Goal: Information Seeking & Learning: Learn about a topic

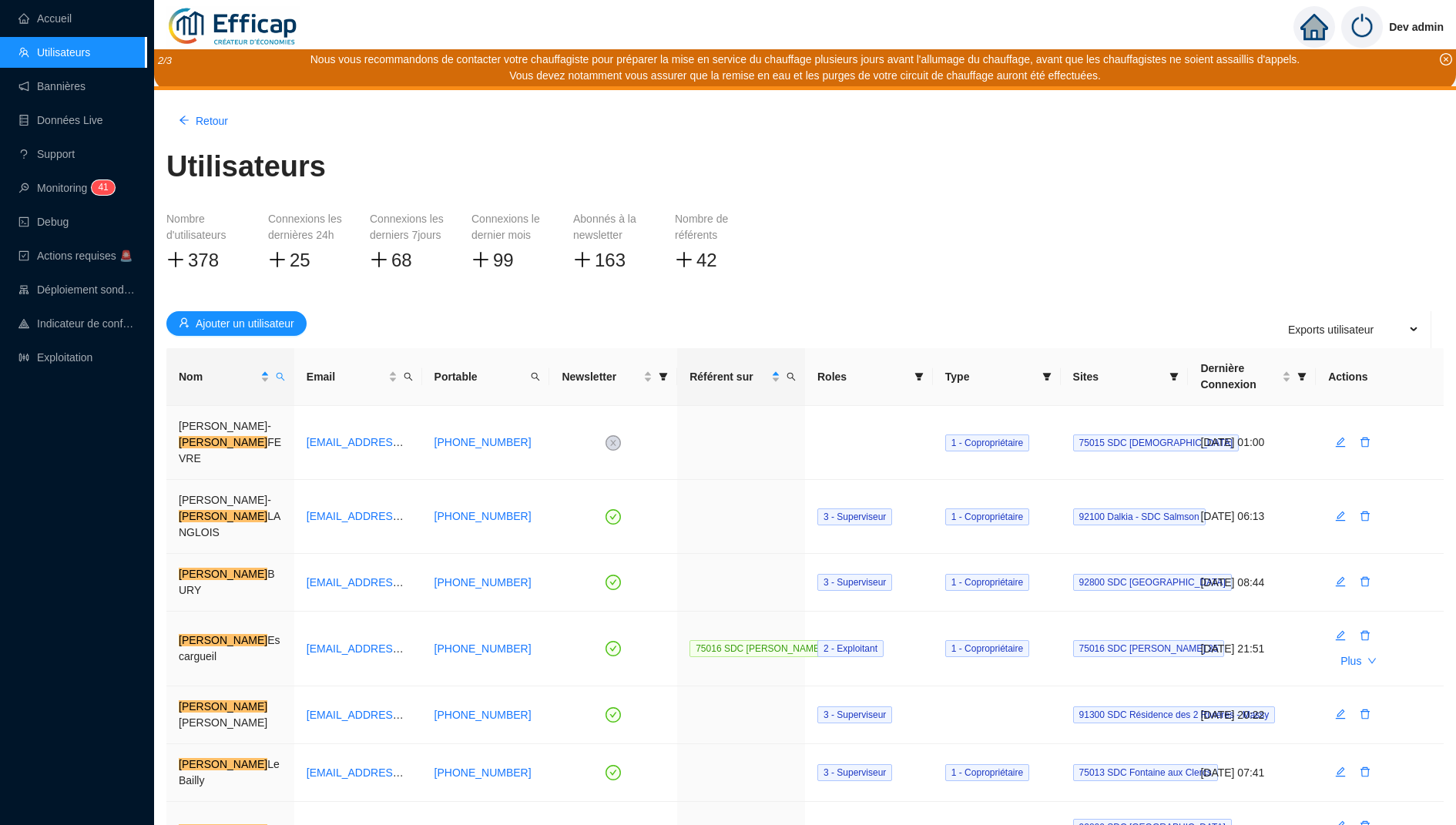
click at [408, 77] on div "Vous devez notamment vous assurer que la remise en eau et les purges de votre c…" at bounding box center [806, 76] width 990 height 16
click at [227, 322] on span "Ajouter un utilisateur" at bounding box center [245, 324] width 99 height 16
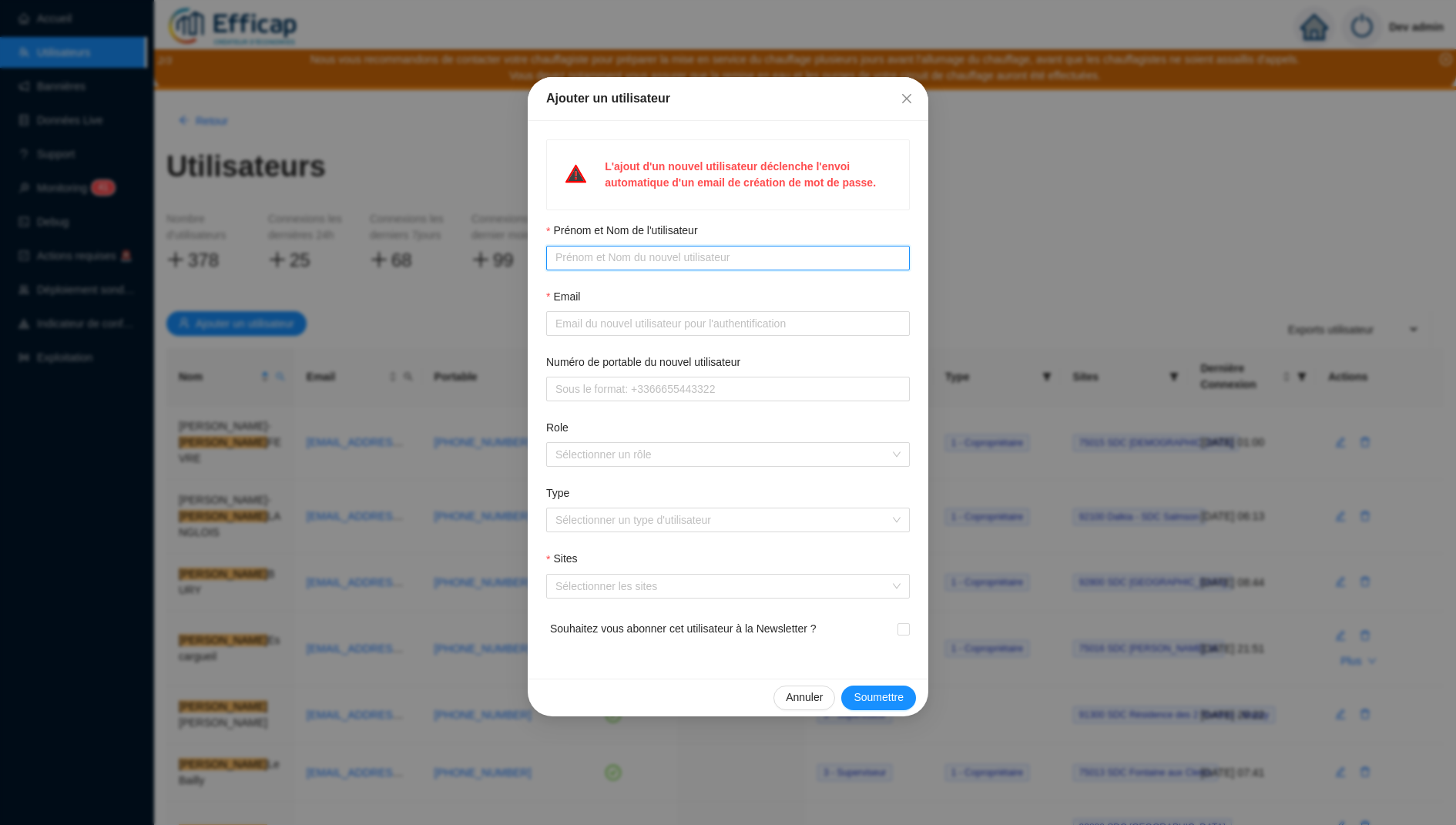
click at [627, 260] on input "Prénom et Nom de l'utilisateur" at bounding box center [727, 258] width 342 height 16
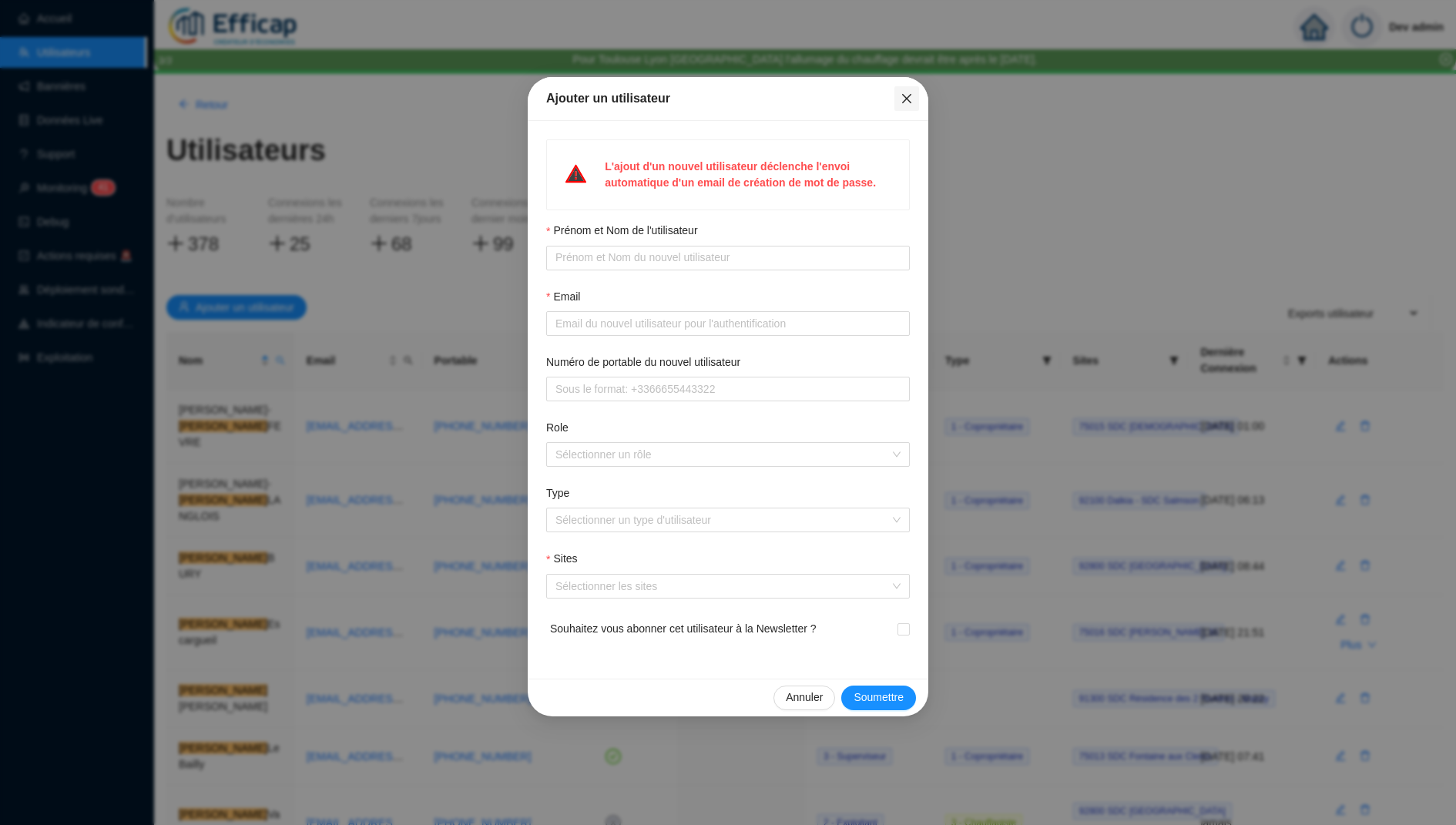
click at [908, 102] on icon "close" at bounding box center [906, 98] width 12 height 12
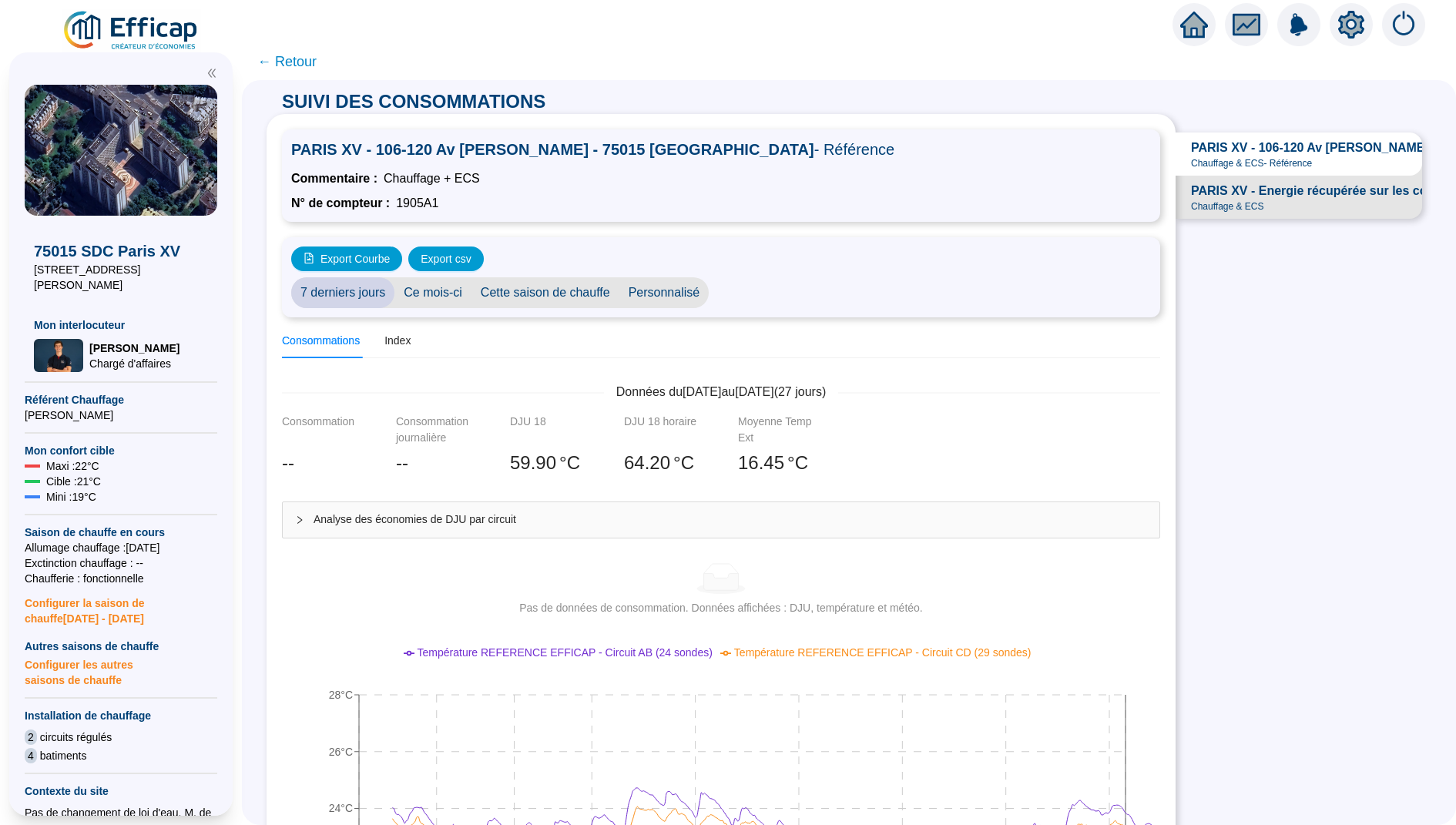
scroll to position [18, 0]
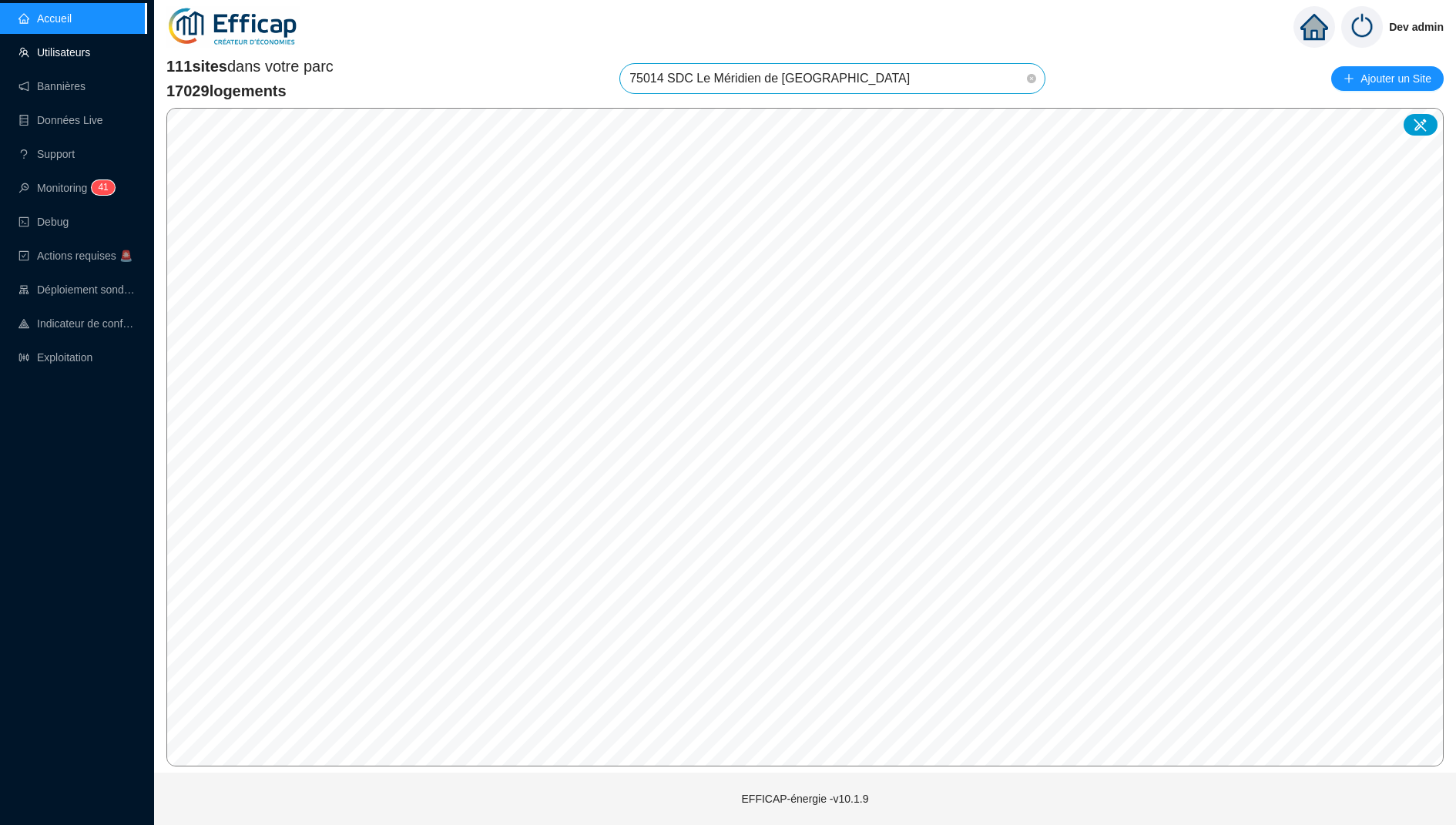
click at [36, 53] on link "Utilisateurs" at bounding box center [54, 52] width 72 height 12
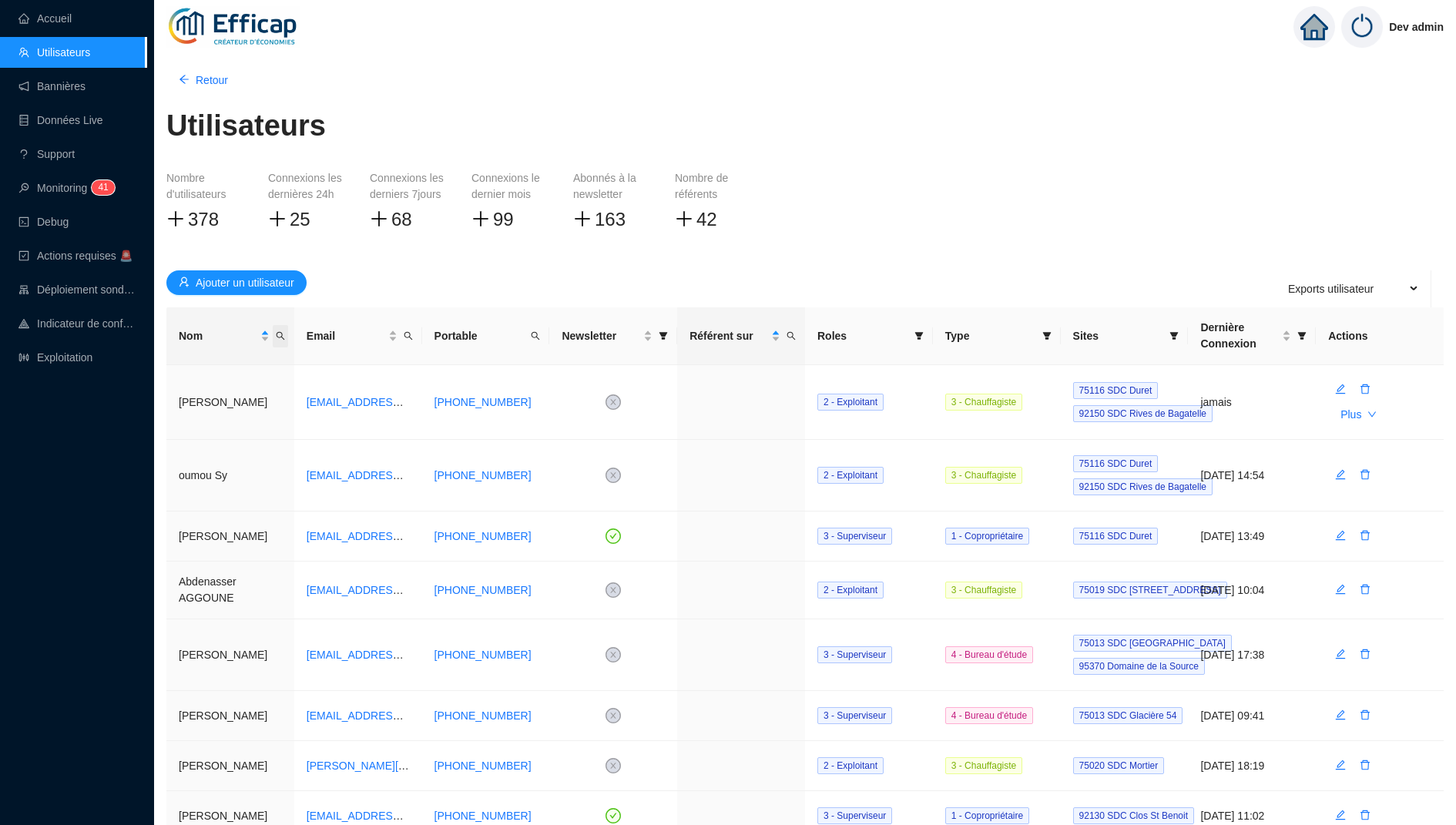
click at [276, 335] on icon "search" at bounding box center [280, 336] width 10 height 10
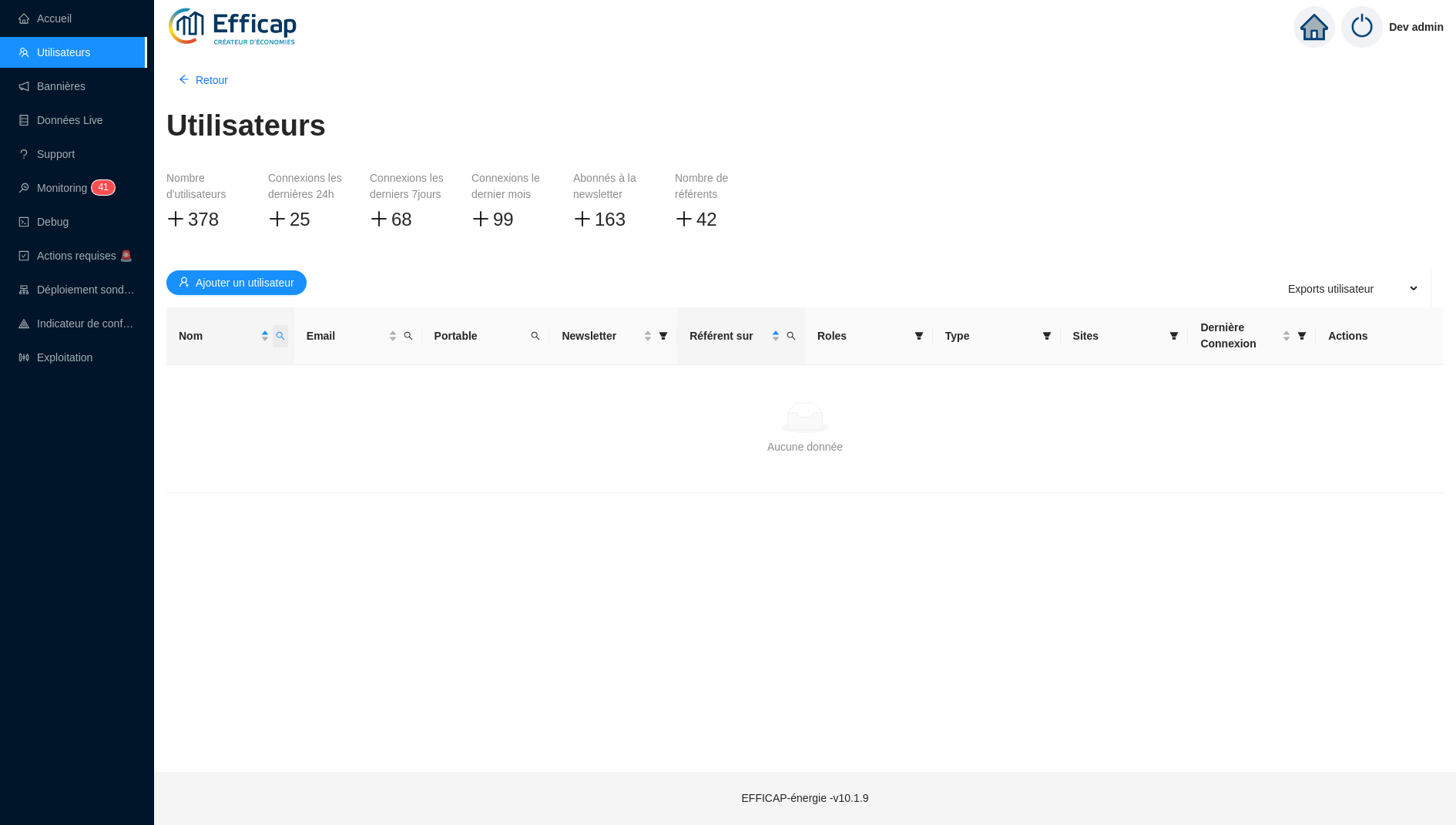
click at [276, 335] on icon "search" at bounding box center [280, 336] width 10 height 10
type input "test"
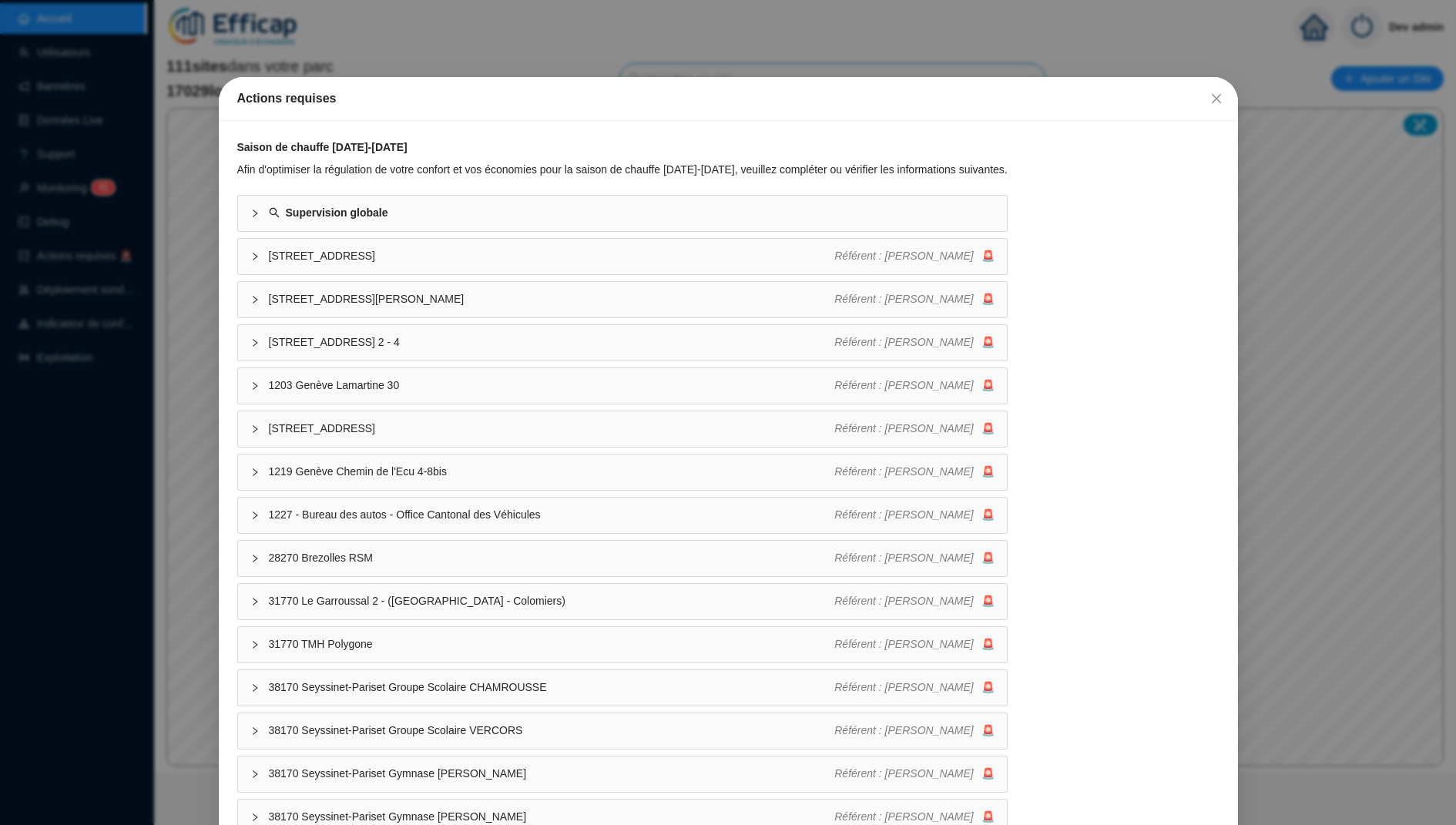
click at [1206, 94] on span "Fermer" at bounding box center [1216, 98] width 25 height 12
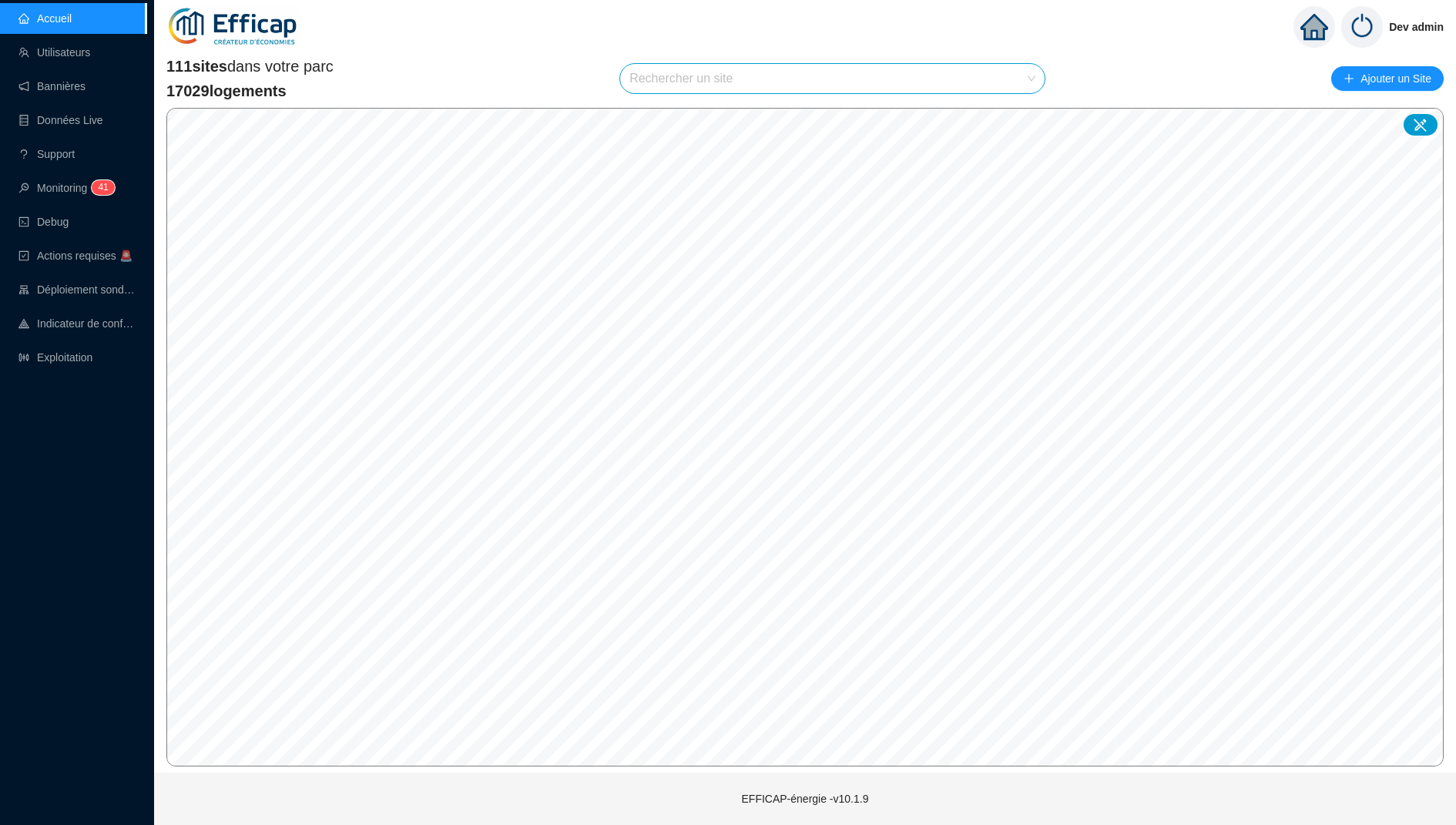
click at [1376, 35] on img at bounding box center [1362, 27] width 41 height 41
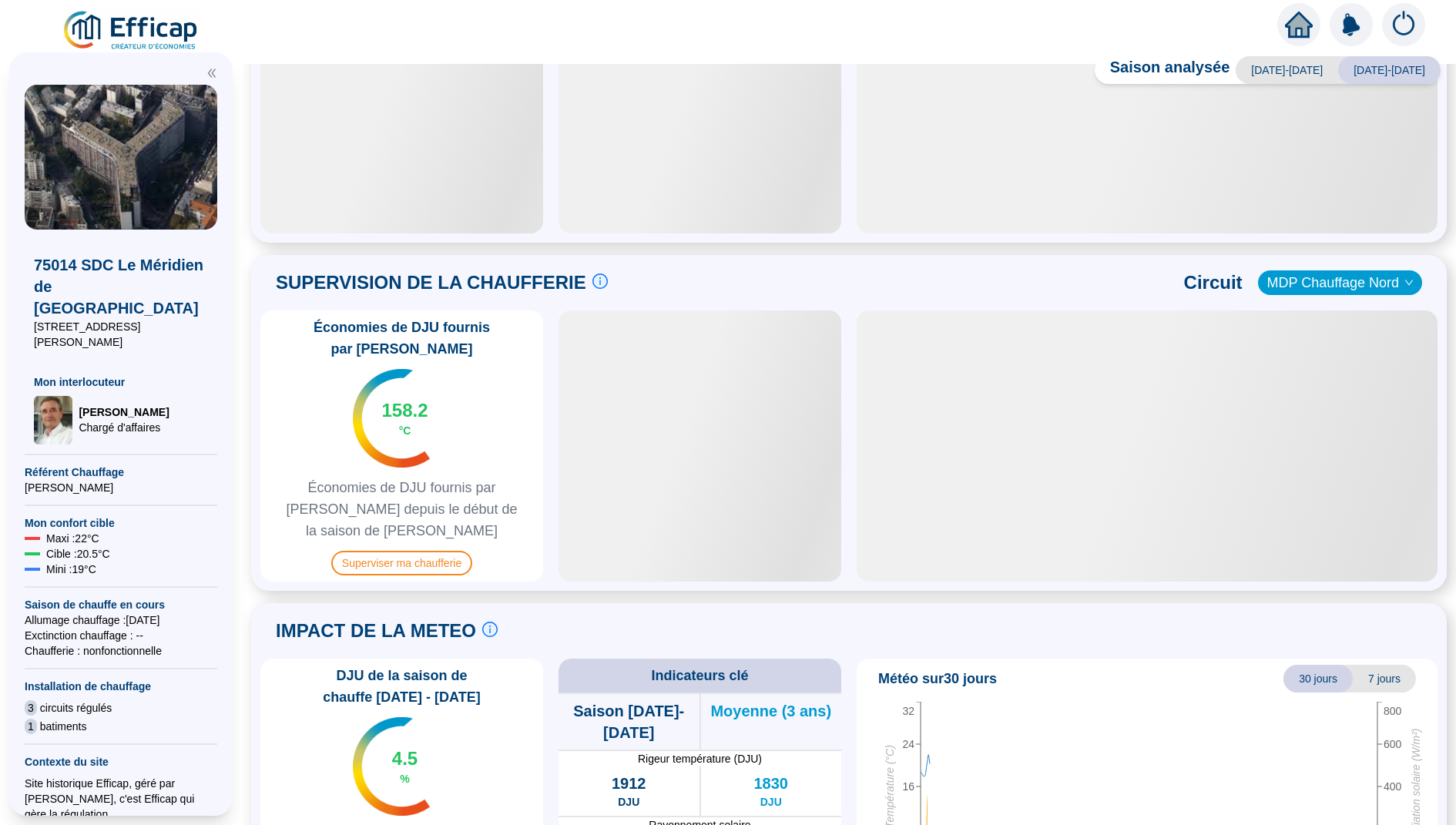
scroll to position [478, 0]
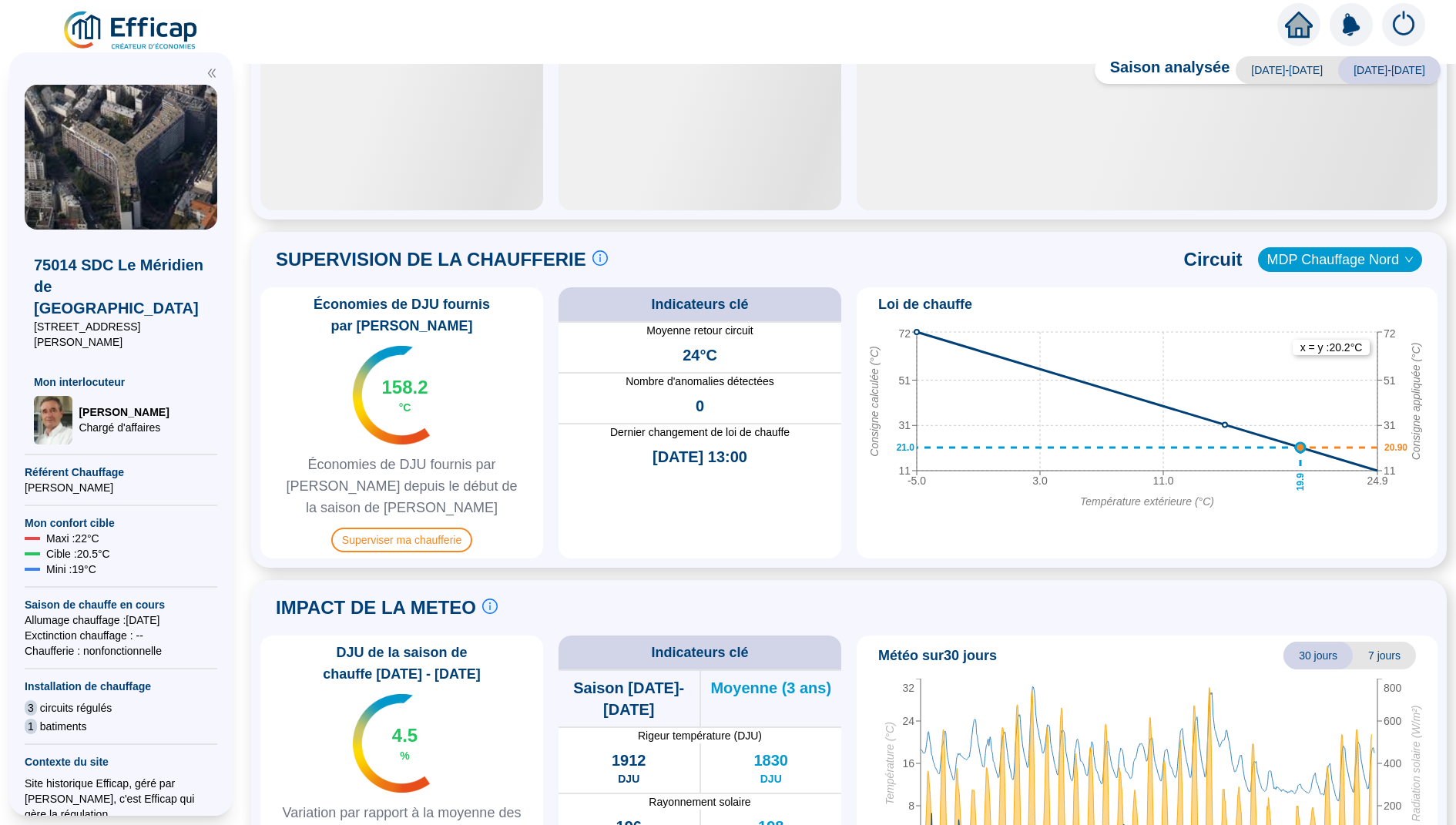
click at [1298, 257] on span "MDP Chauffage Nord" at bounding box center [1340, 260] width 146 height 23
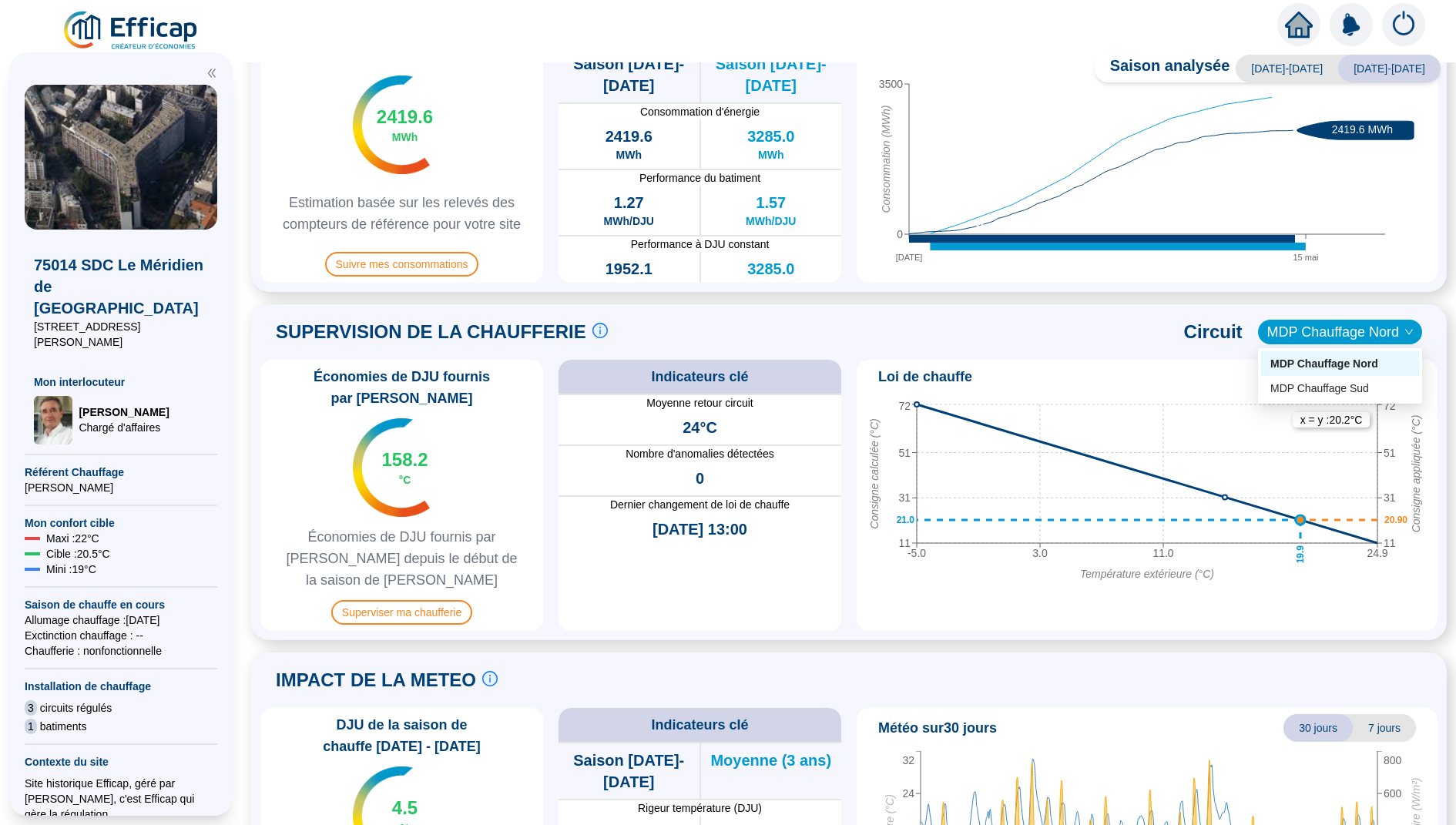
click at [1306, 369] on div "MDP Chauffage Nord" at bounding box center [1340, 364] width 139 height 16
click at [1315, 343] on span "MDP Chauffage Nord" at bounding box center [1340, 332] width 146 height 23
click at [1313, 385] on div "MDP Chauffage Sud" at bounding box center [1340, 389] width 139 height 16
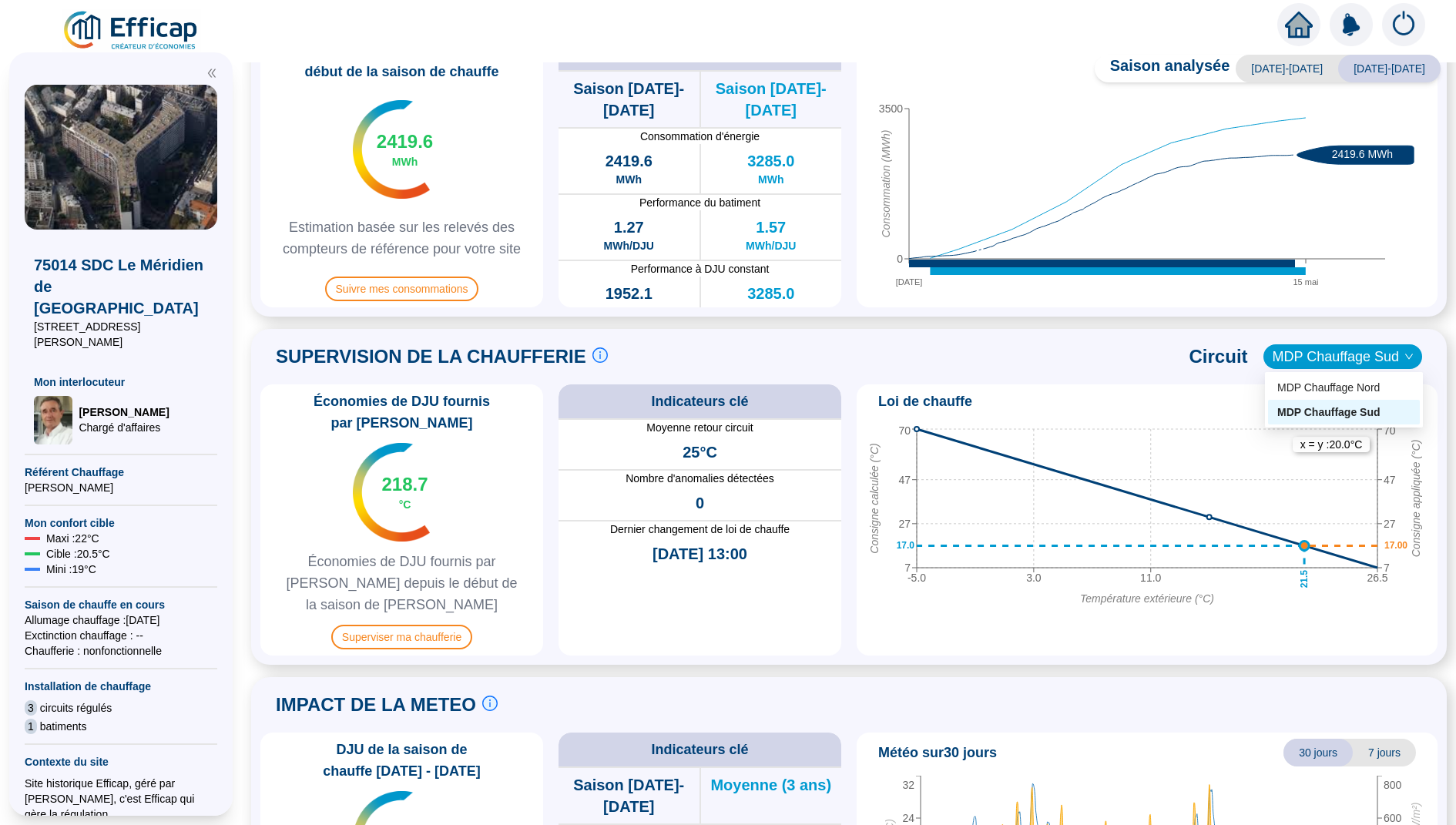
click at [1316, 360] on span "MDP Chauffage Sud" at bounding box center [1343, 357] width 140 height 23
click at [1309, 382] on div "MDP Chauffage Nord" at bounding box center [1343, 388] width 133 height 16
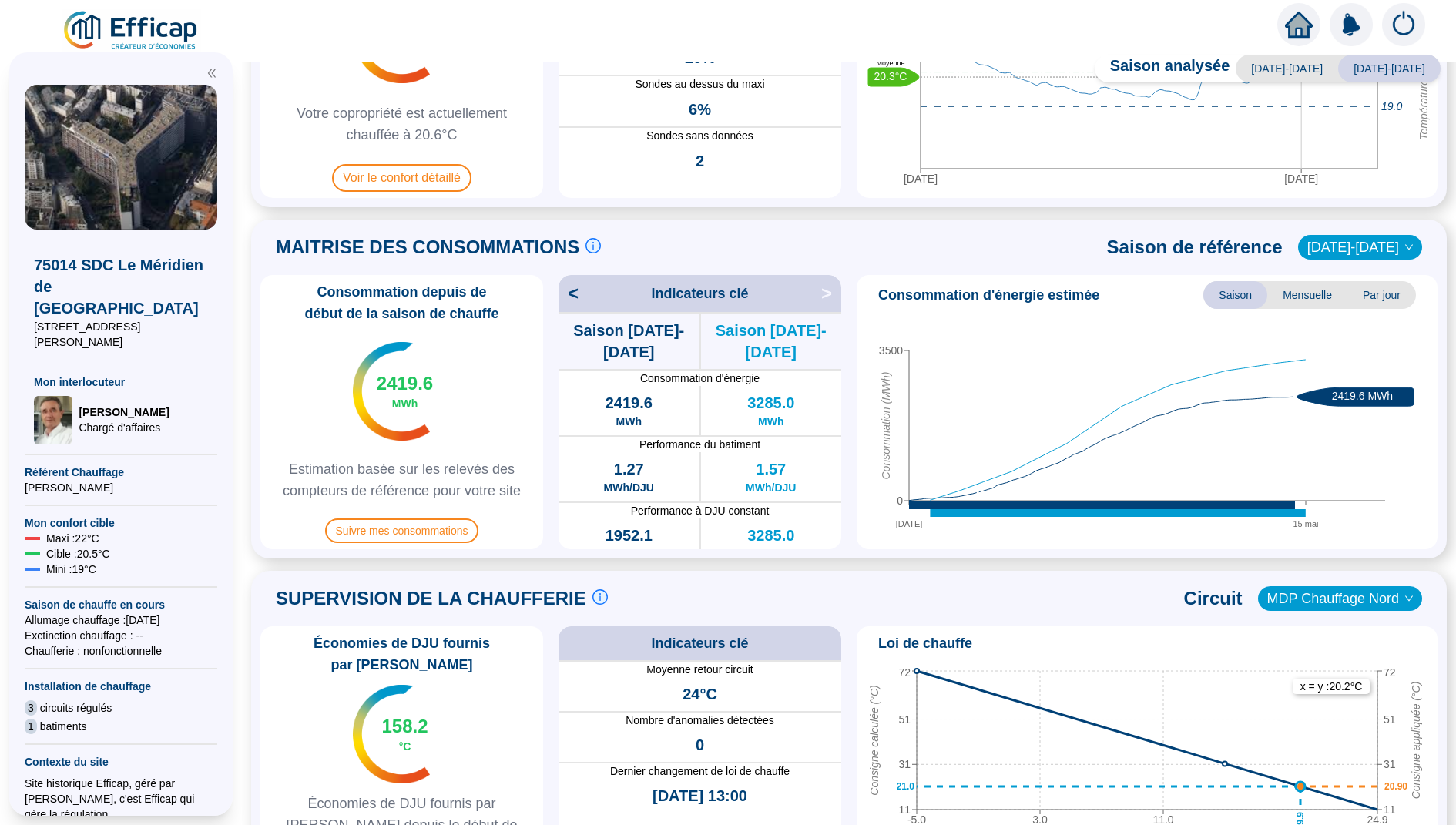
scroll to position [0, 0]
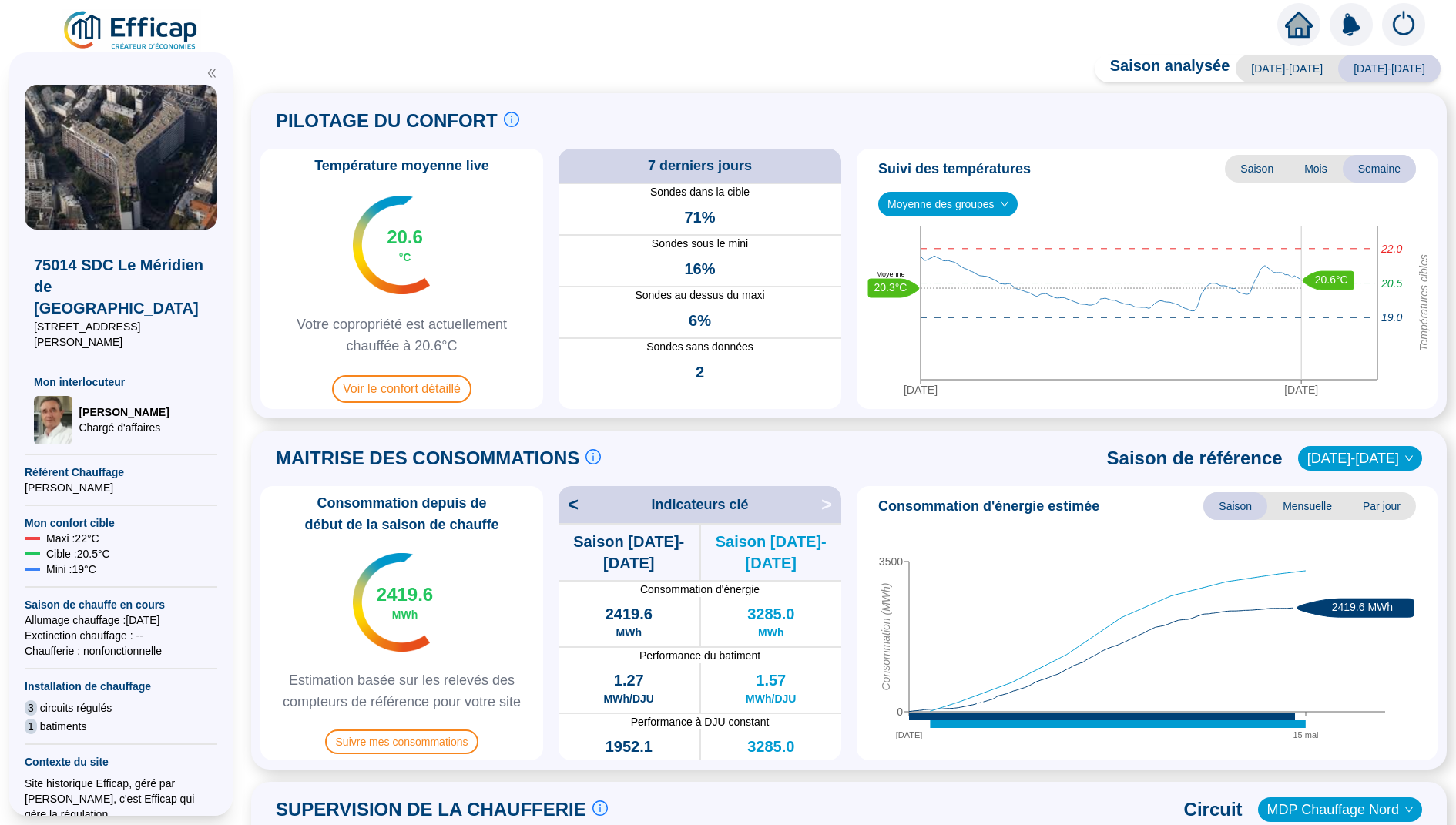
click at [988, 199] on span "Moyenne des groupes" at bounding box center [948, 204] width 121 height 23
click at [986, 268] on div "GR - NORD (16 sondes)" at bounding box center [949, 260] width 117 height 16
click at [1008, 211] on span "GR - NORD (16 sondes)" at bounding box center [953, 204] width 131 height 23
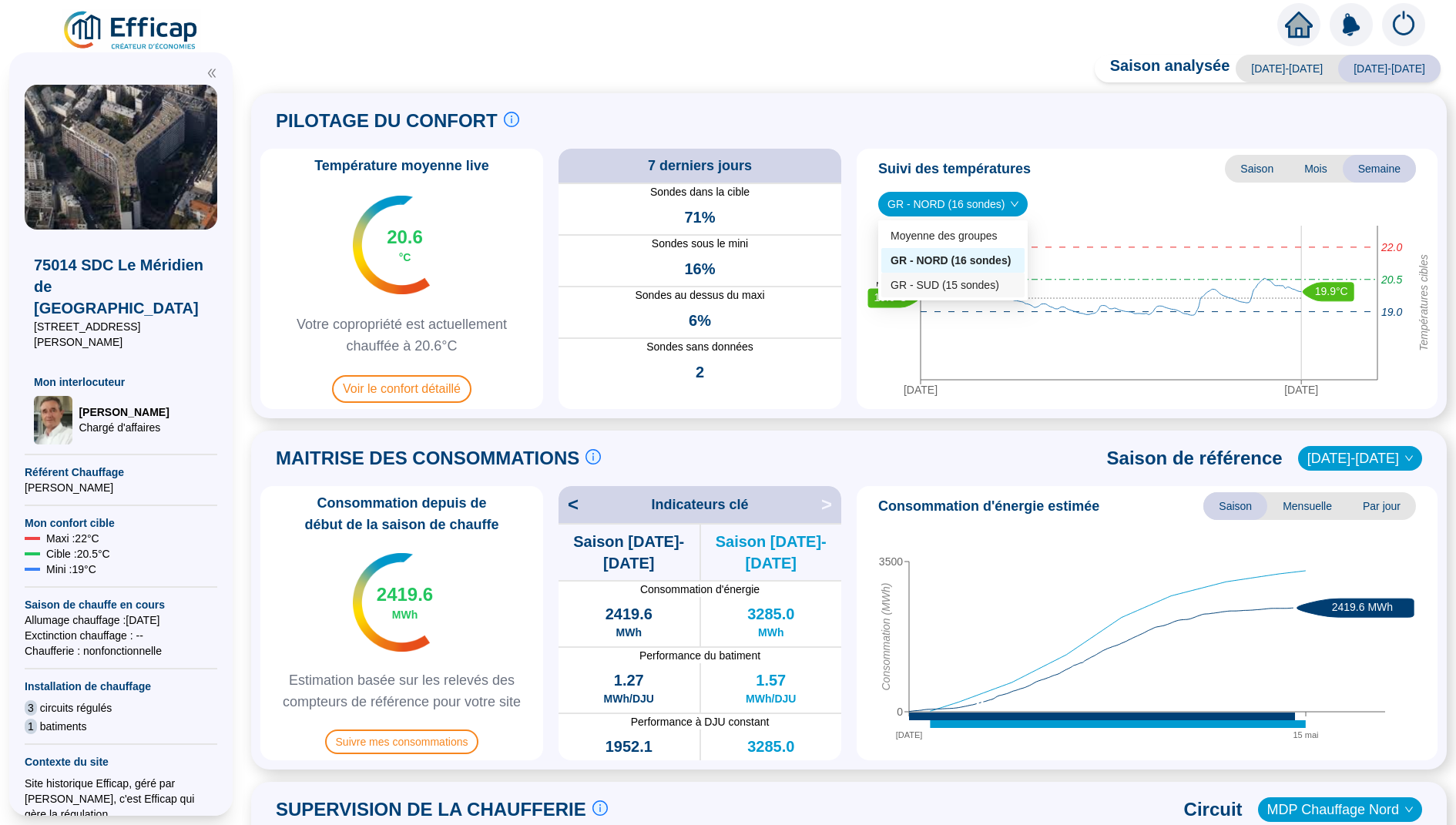
click at [987, 294] on div "GR - SUD (15 sondes)" at bounding box center [953, 285] width 143 height 25
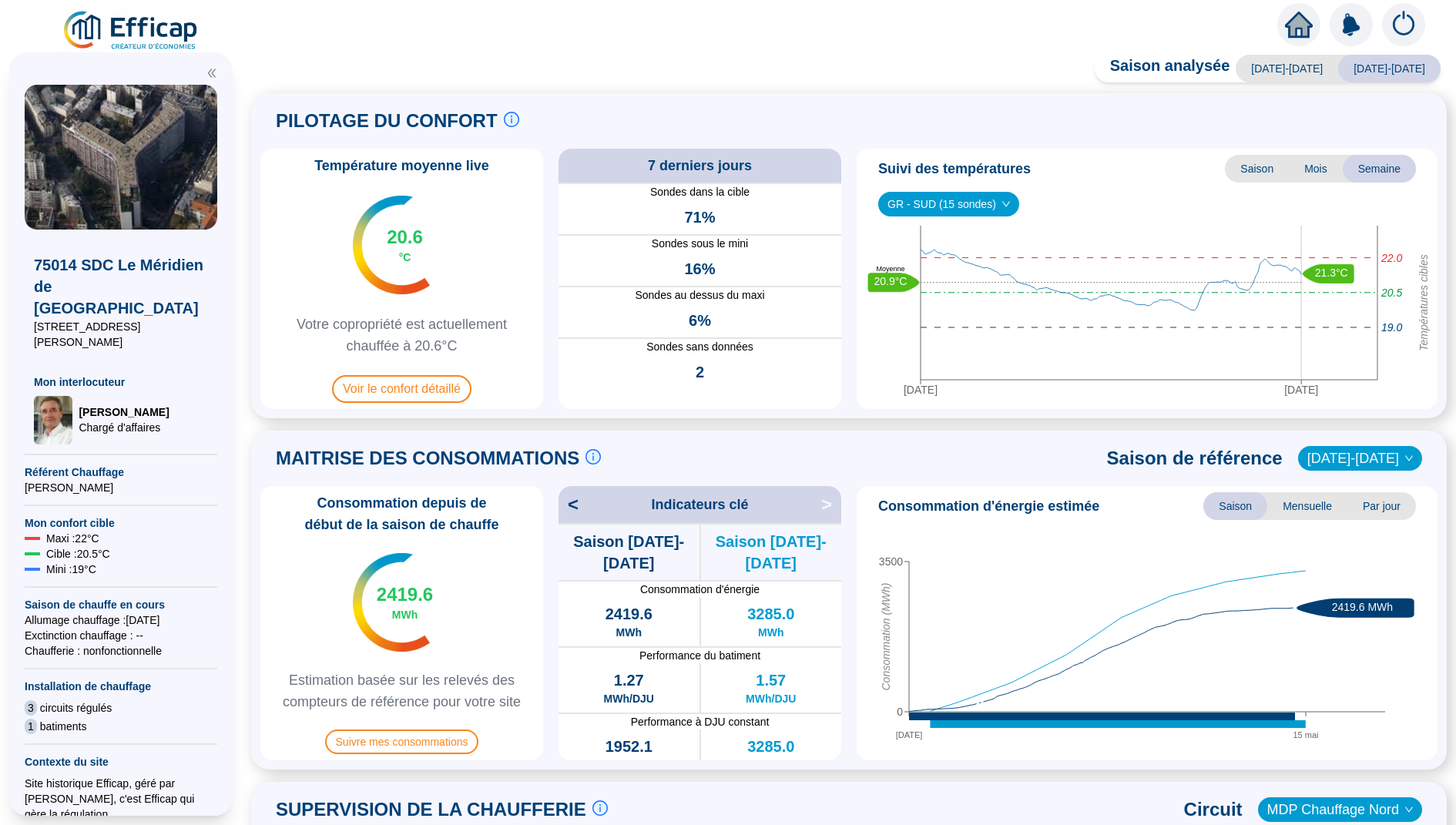
click at [1322, 165] on span "Mois" at bounding box center [1316, 169] width 54 height 28
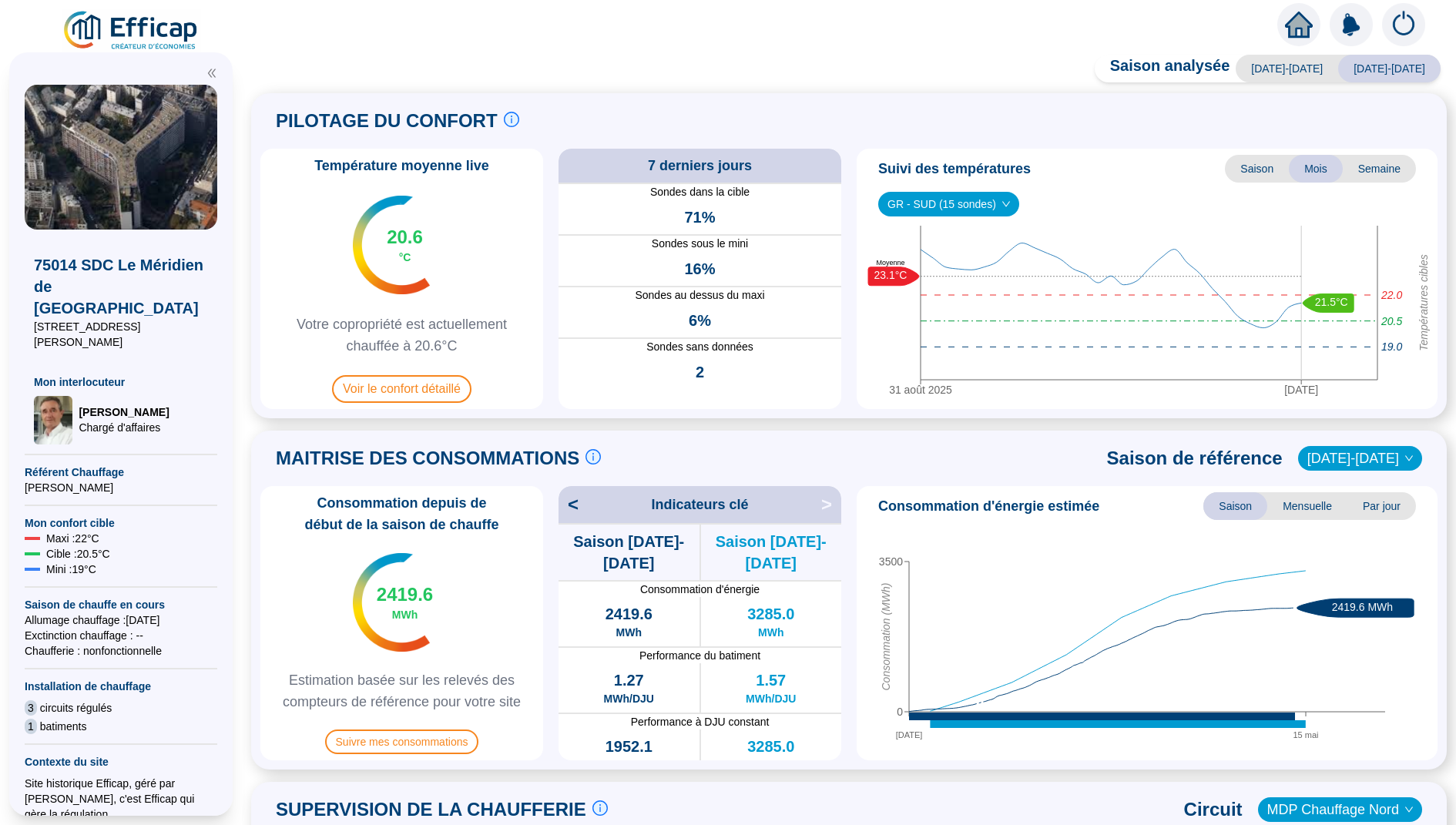
click at [1272, 169] on span "Saison" at bounding box center [1257, 169] width 64 height 28
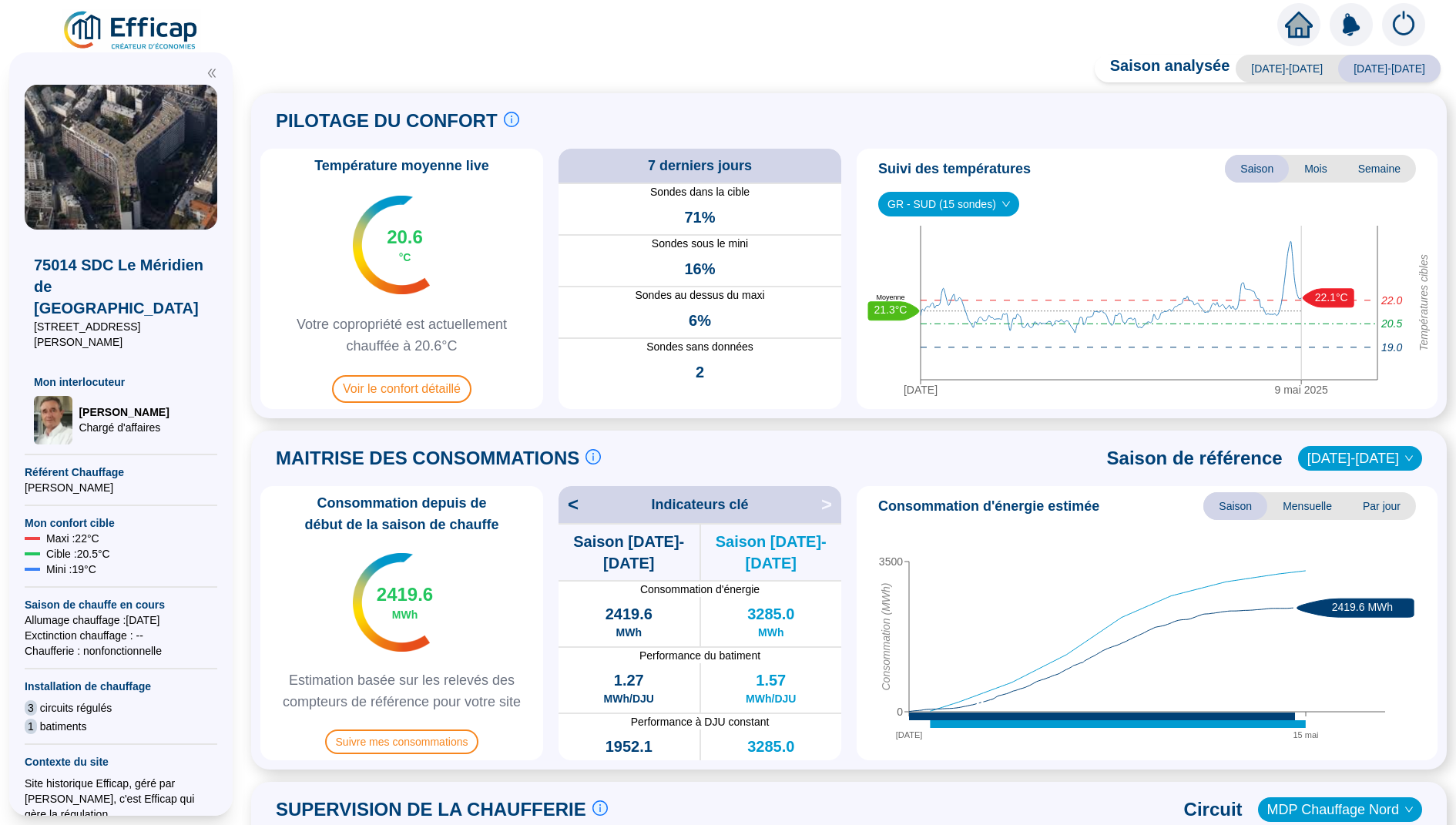
click at [1375, 174] on span "Semaine" at bounding box center [1380, 169] width 73 height 28
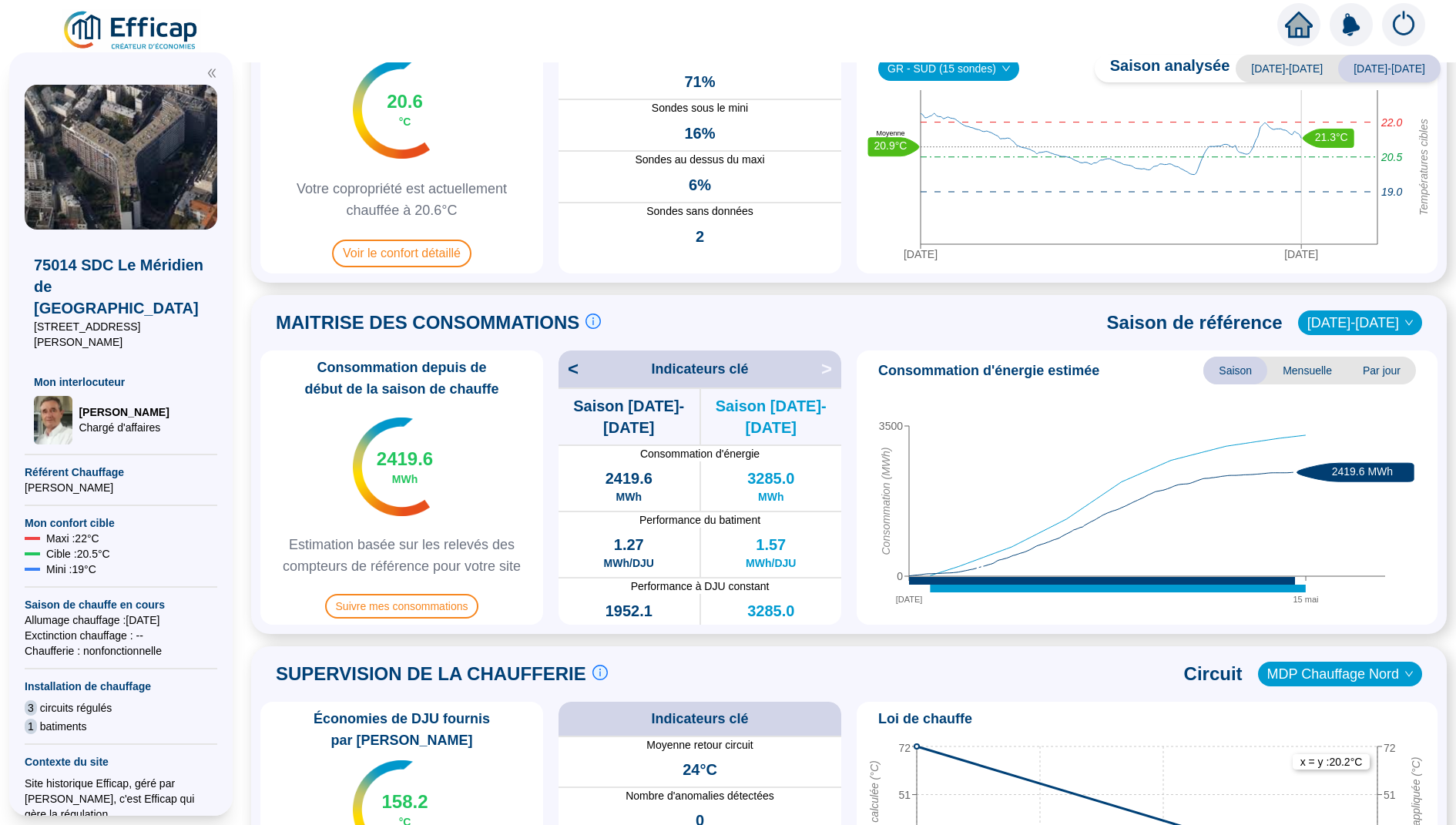
scroll to position [155, 0]
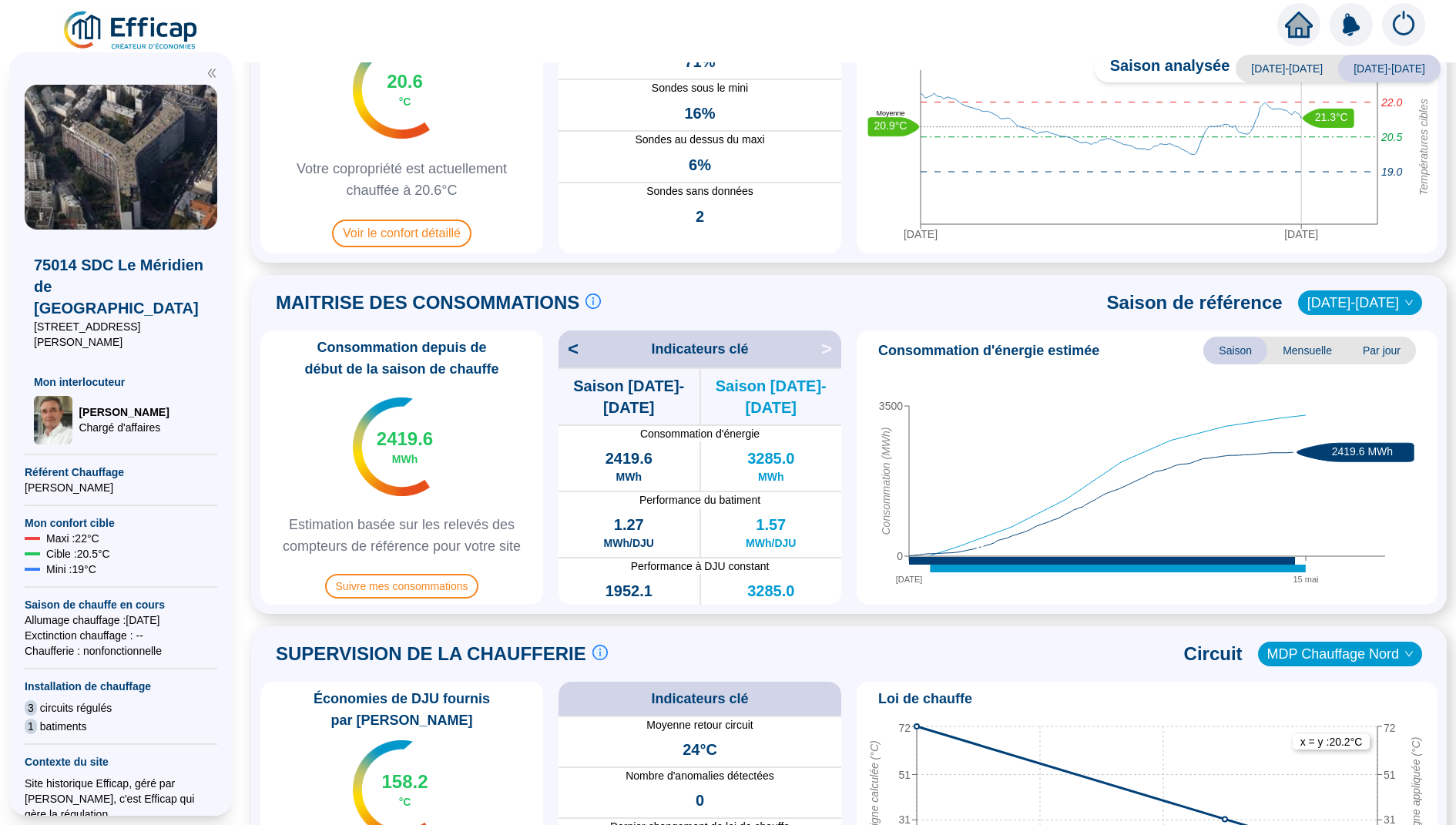
click at [1300, 361] on span "Mensuelle" at bounding box center [1307, 350] width 80 height 28
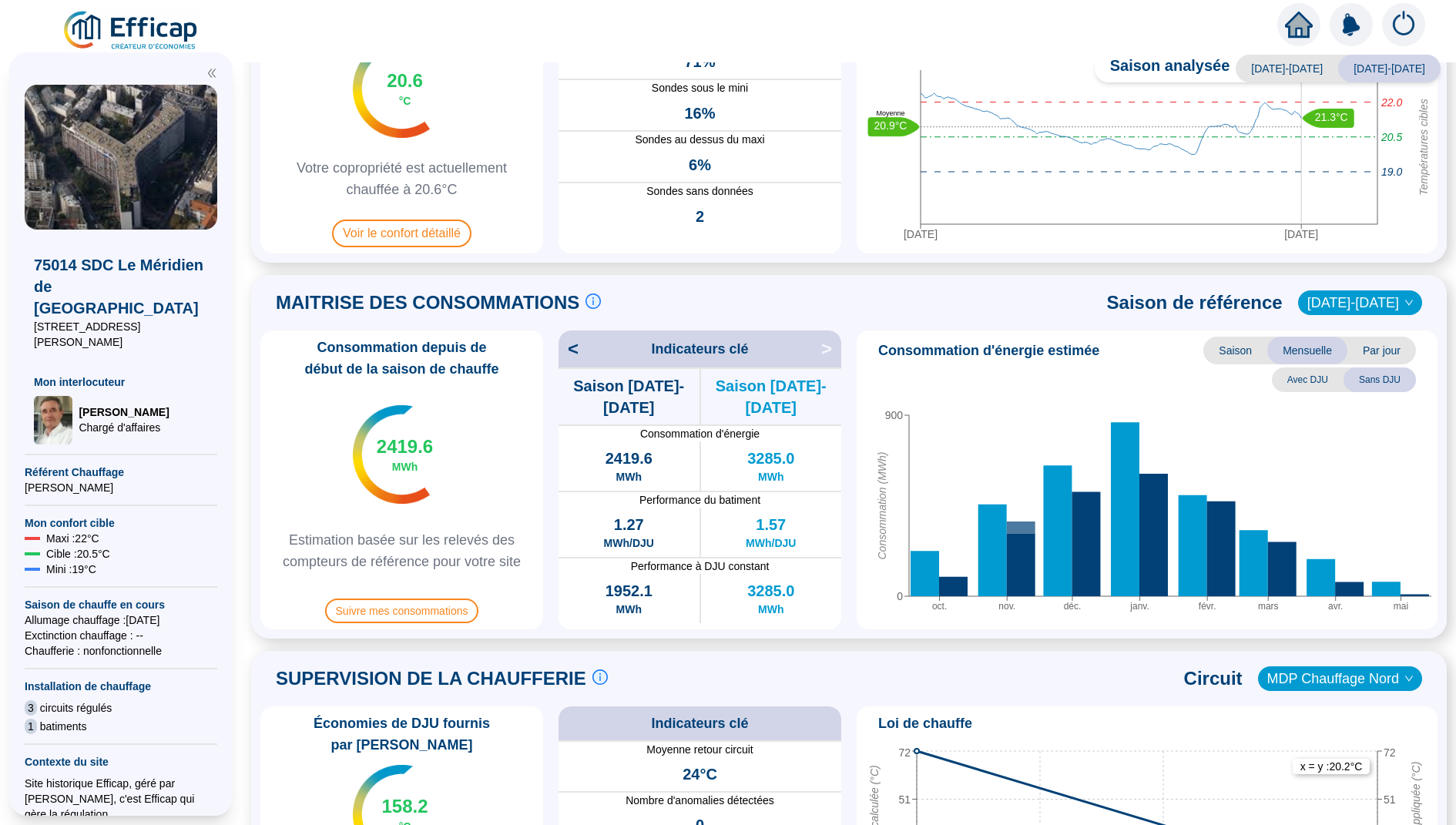
click at [1391, 354] on span "Par jour" at bounding box center [1382, 350] width 68 height 28
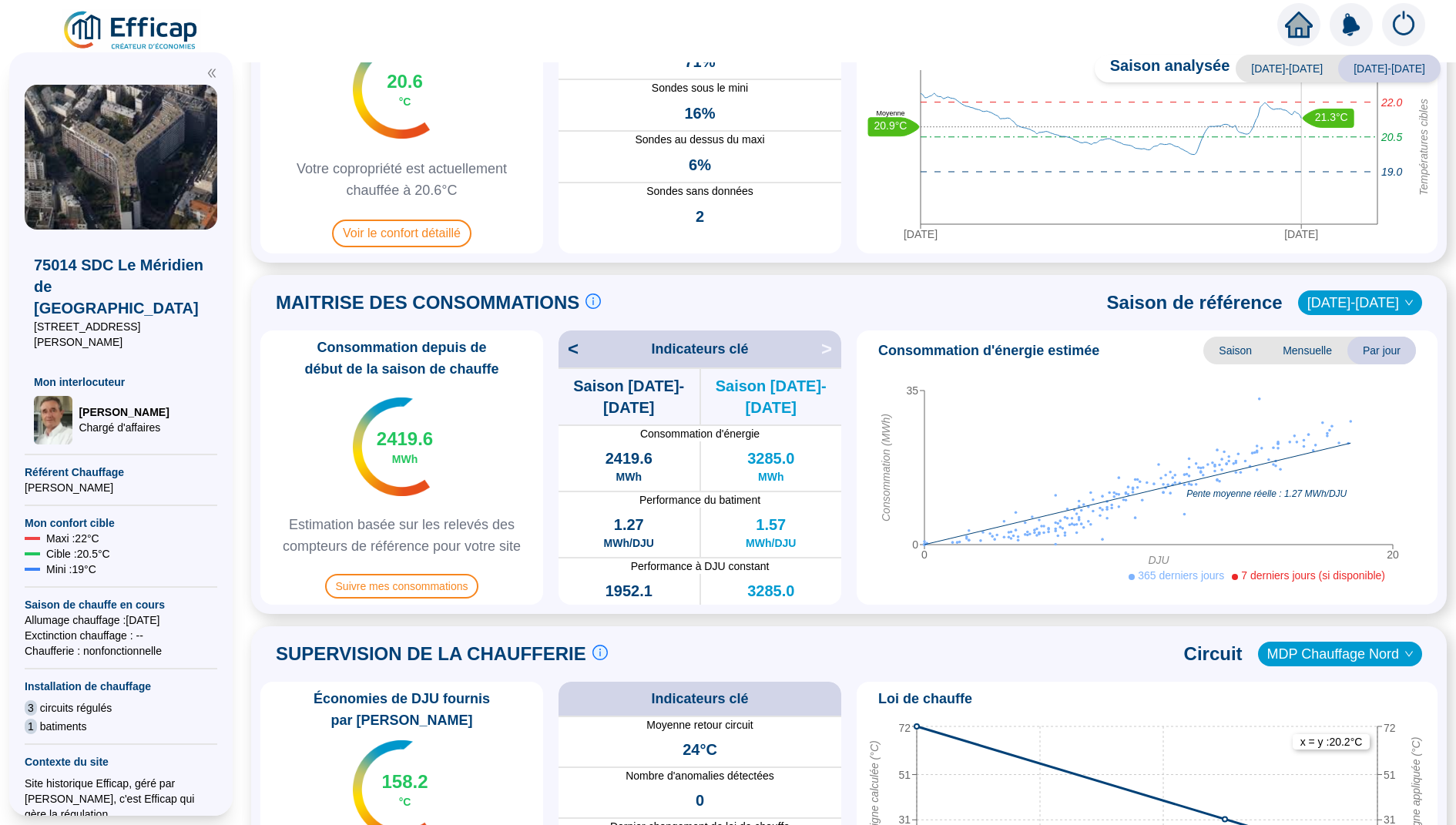
click at [1386, 295] on span "2016-2017" at bounding box center [1360, 303] width 106 height 23
click at [1364, 366] on div "2022-2023" at bounding box center [1372, 358] width 74 height 16
click at [1372, 323] on div "MAITRISE DES CONSOMMATIONS Les consommations d'énergie proviennent des fourniss…" at bounding box center [849, 444] width 1177 height 321
click at [1383, 302] on span "2022-2023" at bounding box center [1360, 303] width 106 height 23
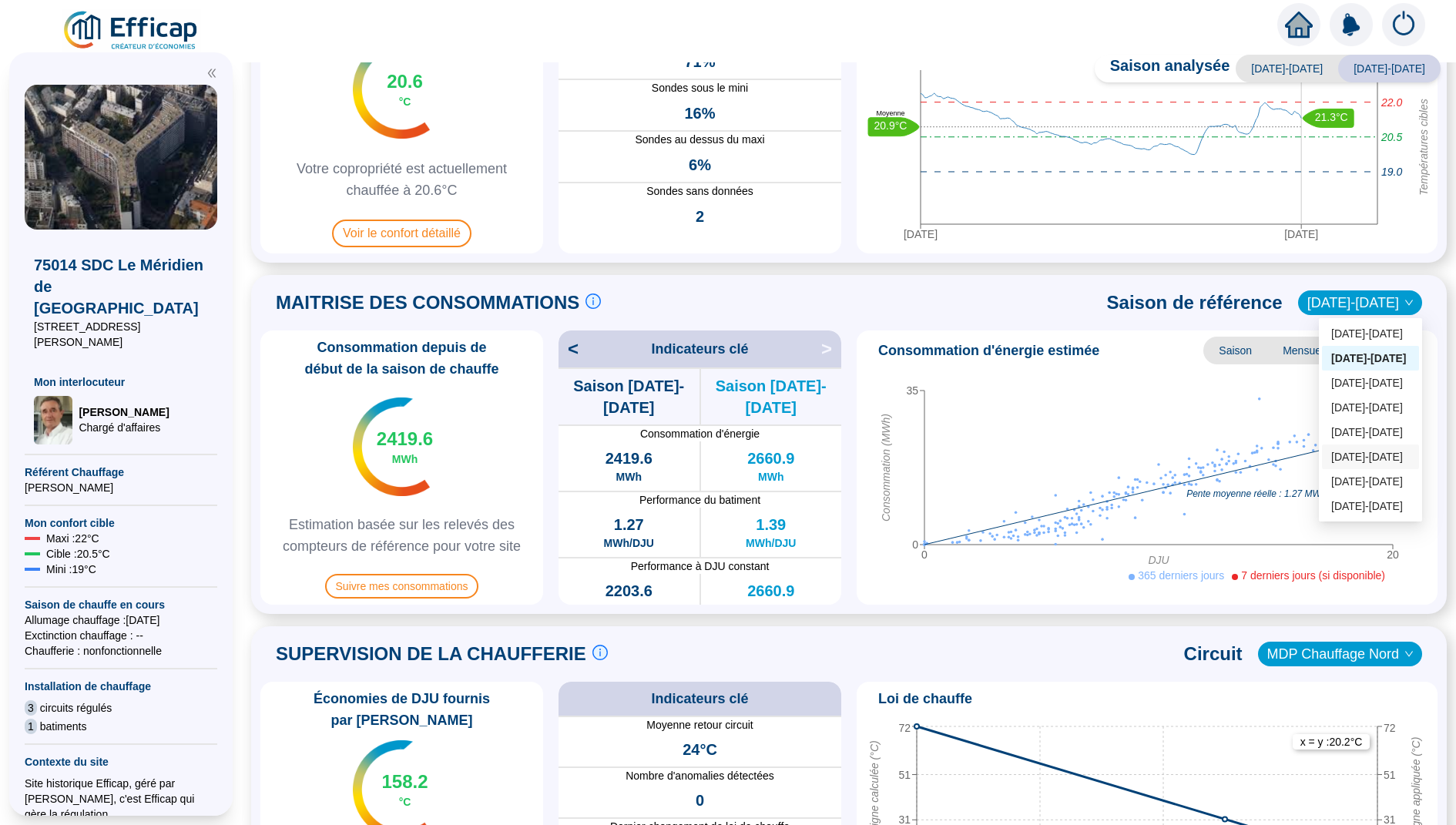
click at [1366, 471] on div "2017-2018" at bounding box center [1371, 481] width 97 height 25
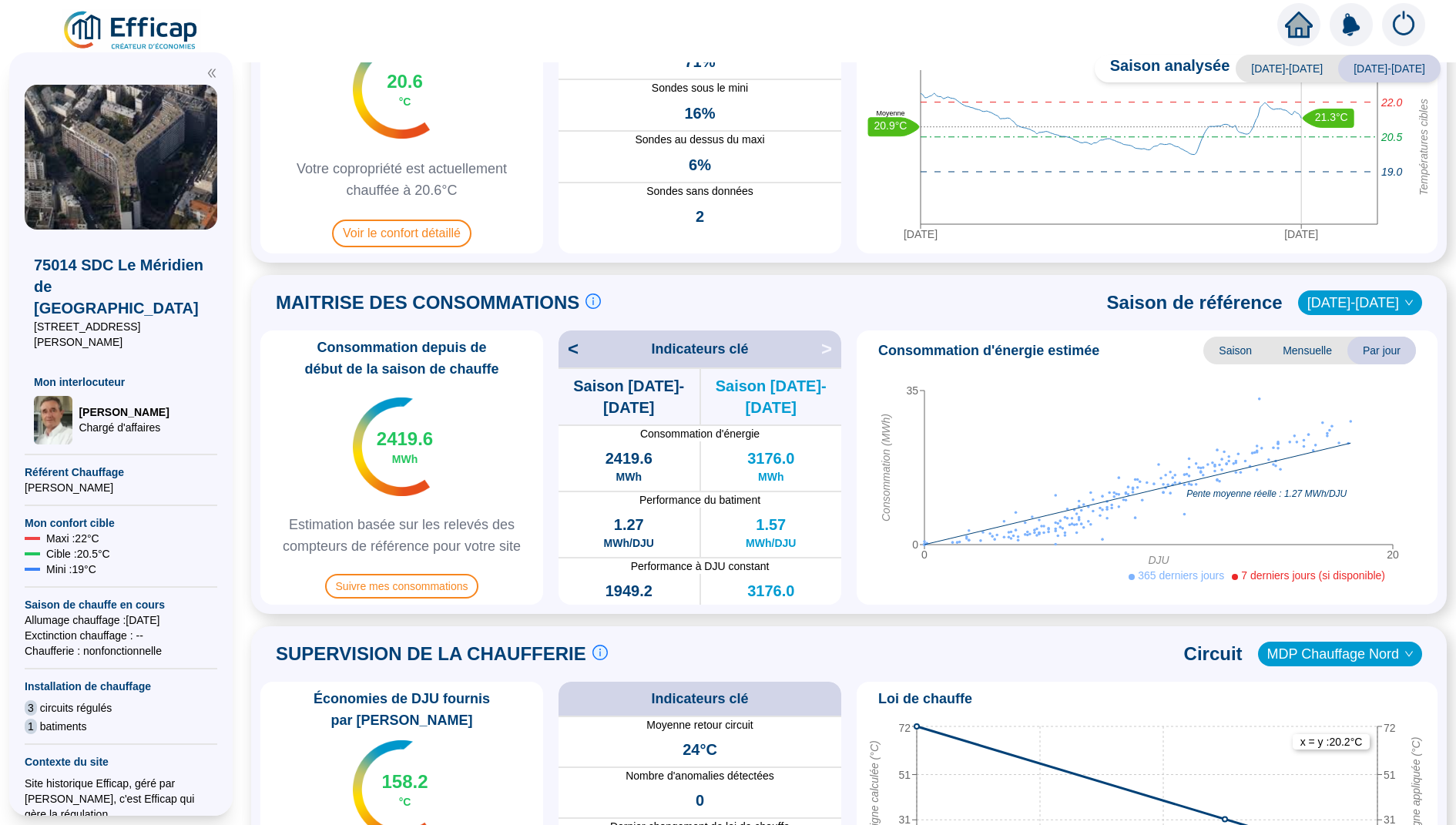
click at [1410, 298] on span "2017-2018" at bounding box center [1360, 303] width 106 height 23
click at [1369, 329] on div "2023-2024" at bounding box center [1372, 334] width 74 height 16
click at [1287, 344] on span "Mensuelle" at bounding box center [1307, 350] width 80 height 28
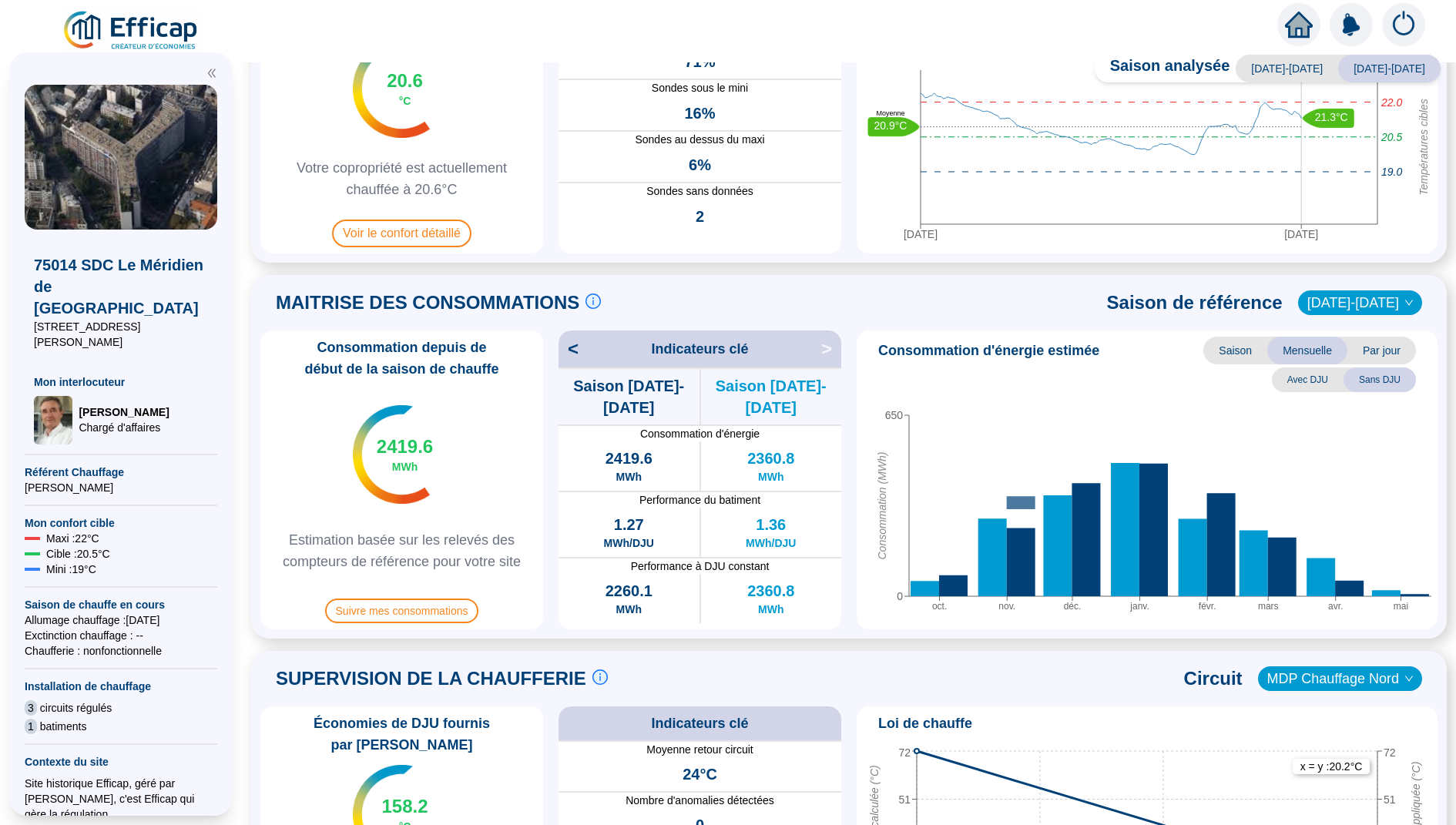
click at [1246, 344] on span "Saison" at bounding box center [1235, 350] width 64 height 28
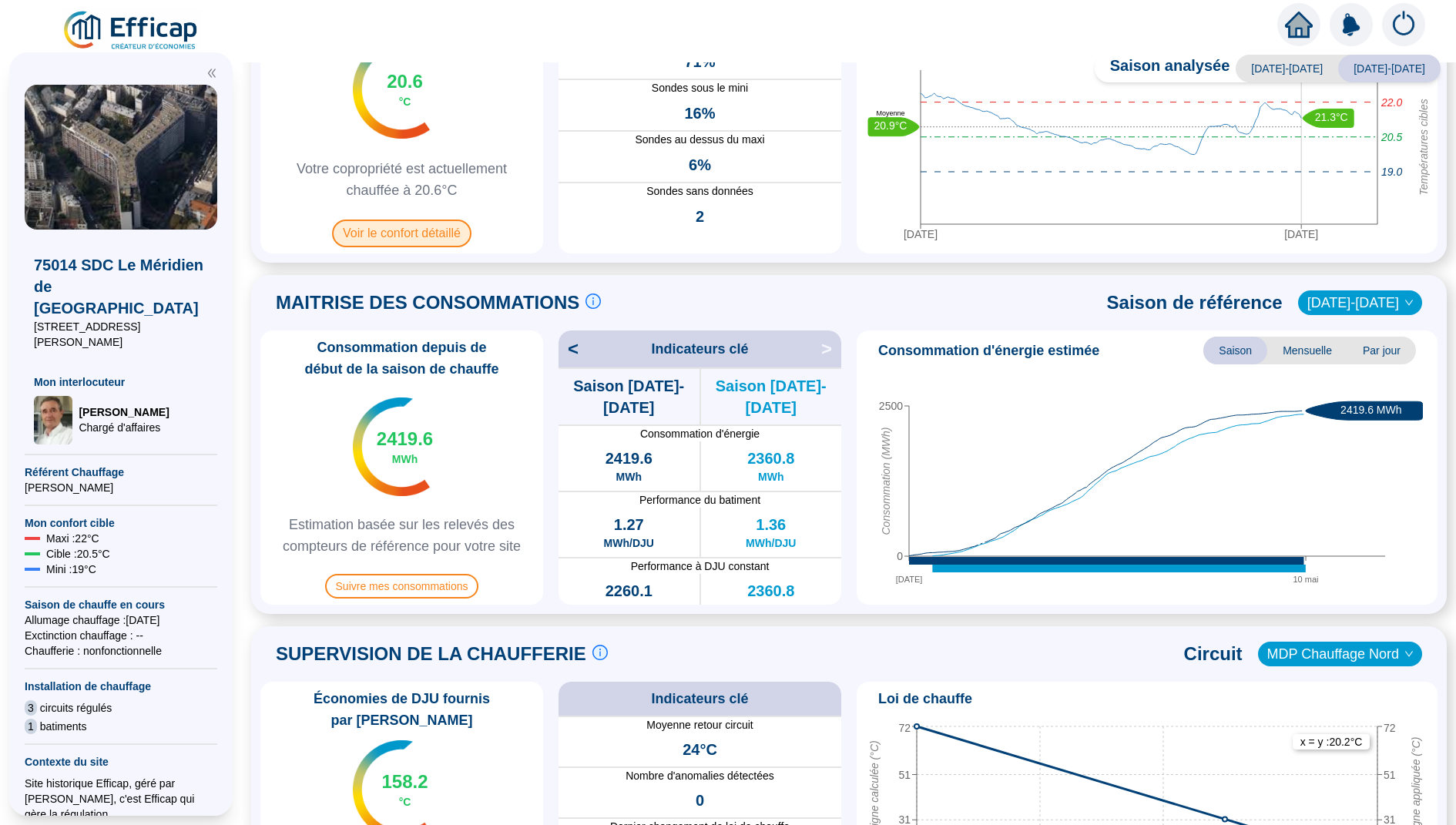
click at [442, 237] on span "Voir le confort détaillé" at bounding box center [401, 233] width 139 height 28
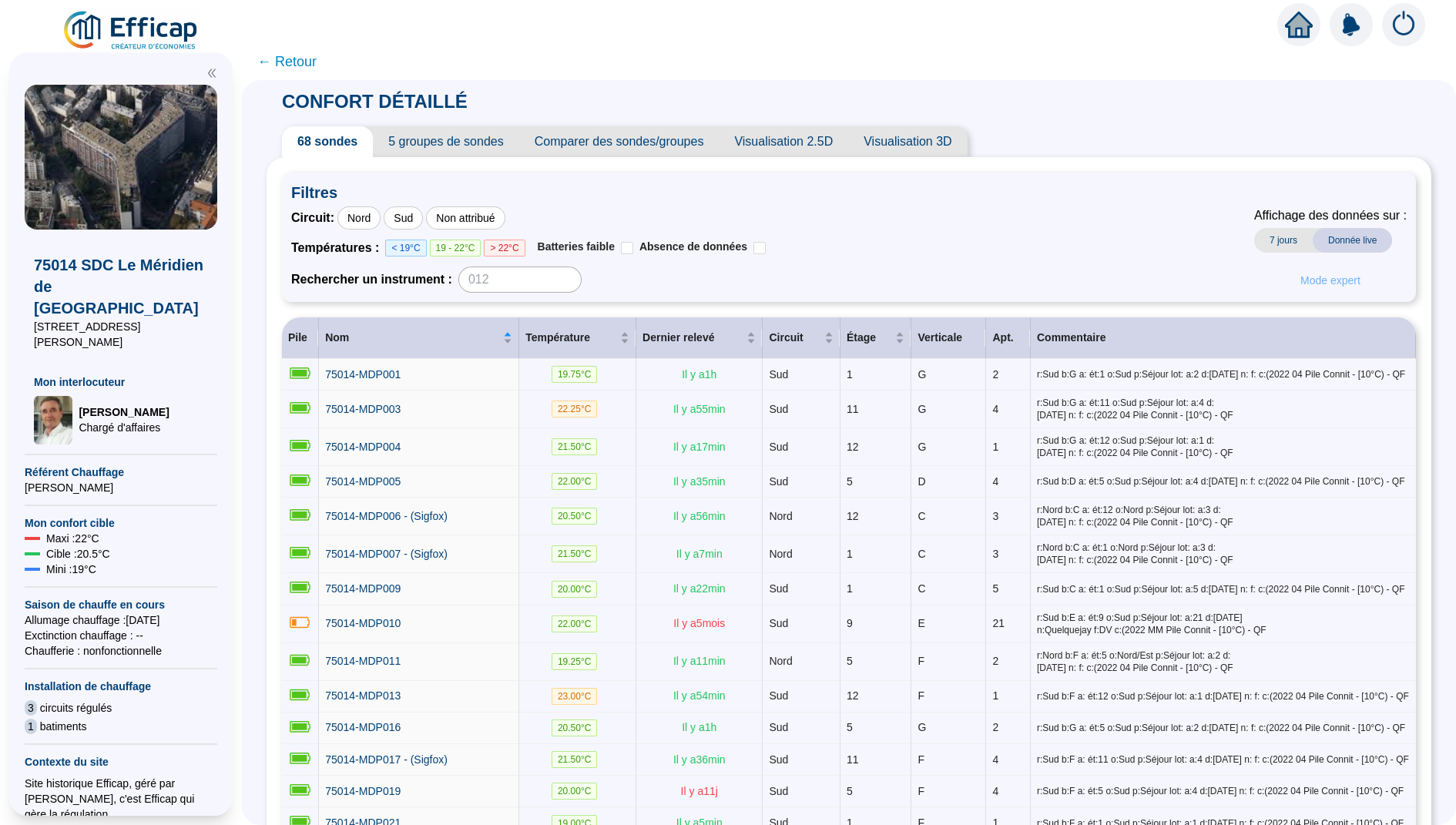
click at [1315, 282] on span "Mode expert" at bounding box center [1329, 281] width 60 height 16
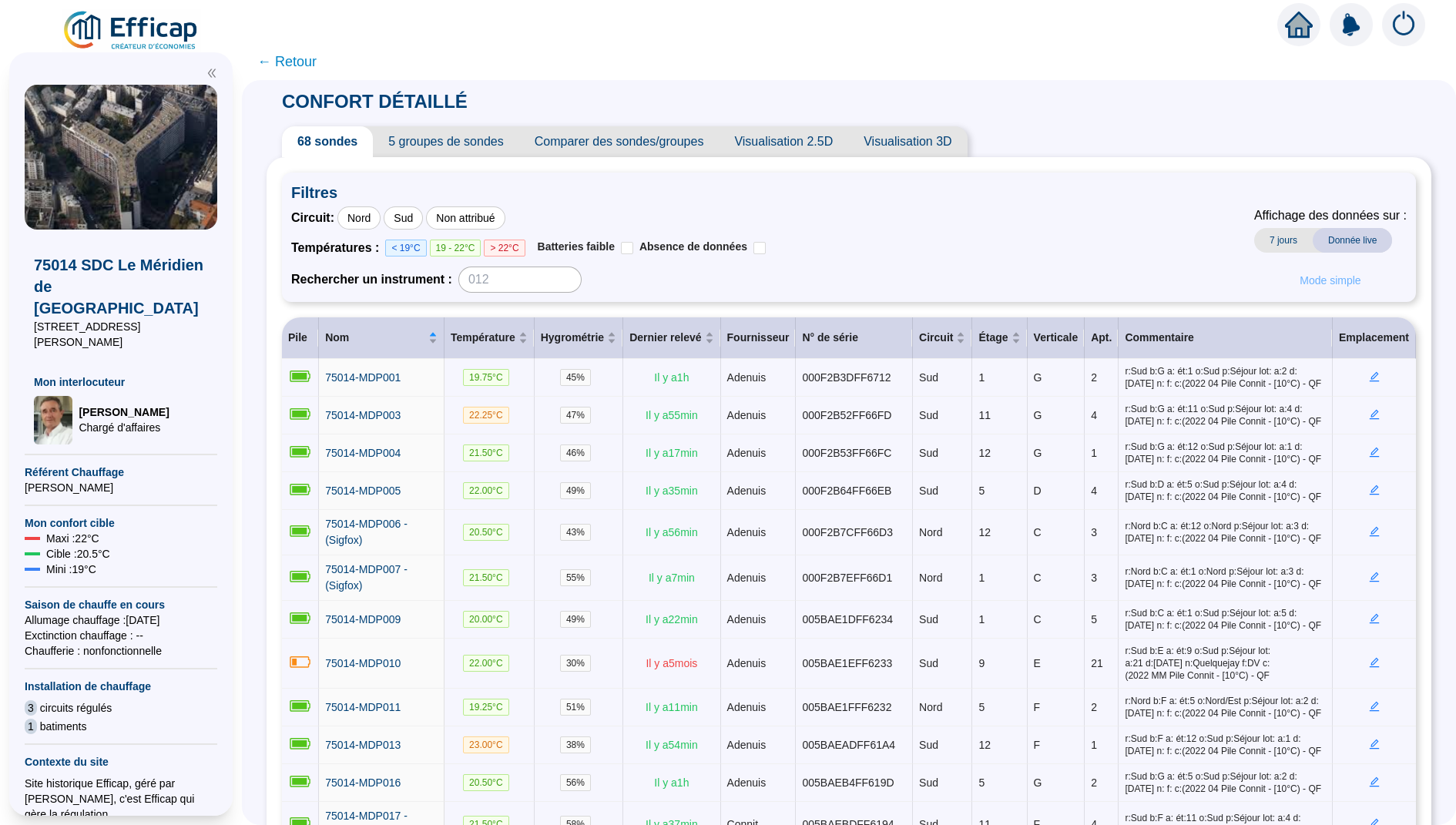
click at [1323, 280] on span "Mode simple" at bounding box center [1330, 281] width 61 height 16
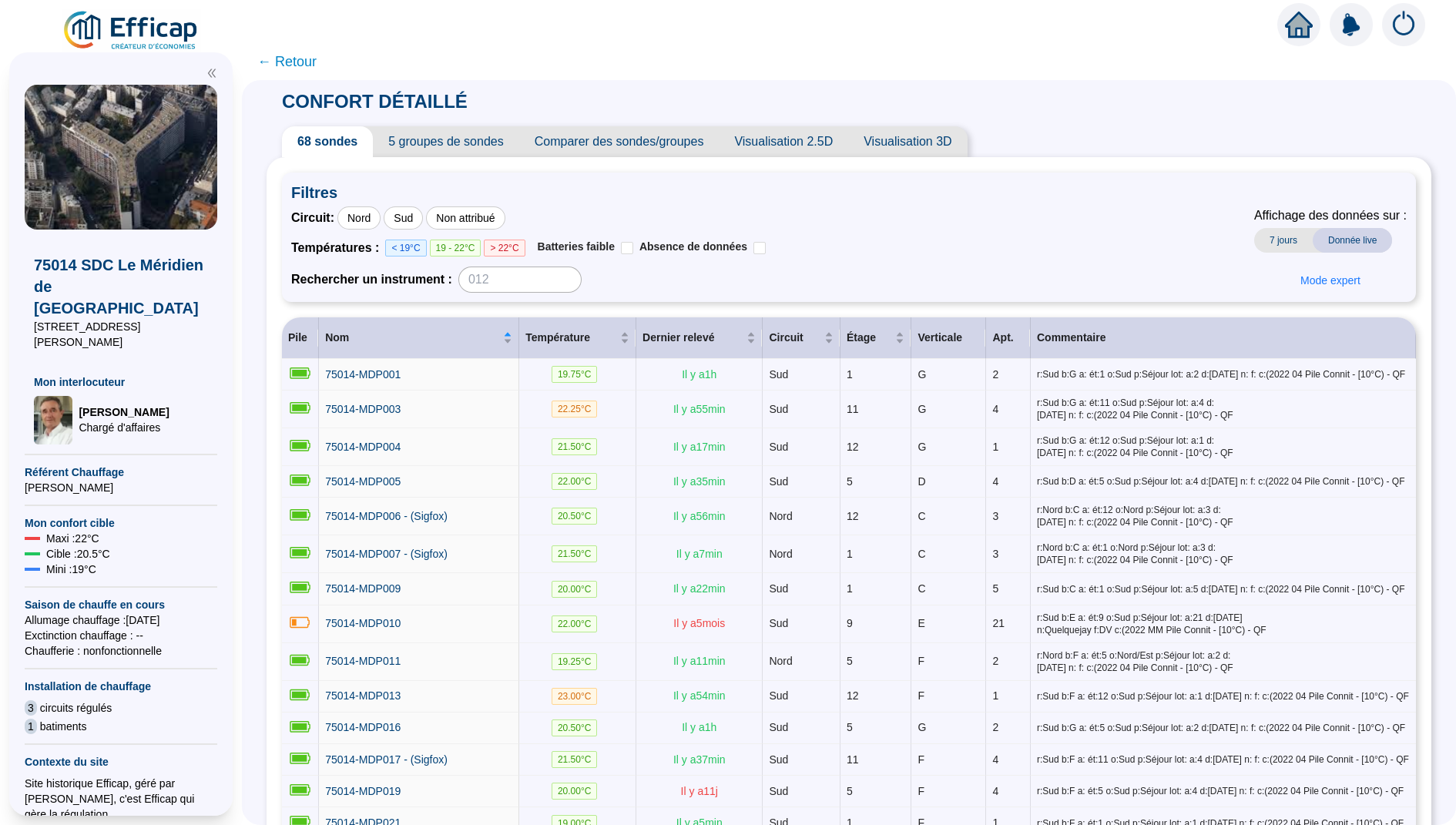
click at [1276, 237] on span "7 jours" at bounding box center [1283, 240] width 59 height 25
click at [1349, 240] on span "Donnée live" at bounding box center [1353, 240] width 80 height 25
click at [1284, 239] on span "7 jours" at bounding box center [1283, 240] width 59 height 25
click at [632, 250] on input "Batteries faible" at bounding box center [627, 248] width 12 height 12
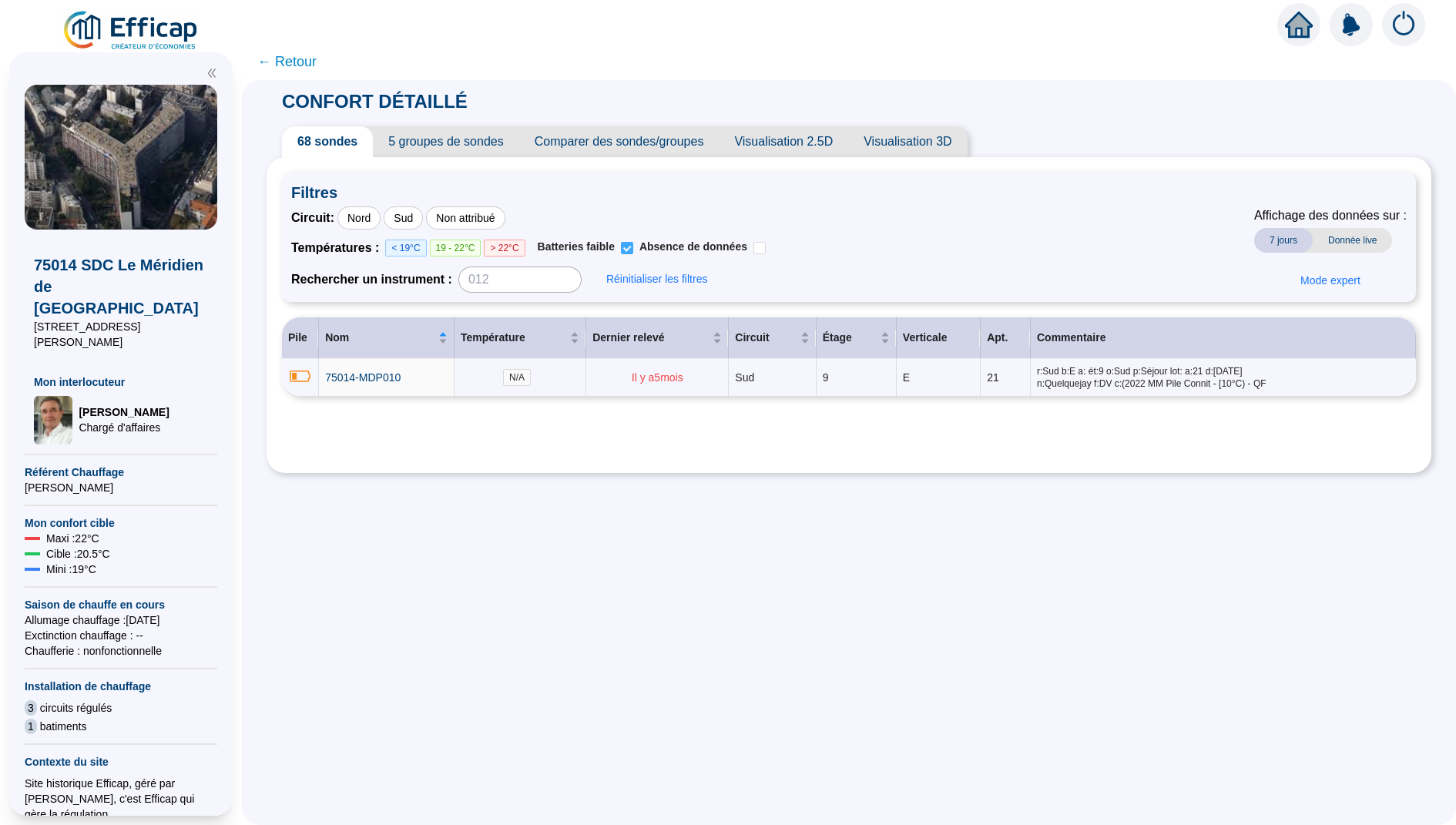
click at [633, 250] on input "Batteries faible" at bounding box center [627, 248] width 12 height 12
checkbox input "false"
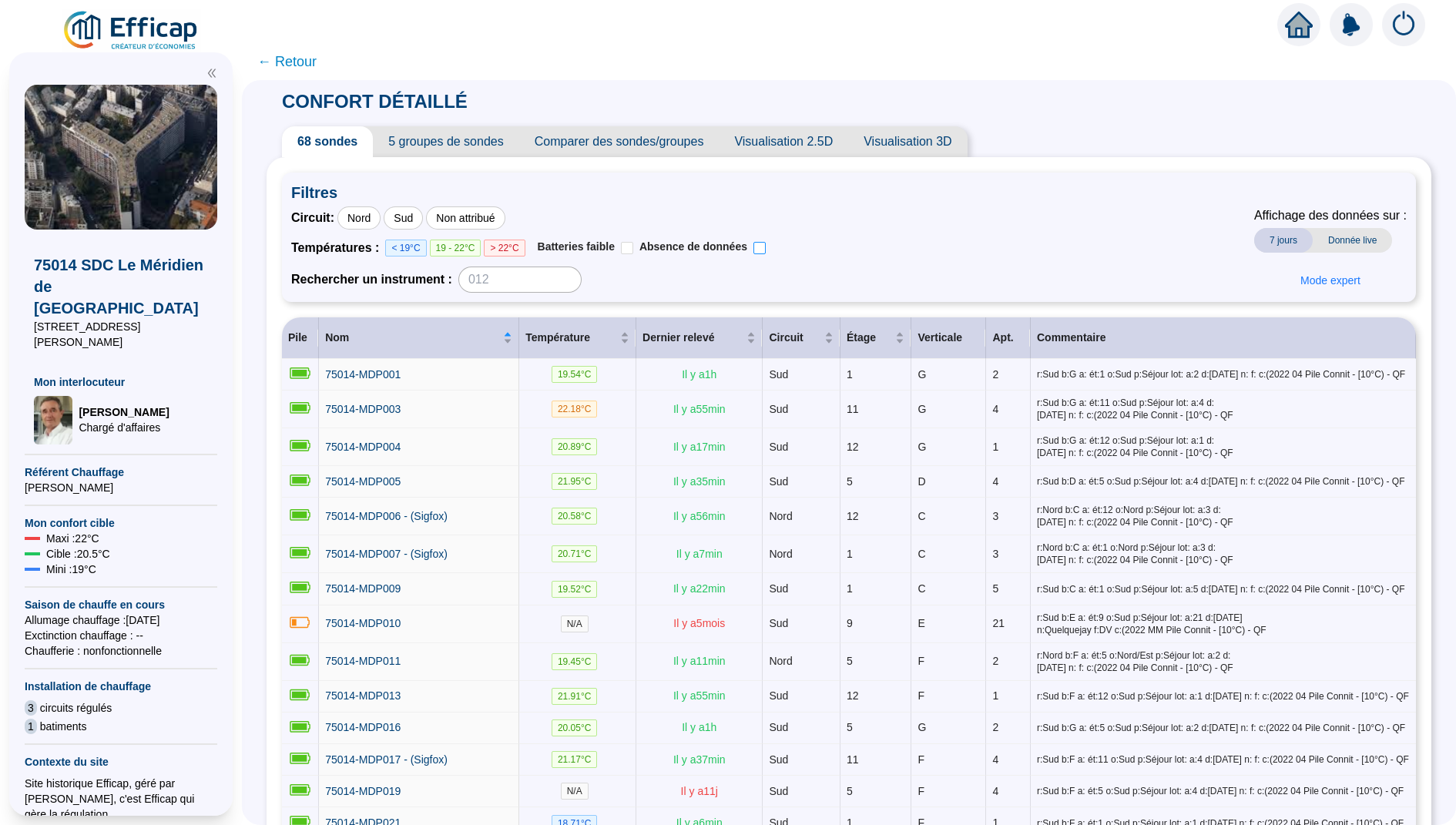
click at [766, 247] on input "Absence de données" at bounding box center [759, 248] width 12 height 12
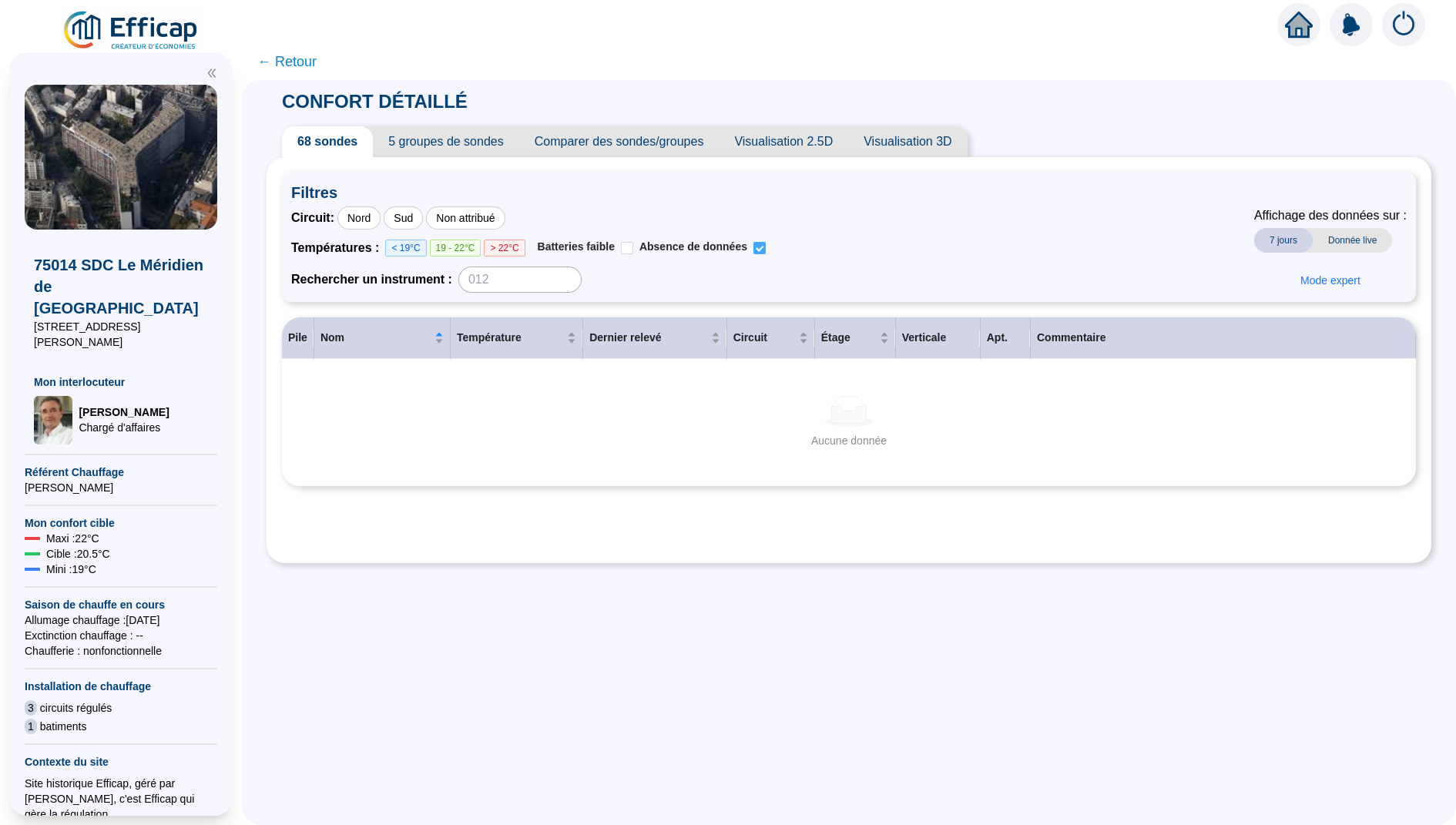
click at [766, 247] on input "Absence de données" at bounding box center [759, 248] width 12 height 12
checkbox input "false"
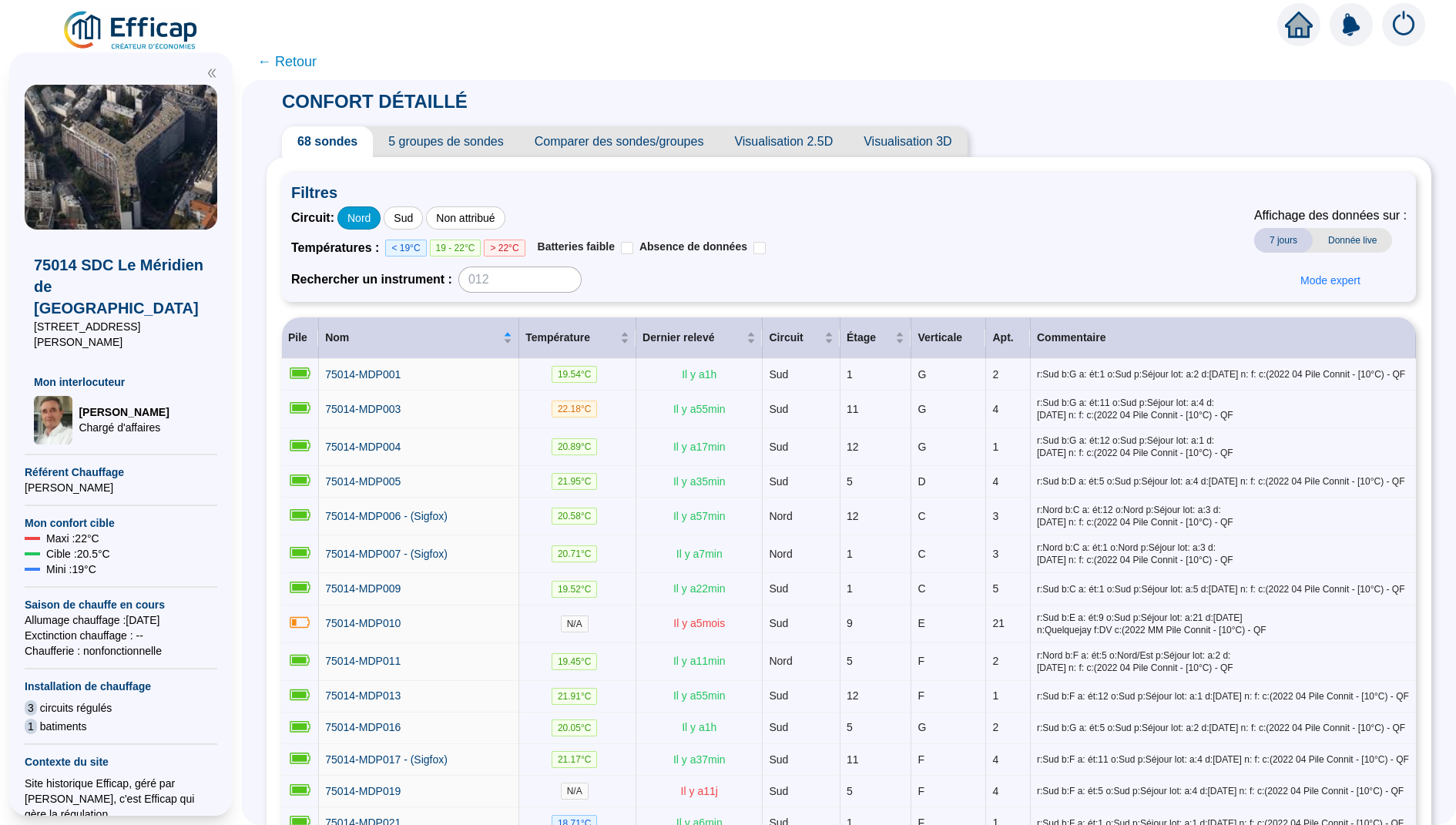
click at [369, 221] on div "Nord" at bounding box center [359, 217] width 43 height 23
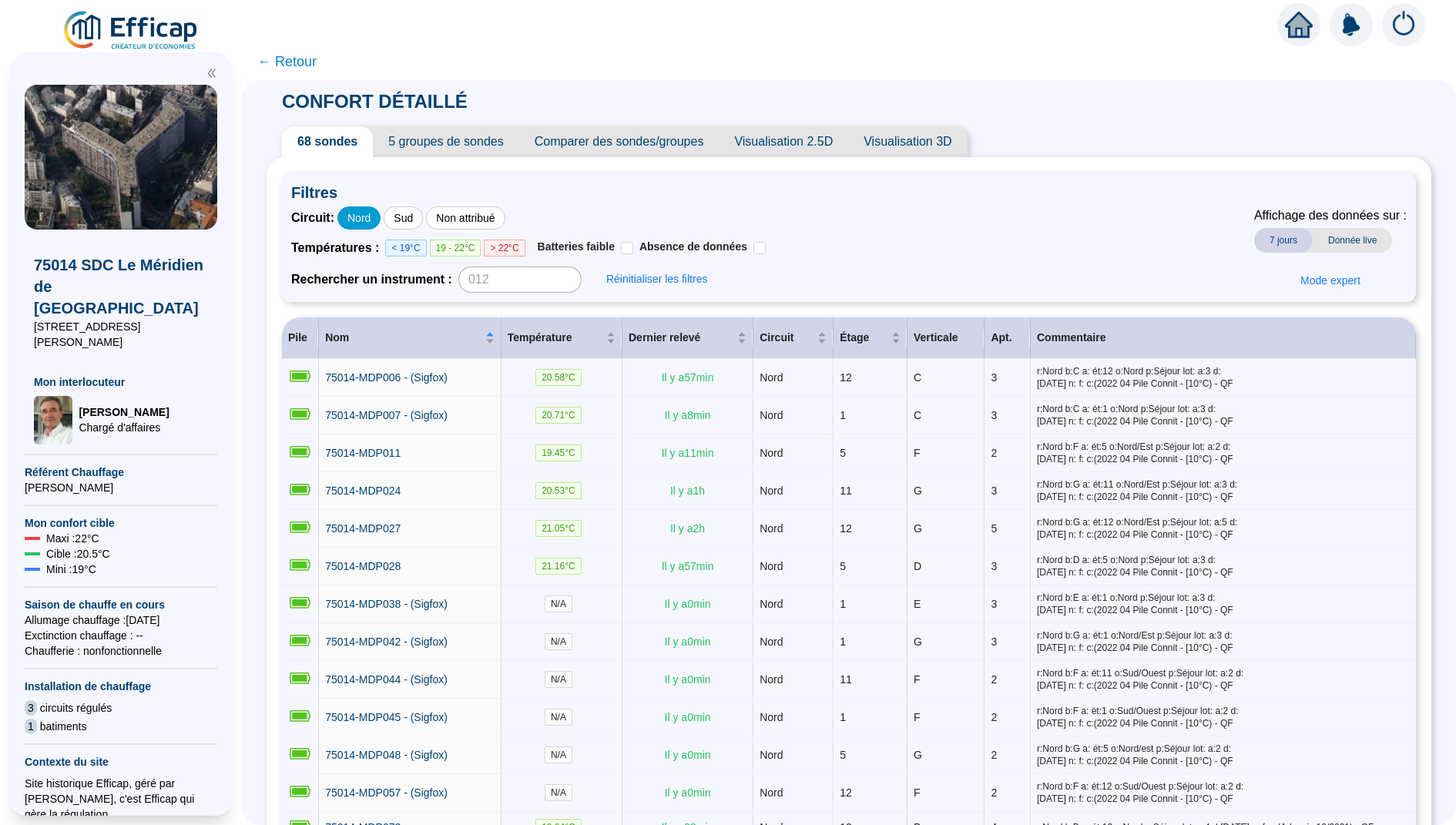
click at [369, 221] on div "Nord" at bounding box center [359, 217] width 43 height 23
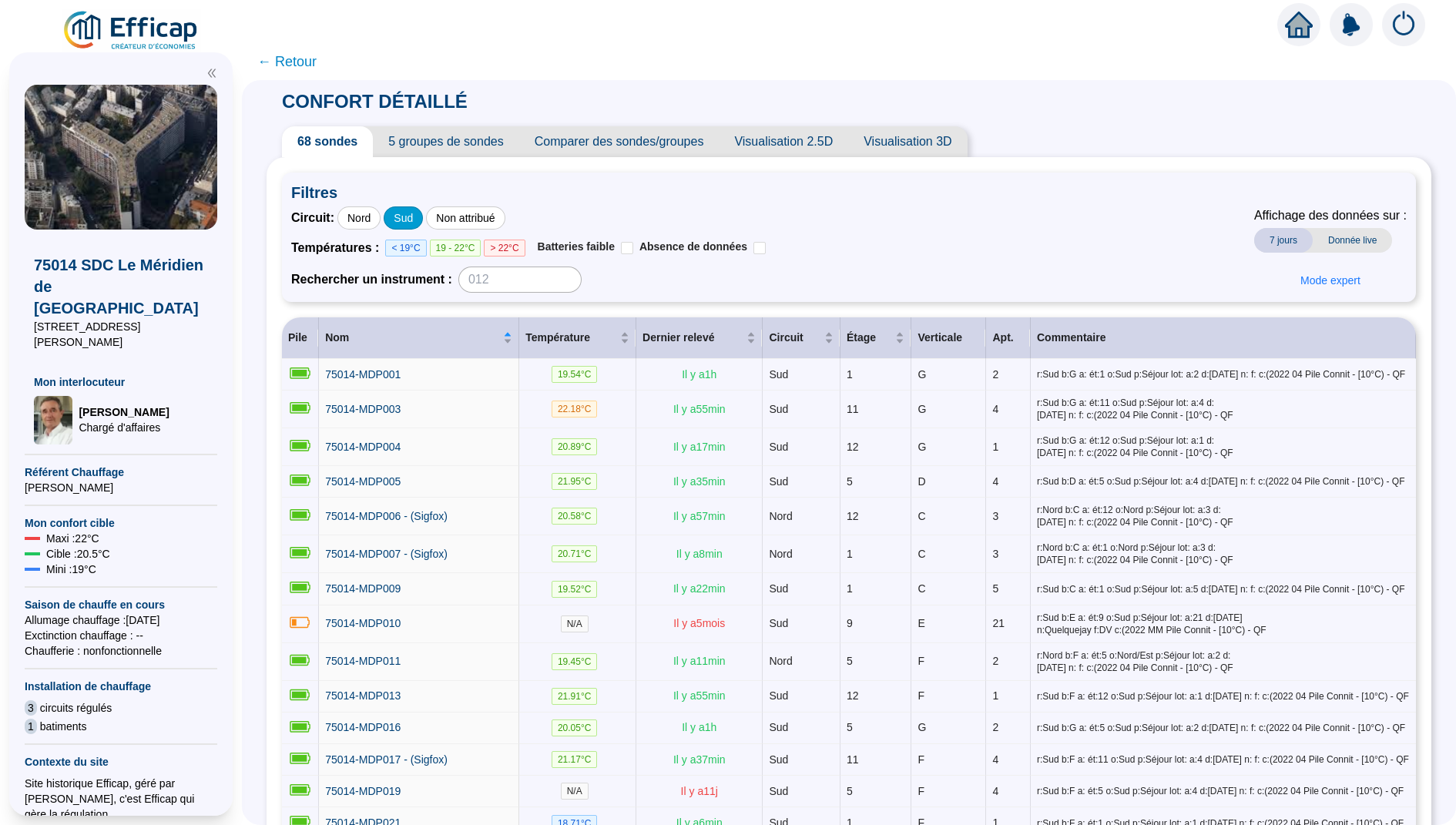
click at [407, 221] on div "Sud" at bounding box center [403, 217] width 39 height 23
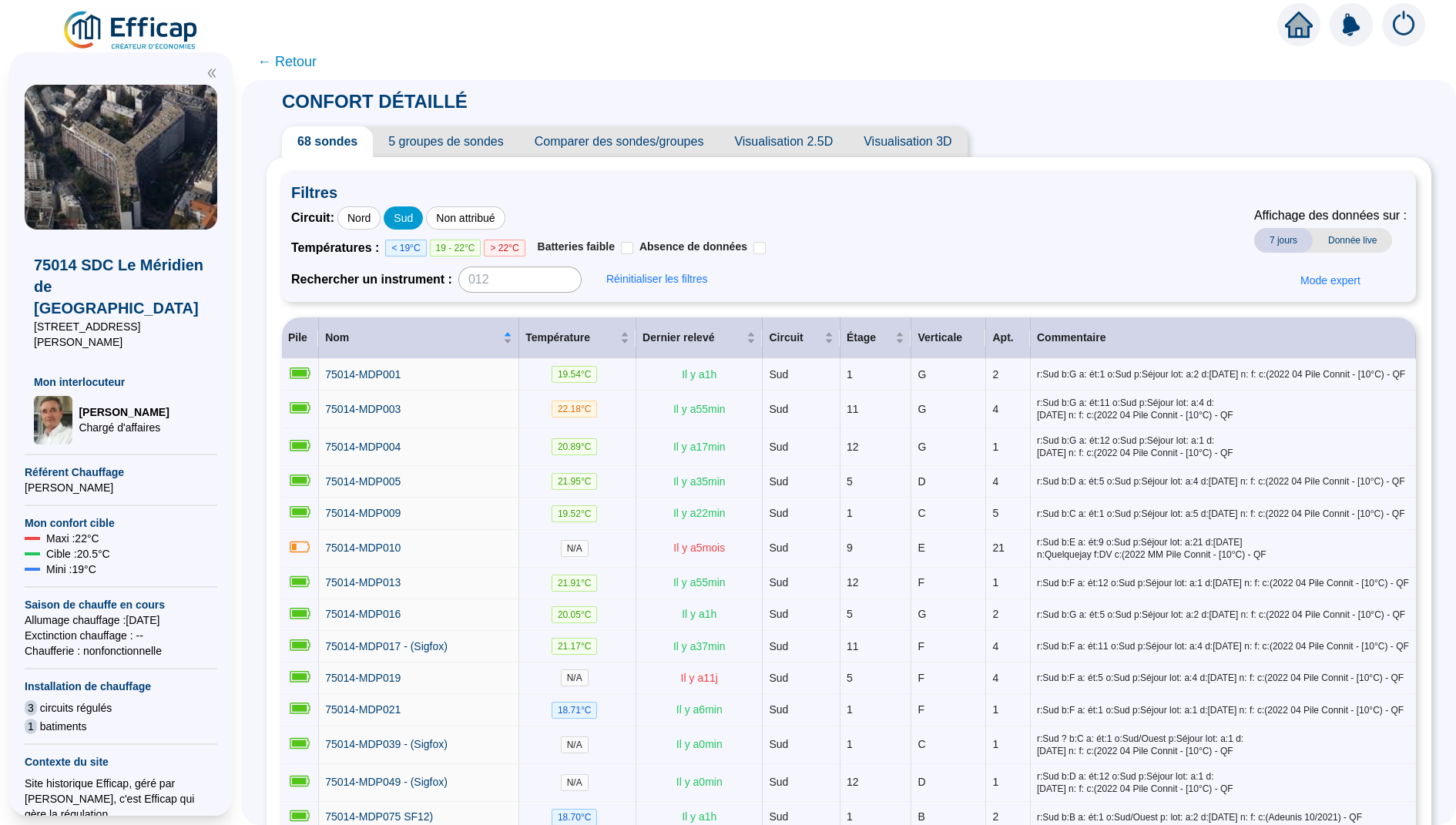
click at [407, 221] on div "Sud" at bounding box center [403, 217] width 39 height 23
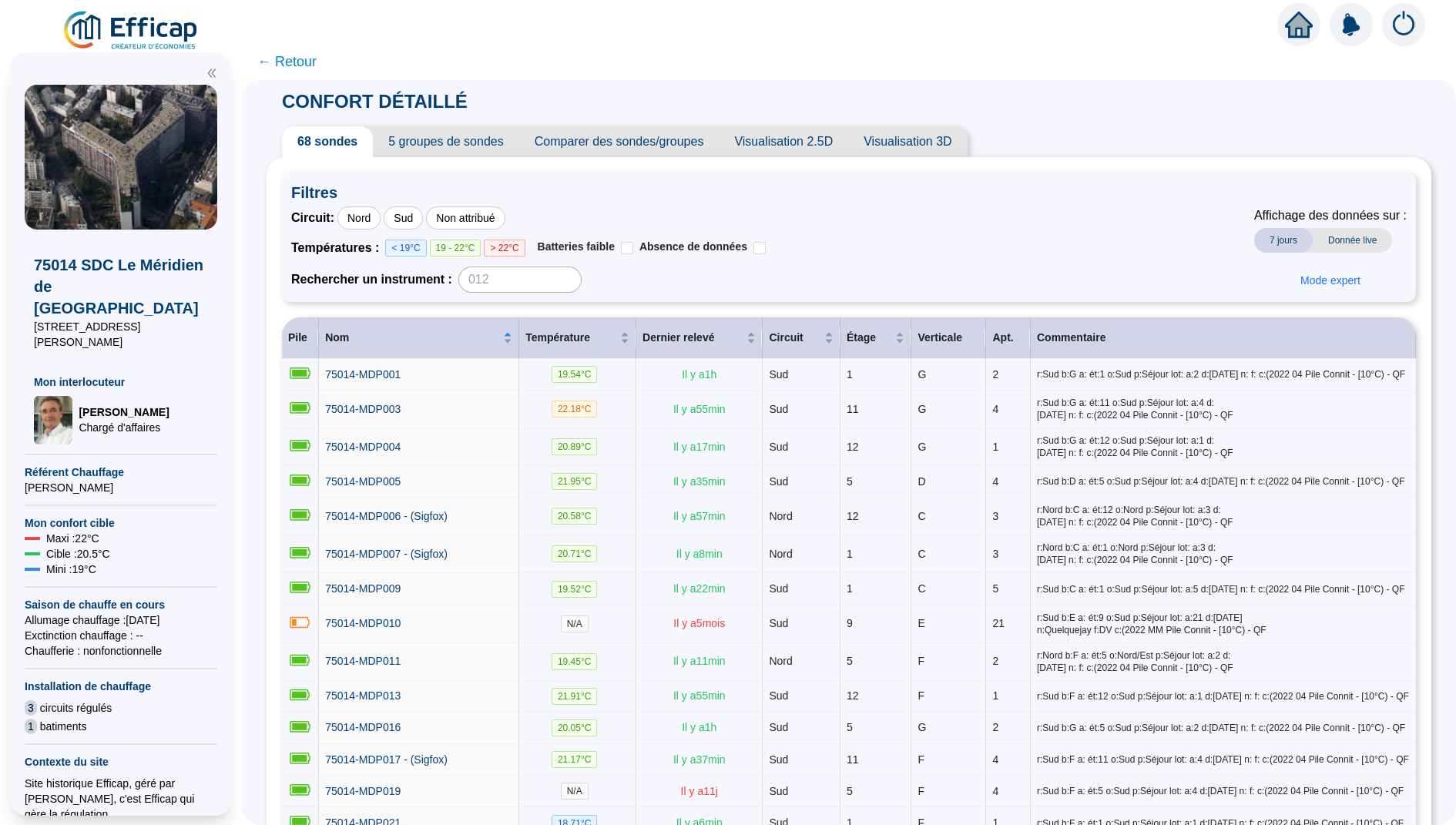
click at [412, 248] on span "< 19°C" at bounding box center [405, 248] width 41 height 17
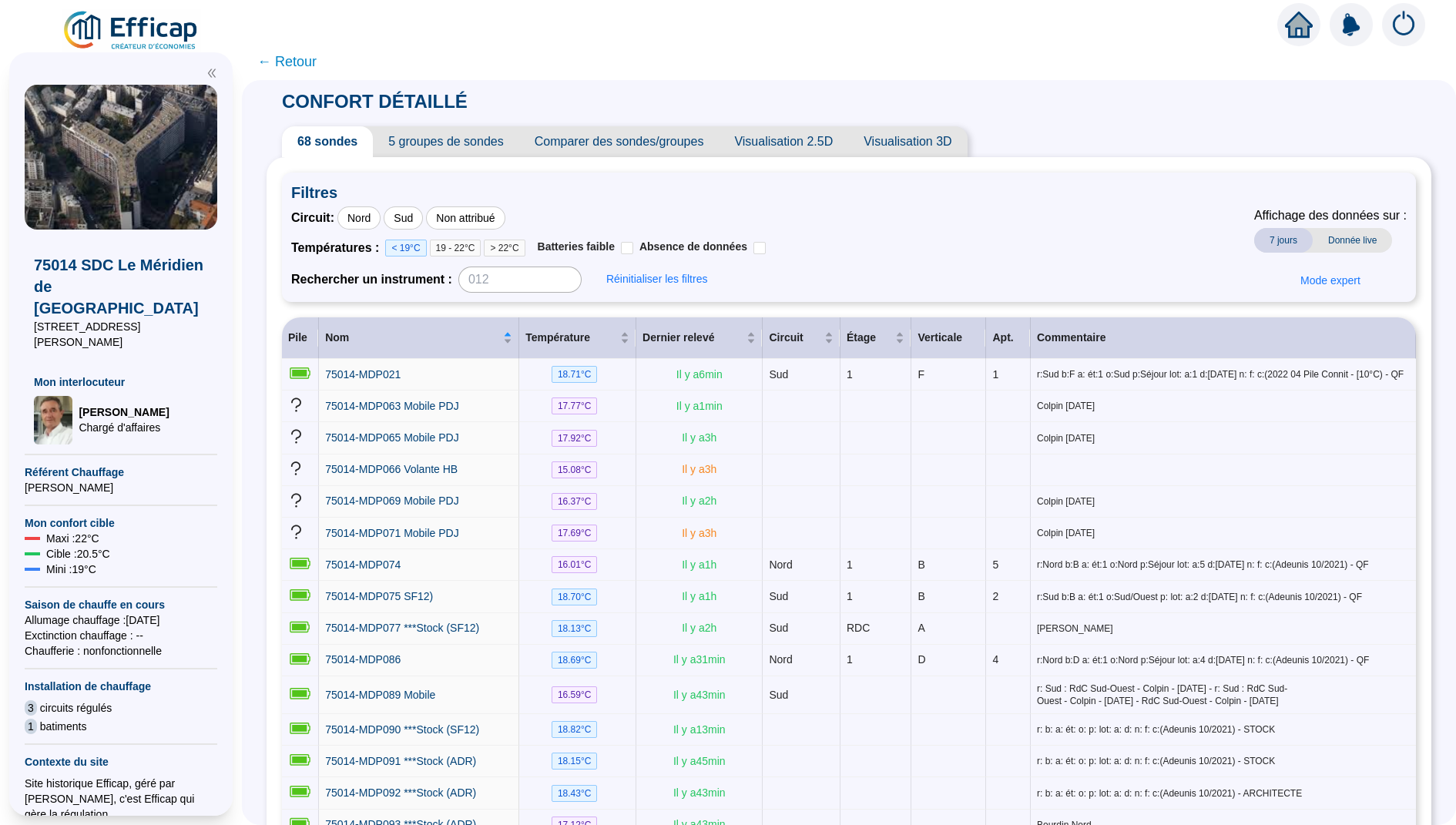
click at [411, 237] on div "Circuit : Nord Sud Non attribué Températures : < 19°C 19 - 22°C > 22°C Batterie…" at bounding box center [529, 249] width 474 height 86
click at [411, 240] on span "< 19°C" at bounding box center [405, 248] width 41 height 17
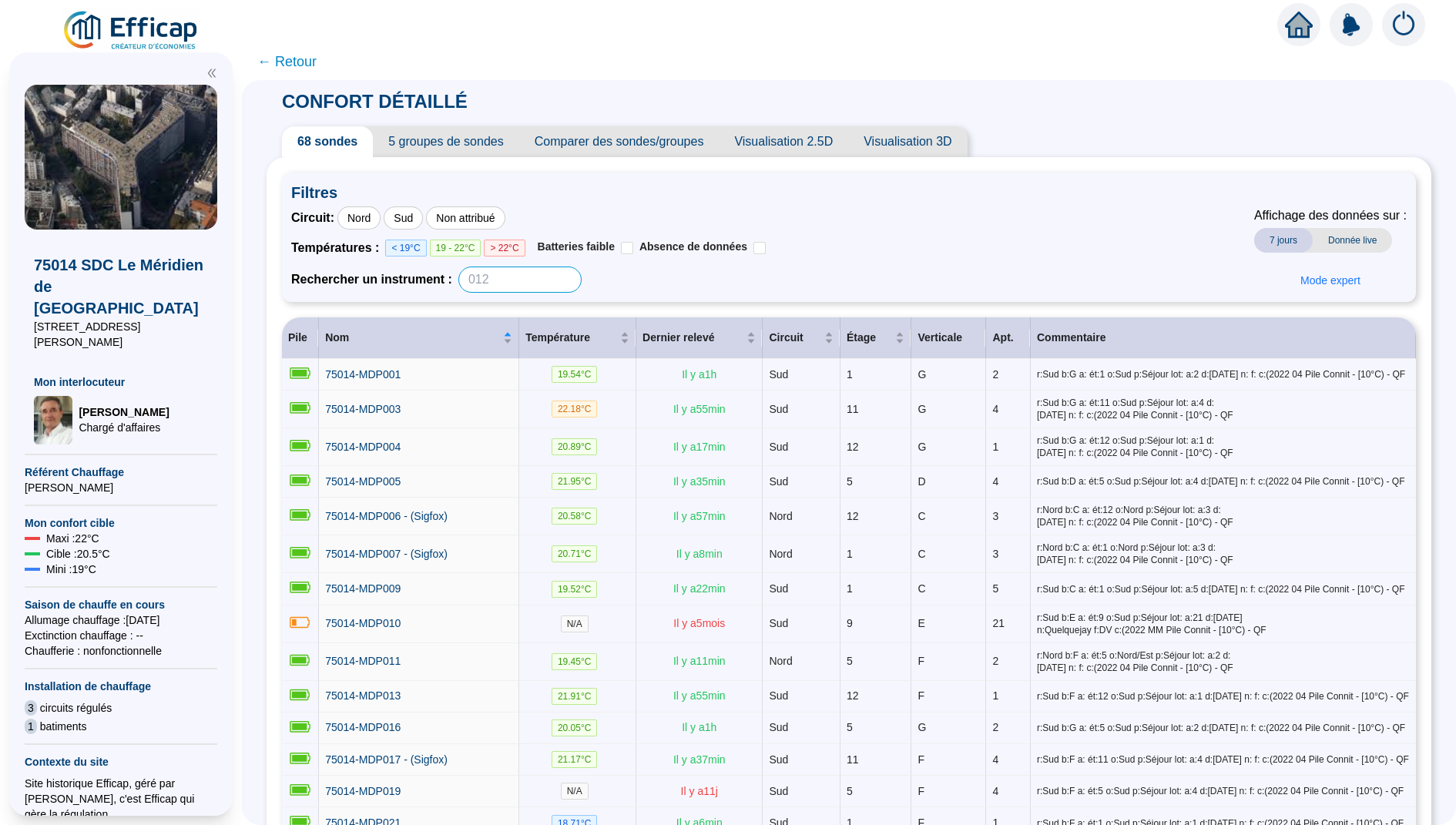
click at [522, 282] on input at bounding box center [520, 280] width 123 height 26
click at [451, 150] on span "5 groupes de sondes" at bounding box center [445, 142] width 146 height 31
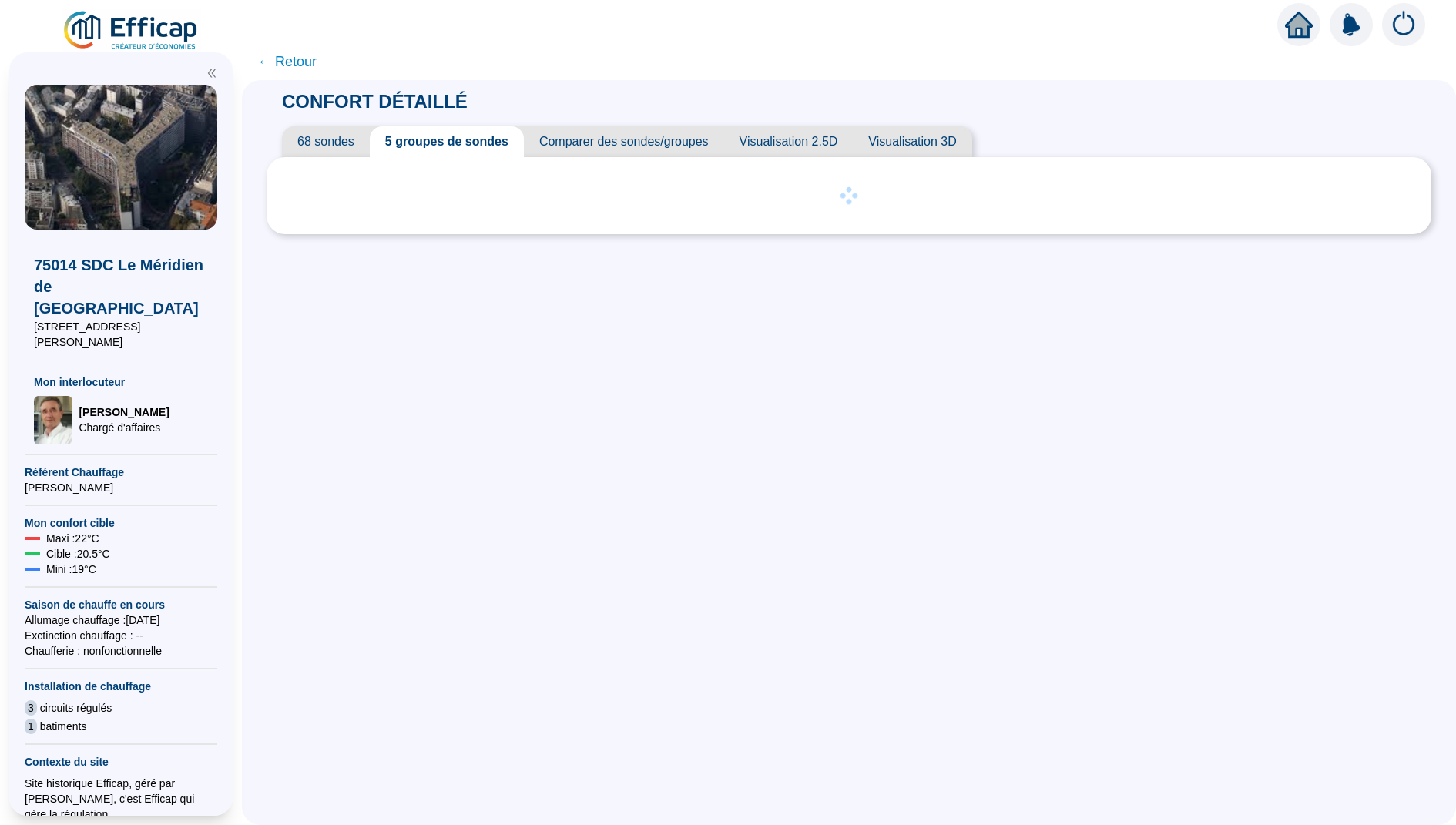
scroll to position [245, 0]
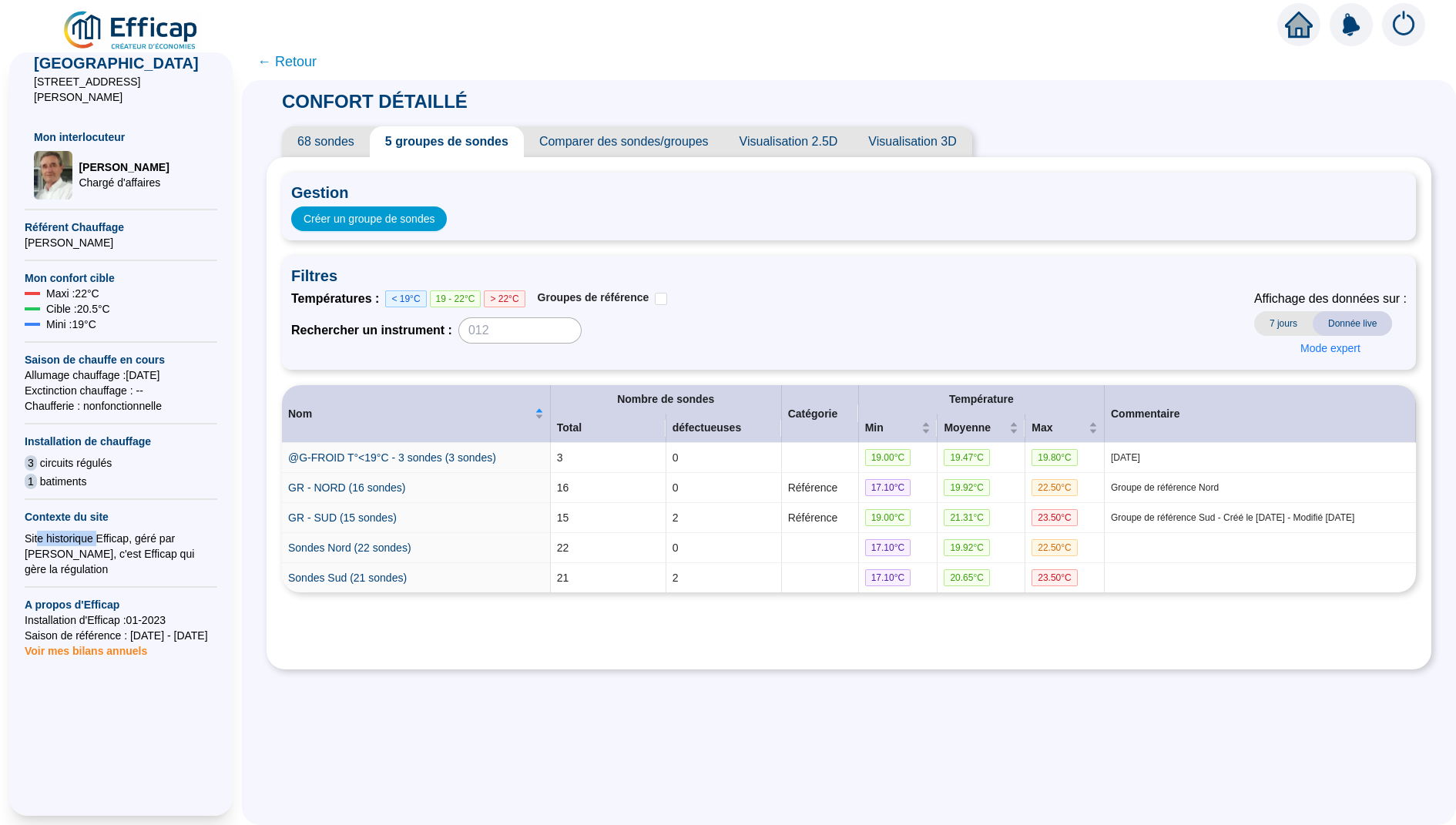
drag, startPoint x: 40, startPoint y: 497, endPoint x: 99, endPoint y: 497, distance: 59.0
click at [99, 531] on div "Site historique Efficap, géré par JB Quelquejay, c'est Efficap qui gère la régu…" at bounding box center [121, 554] width 193 height 46
drag, startPoint x: 47, startPoint y: 518, endPoint x: 126, endPoint y: 518, distance: 79.0
click at [126, 531] on div "Site historique Efficap, géré par JB Quelquejay, c'est Efficap qui gère la régu…" at bounding box center [121, 554] width 193 height 46
click at [1274, 318] on span "7 jours" at bounding box center [1283, 323] width 59 height 25
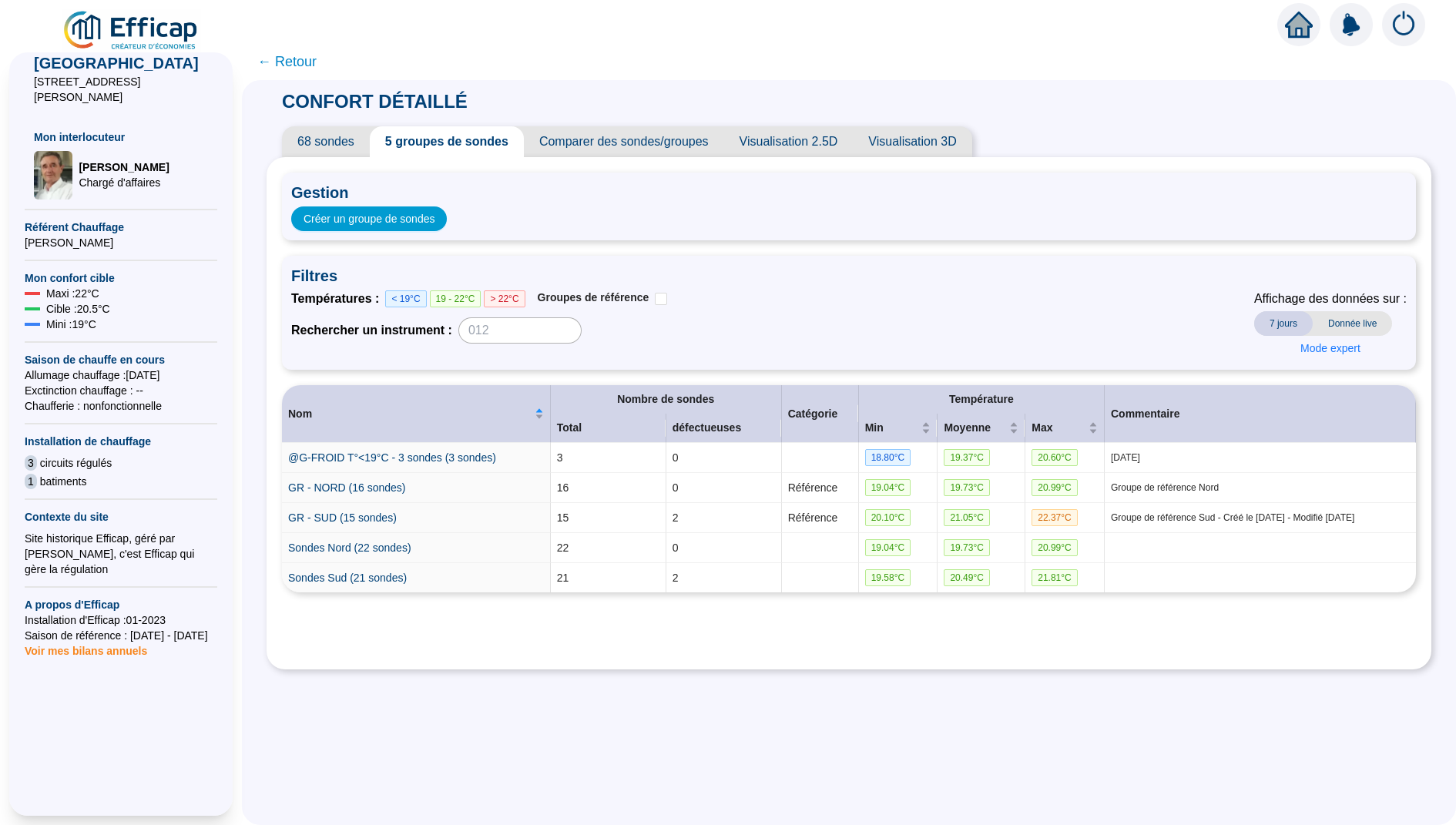
click at [1350, 330] on span "Donnée live" at bounding box center [1353, 323] width 80 height 25
click at [362, 488] on link "GR - NORD (16 sondes)" at bounding box center [346, 487] width 117 height 12
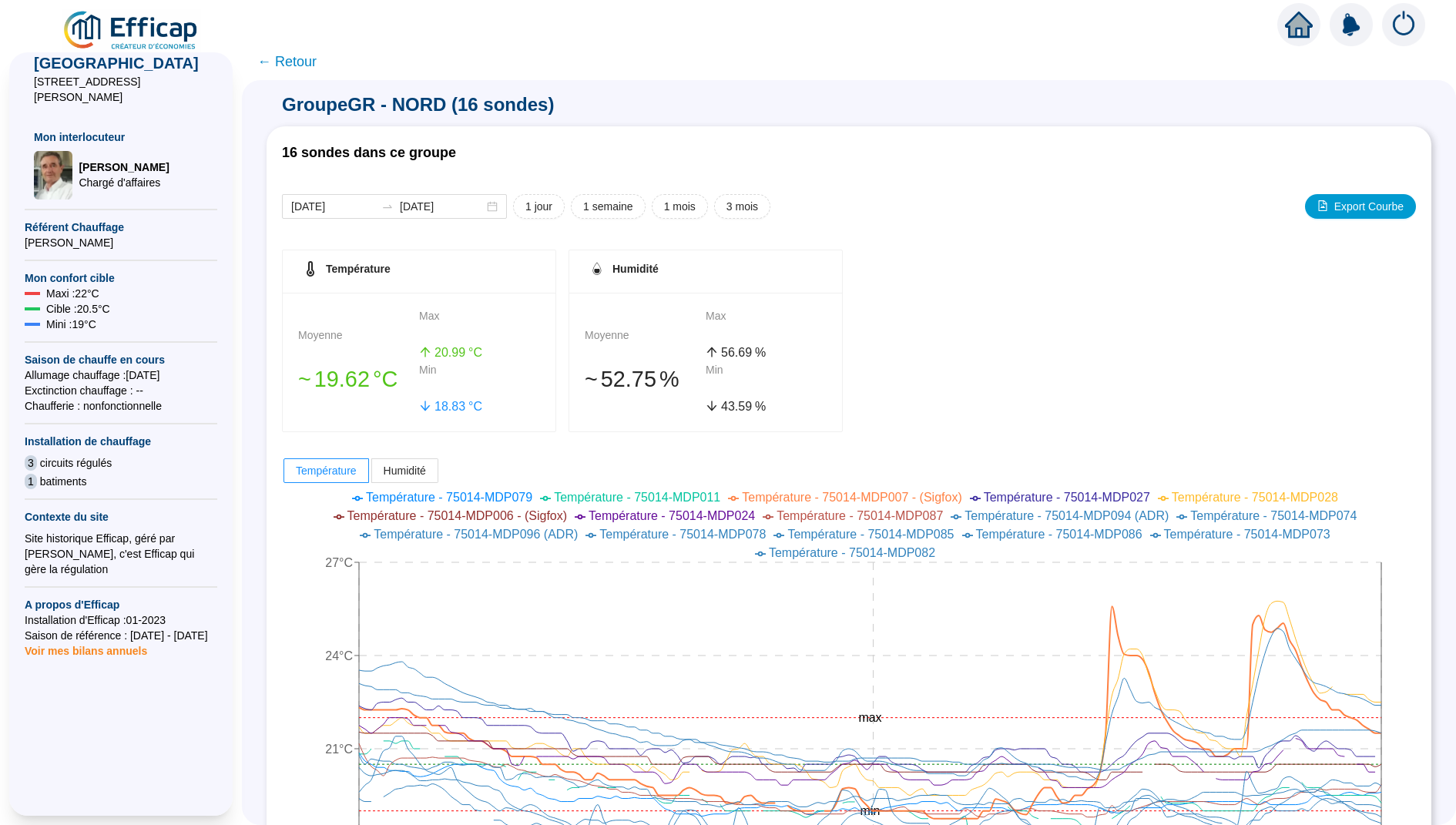
click at [282, 61] on span "← Retour" at bounding box center [287, 61] width 60 height 22
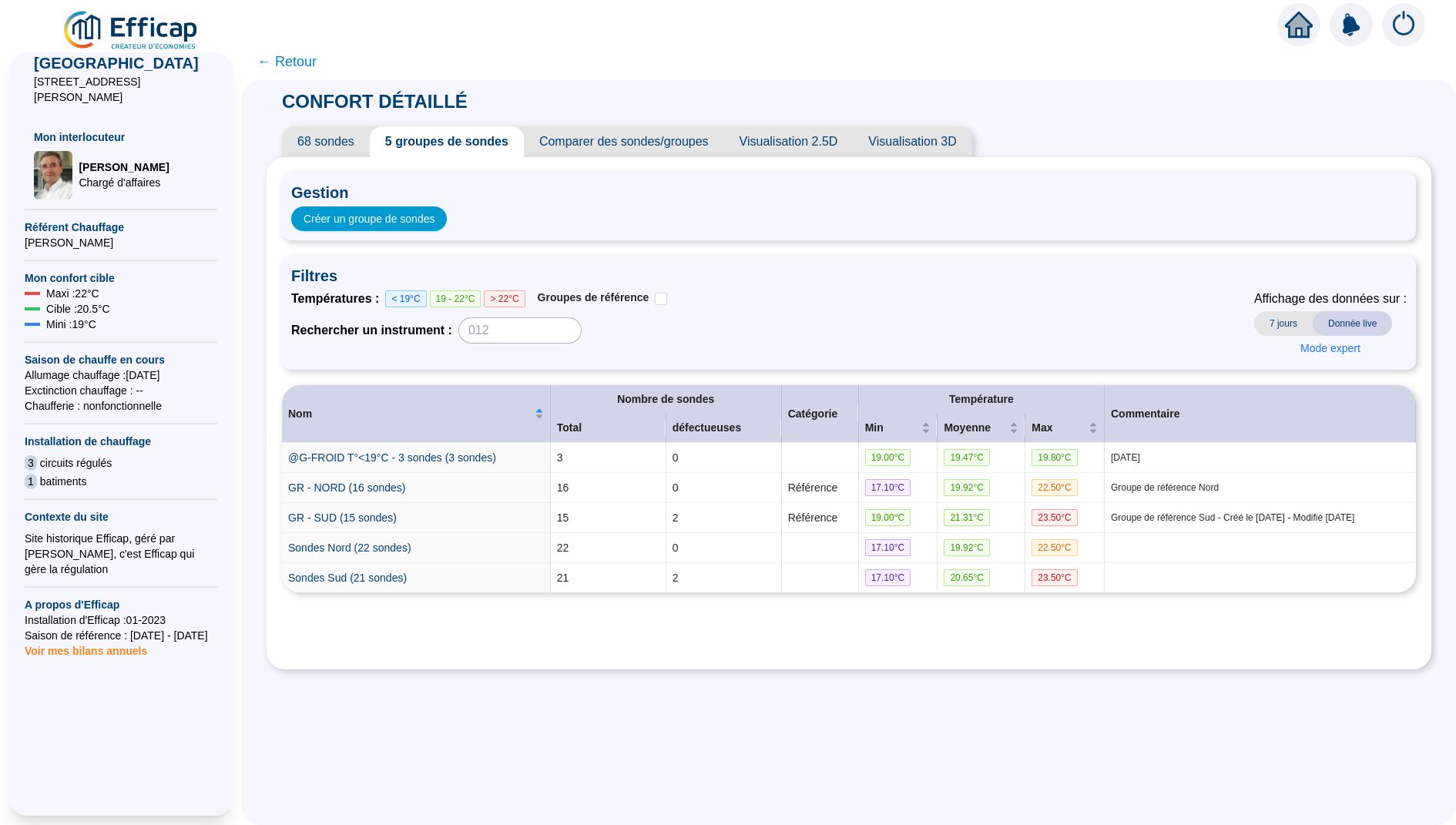
click at [601, 154] on span "Comparer des sondes/groupes" at bounding box center [624, 142] width 201 height 31
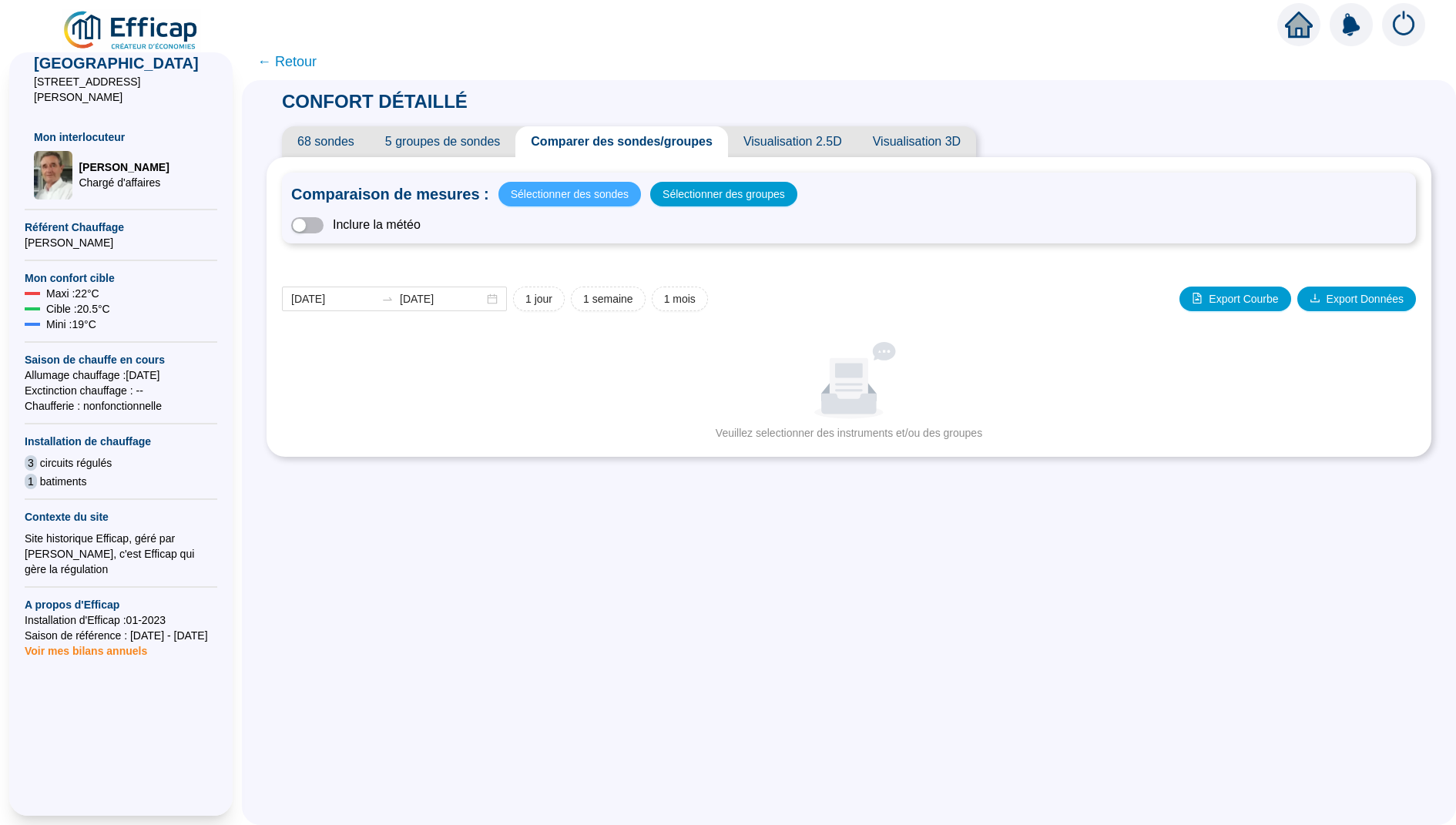
click at [583, 188] on span "Sélectionner des sondes" at bounding box center [570, 194] width 118 height 22
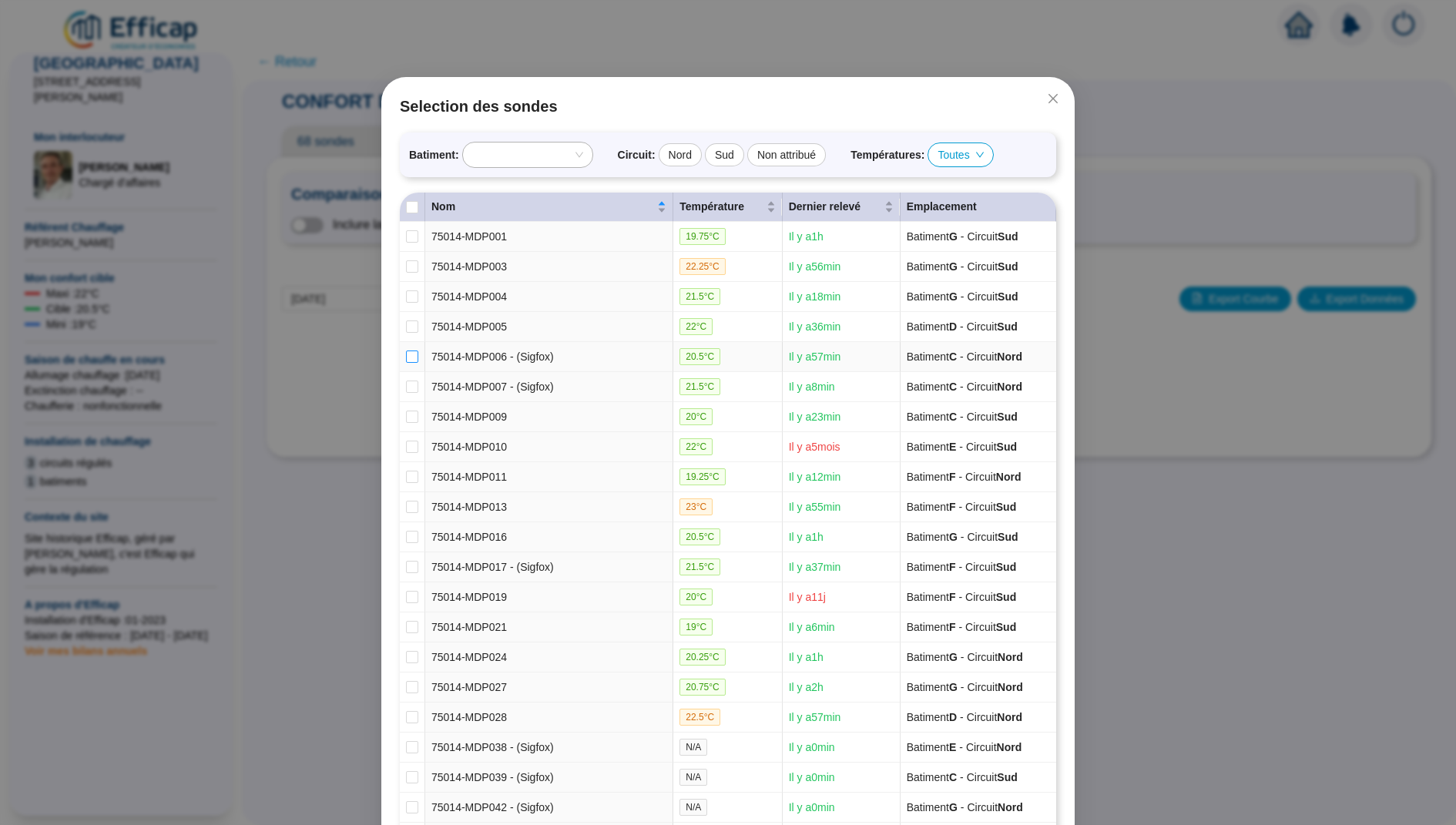
click at [408, 351] on input "checkbox" at bounding box center [412, 356] width 12 height 12
checkbox input "true"
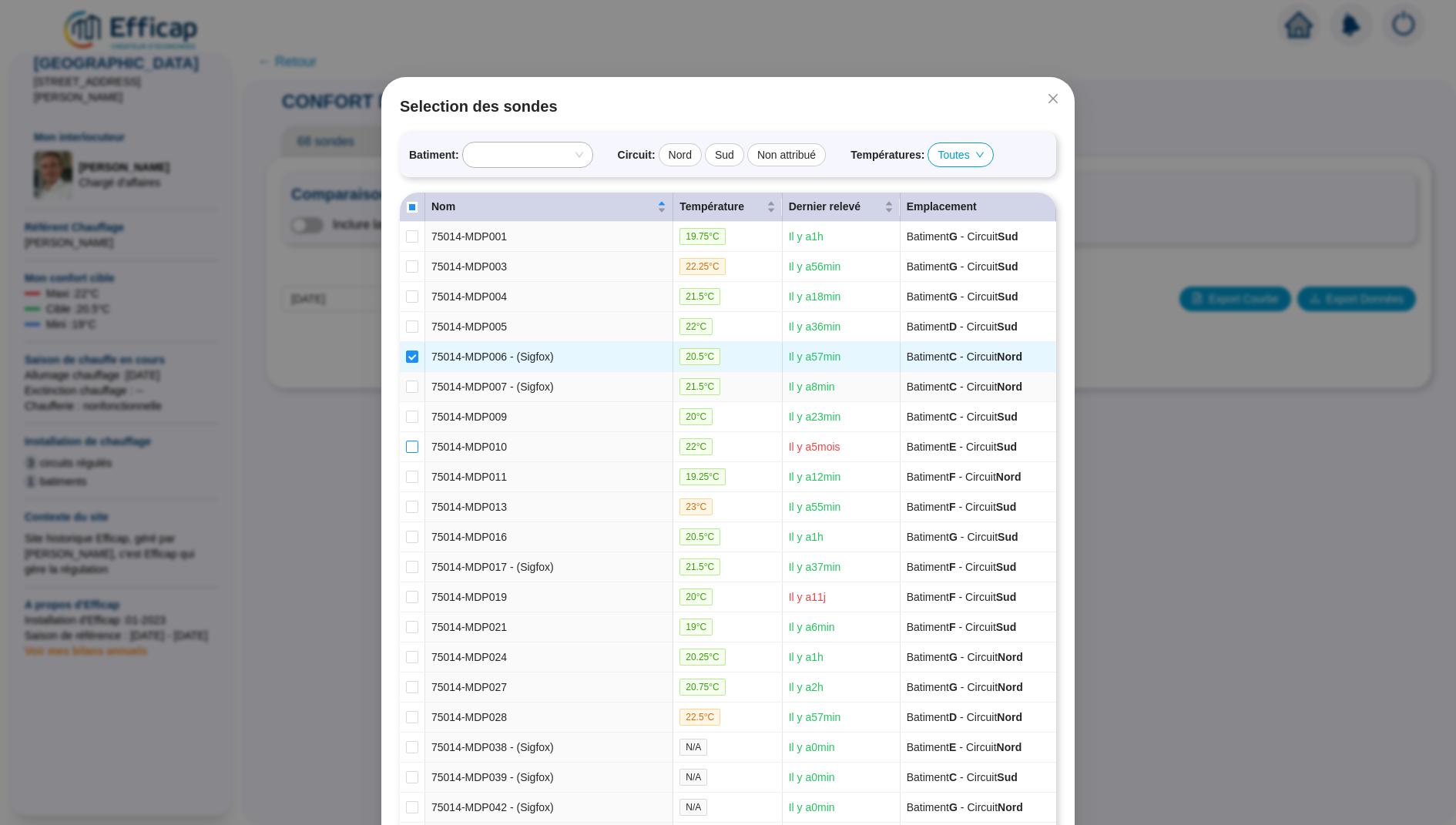
click at [408, 448] on label at bounding box center [412, 448] width 12 height 16
click at [408, 448] on input "checkbox" at bounding box center [412, 447] width 12 height 12
checkbox input "true"
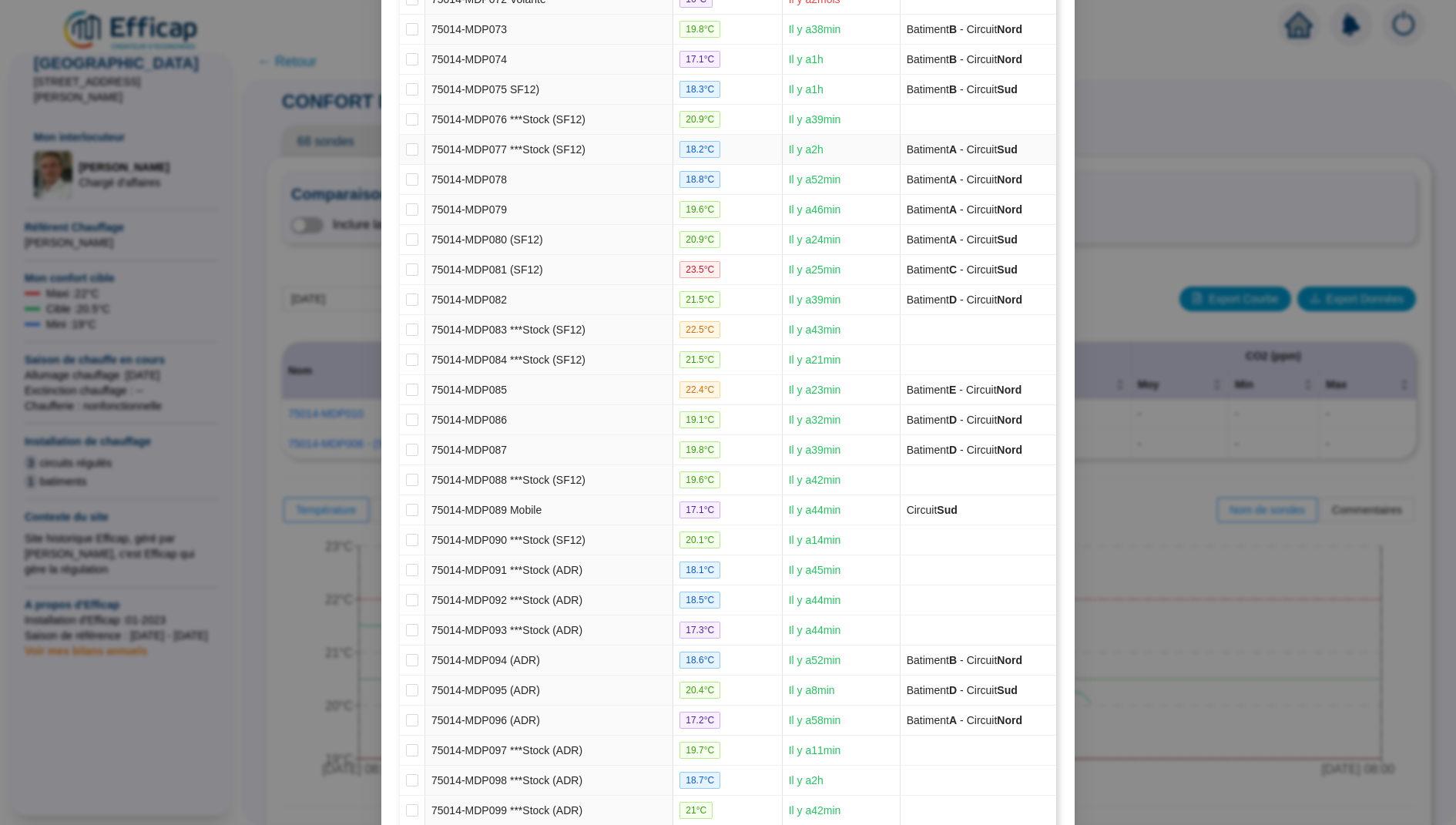
scroll to position [1486, 0]
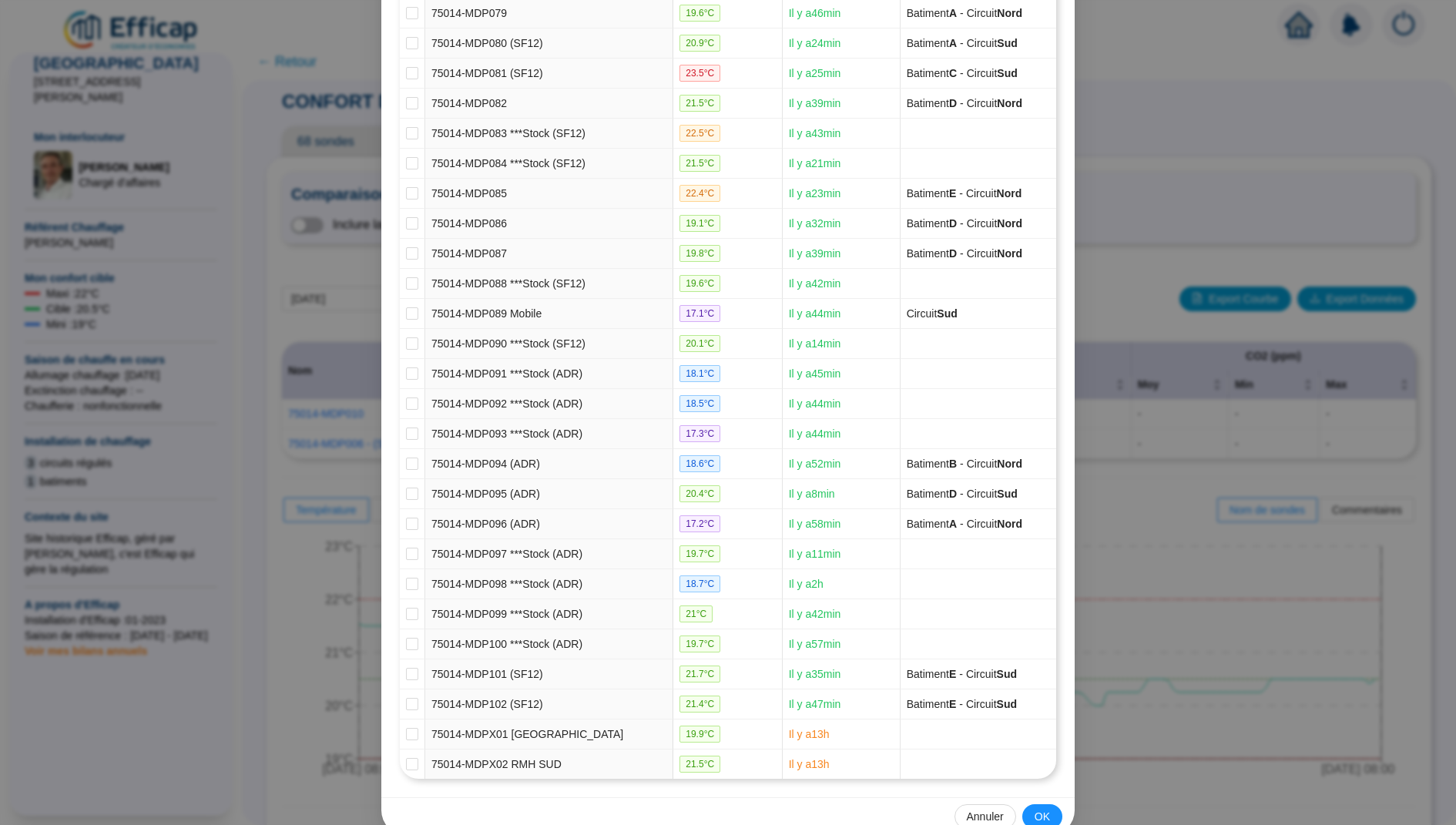
click at [1032, 798] on div "Annuler OK" at bounding box center [728, 816] width 693 height 37
click at [1033, 804] on button "OK" at bounding box center [1042, 816] width 40 height 25
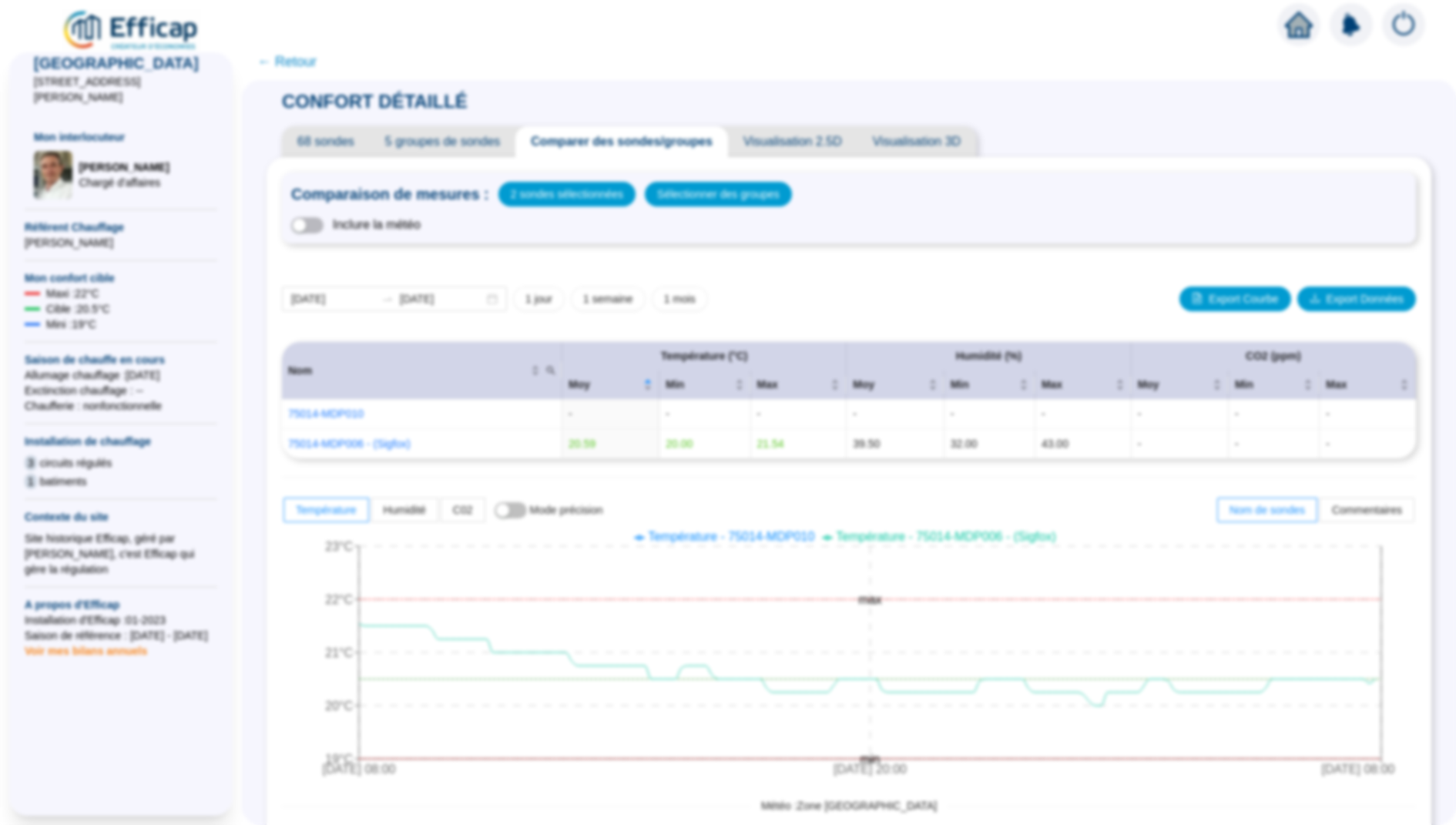
scroll to position [1409, 0]
click at [716, 185] on span "Sélectionner des groupes" at bounding box center [718, 194] width 123 height 22
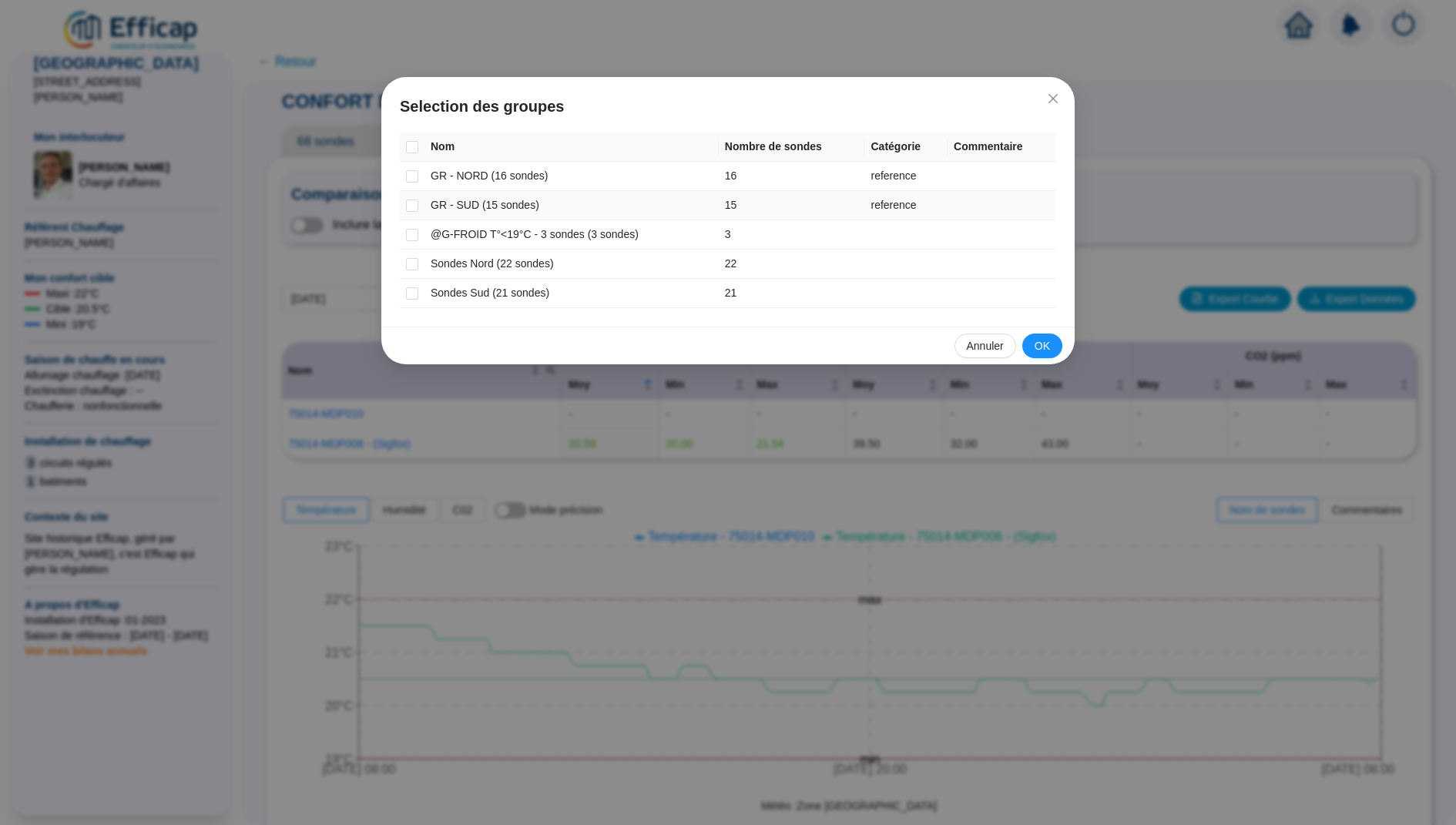
click at [404, 207] on td at bounding box center [412, 205] width 25 height 29
click at [412, 202] on input "checkbox" at bounding box center [412, 205] width 12 height 12
checkbox input "true"
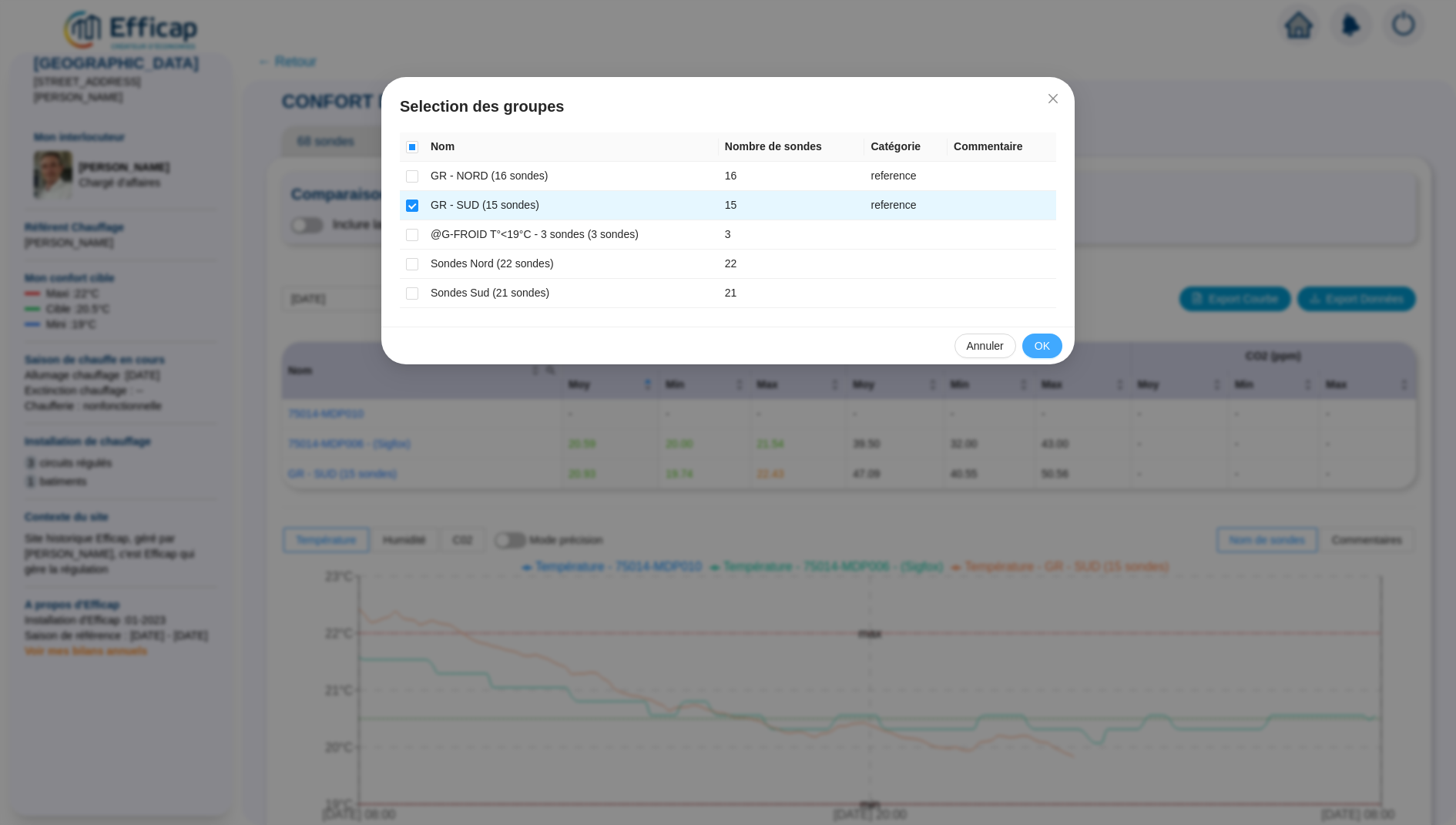
click at [1040, 349] on span "OK" at bounding box center [1042, 346] width 15 height 16
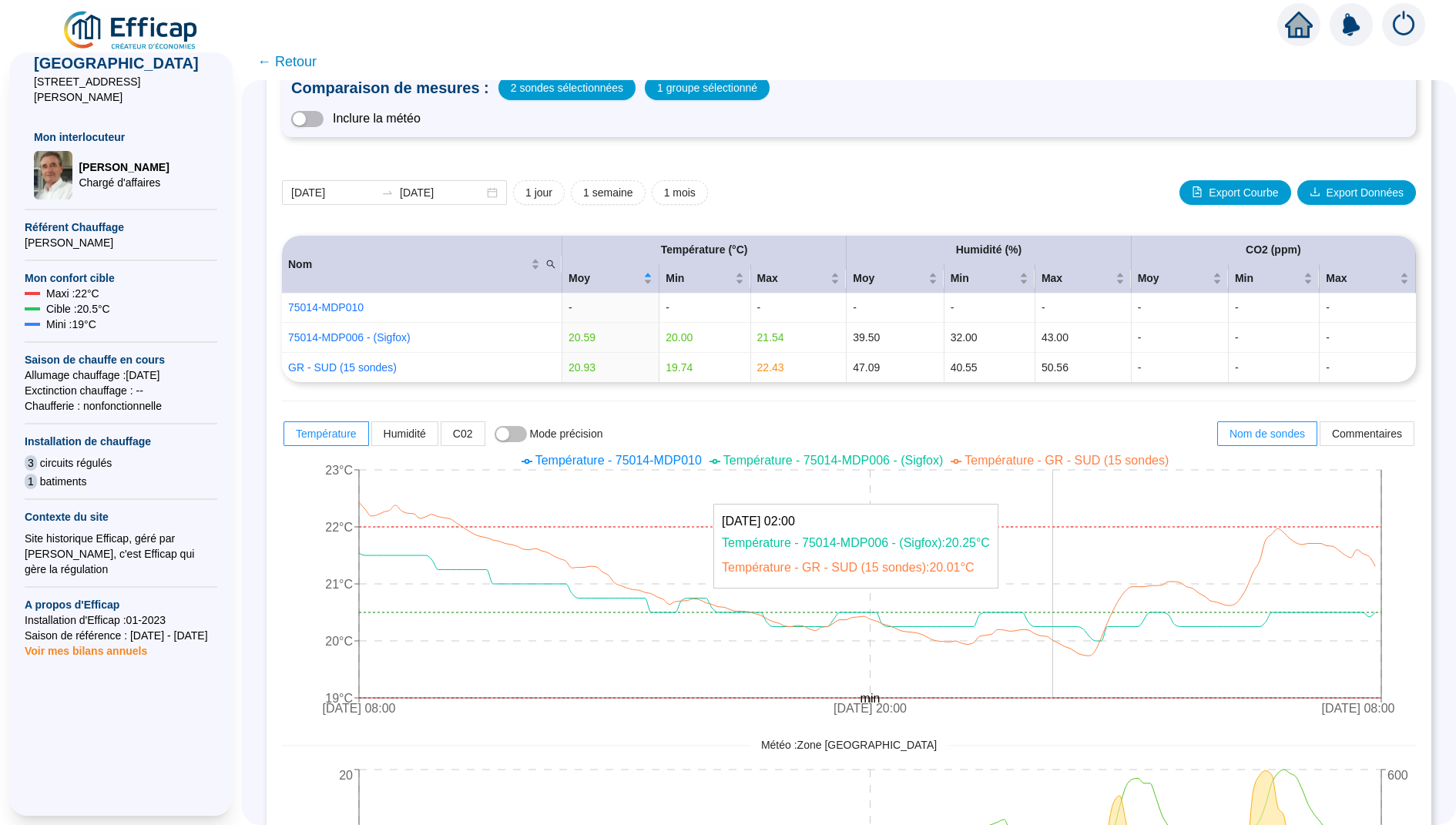
scroll to position [0, 0]
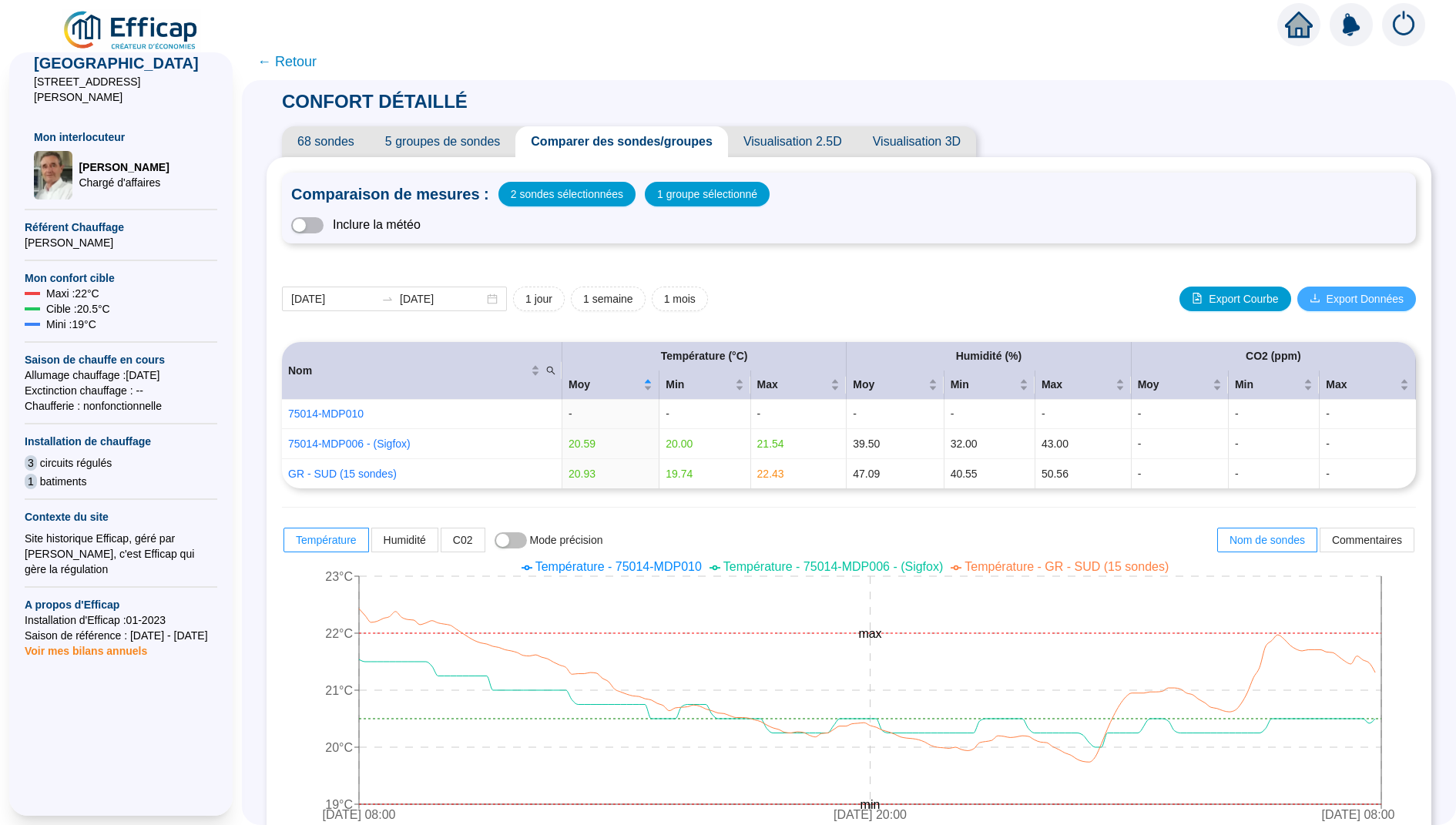
click at [1361, 300] on span "Export Données" at bounding box center [1364, 299] width 77 height 16
click at [1216, 298] on span "Export Courbe" at bounding box center [1243, 299] width 69 height 16
click at [822, 138] on span "Visualisation 2.5D" at bounding box center [792, 142] width 130 height 31
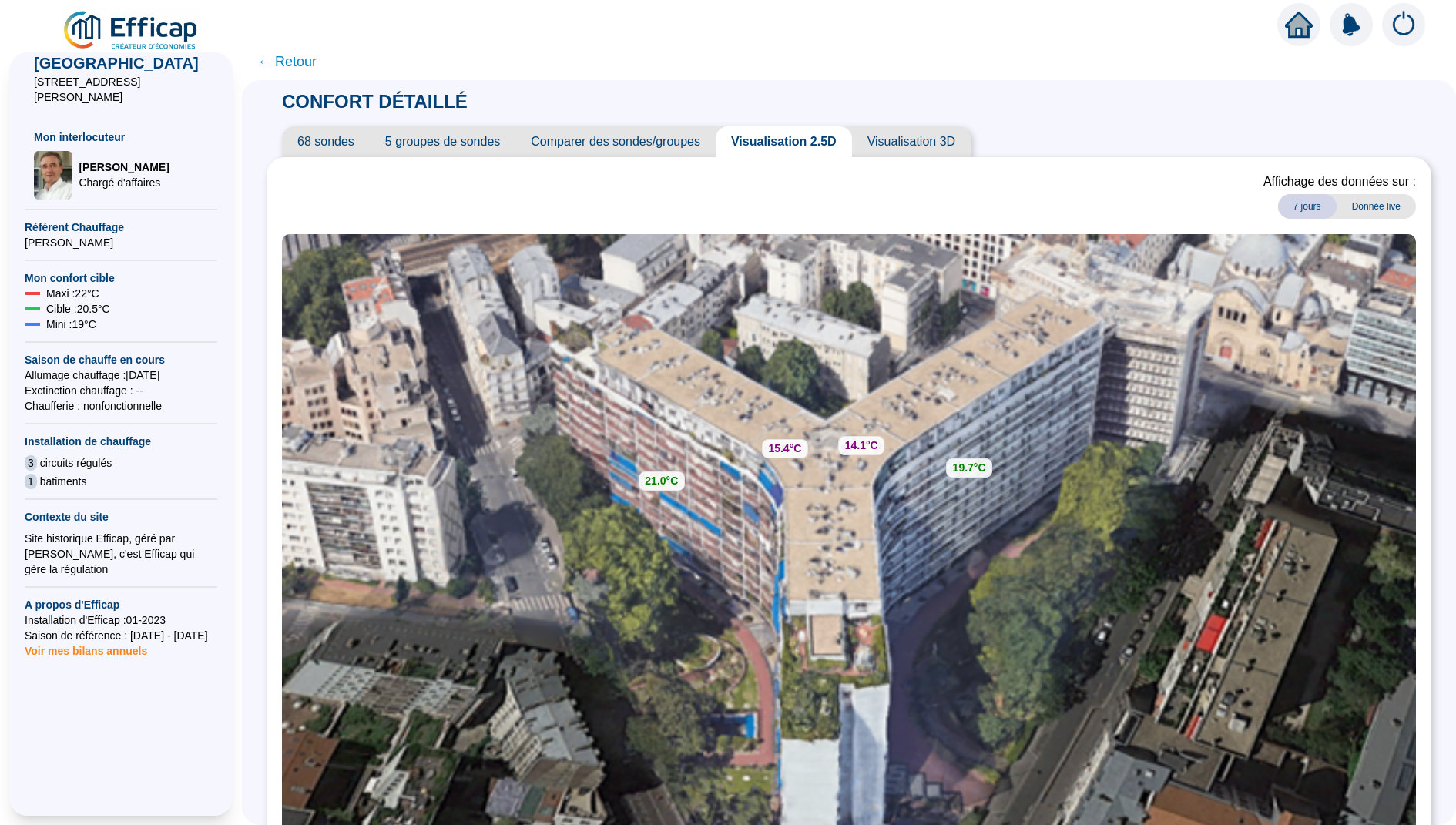
click at [923, 157] on div "Affichage des données sur : 7 jours Donnée live 14.1°C 15.4°C 19.7°C 21.0°C MER…" at bounding box center [849, 557] width 1165 height 801
click at [915, 131] on span "Visualisation 3D" at bounding box center [911, 142] width 119 height 31
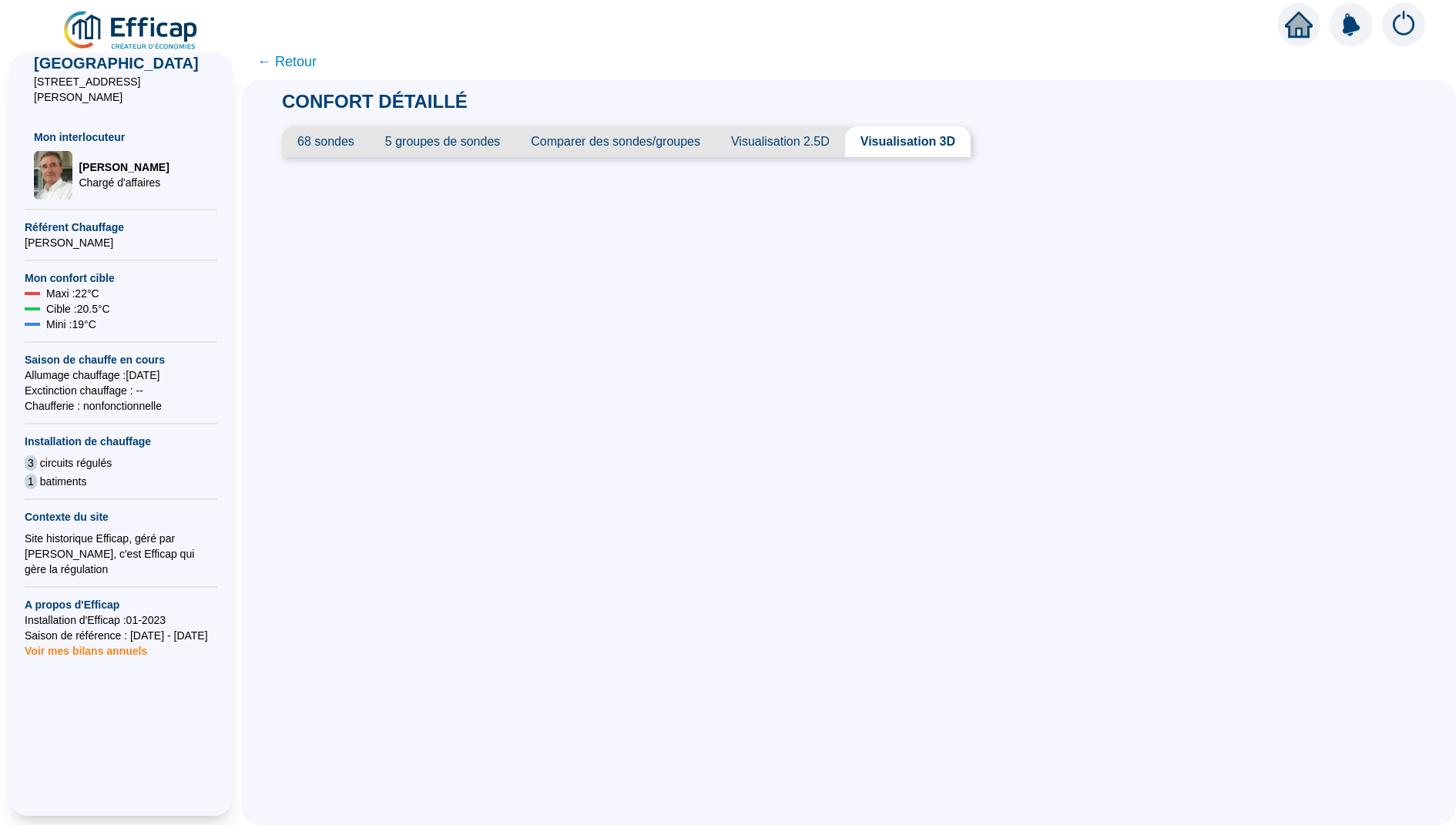
click at [830, 148] on span "Visualisation 2.5D" at bounding box center [780, 142] width 130 height 31
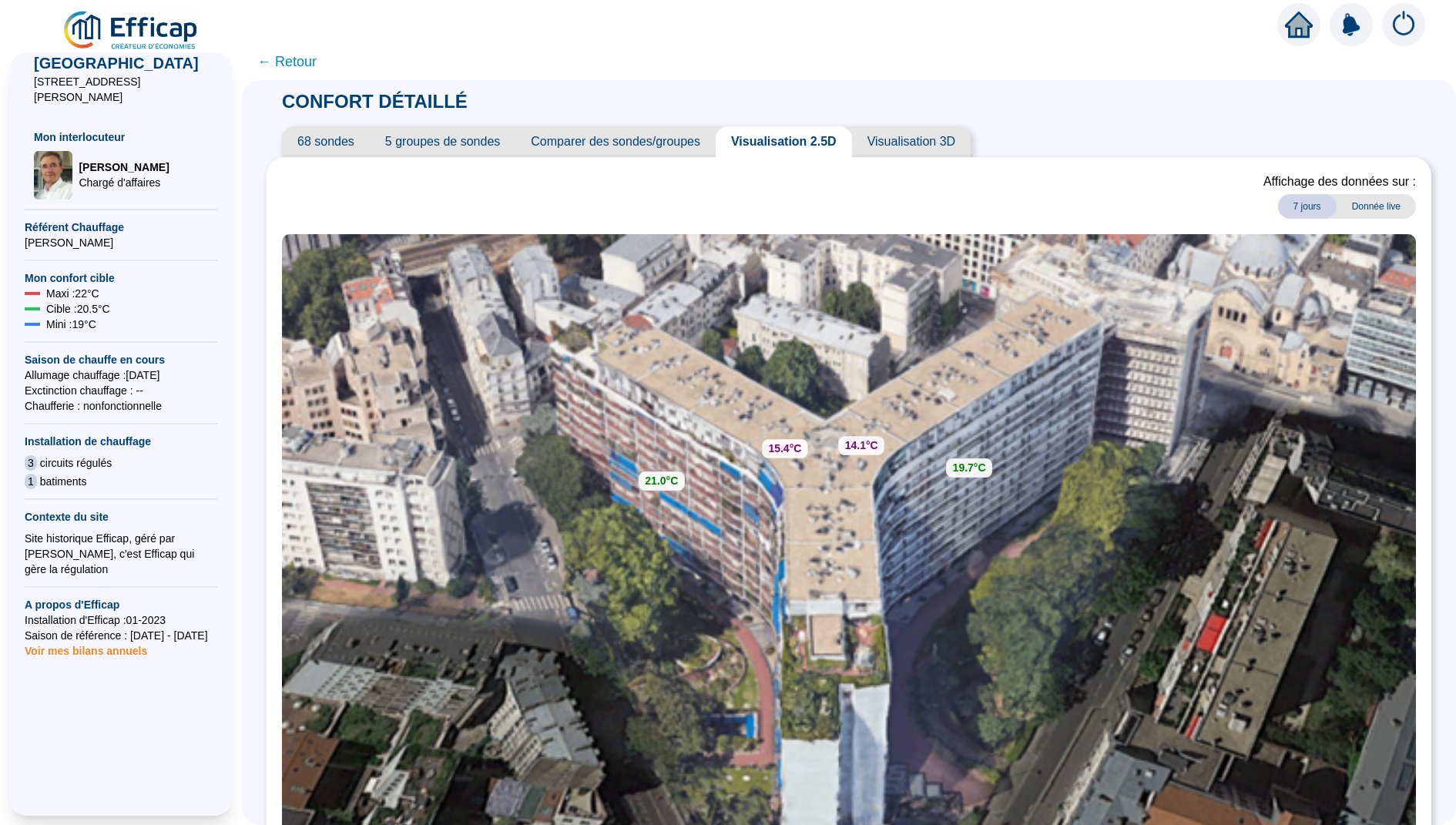
click at [918, 147] on span "Visualisation 3D" at bounding box center [911, 142] width 119 height 31
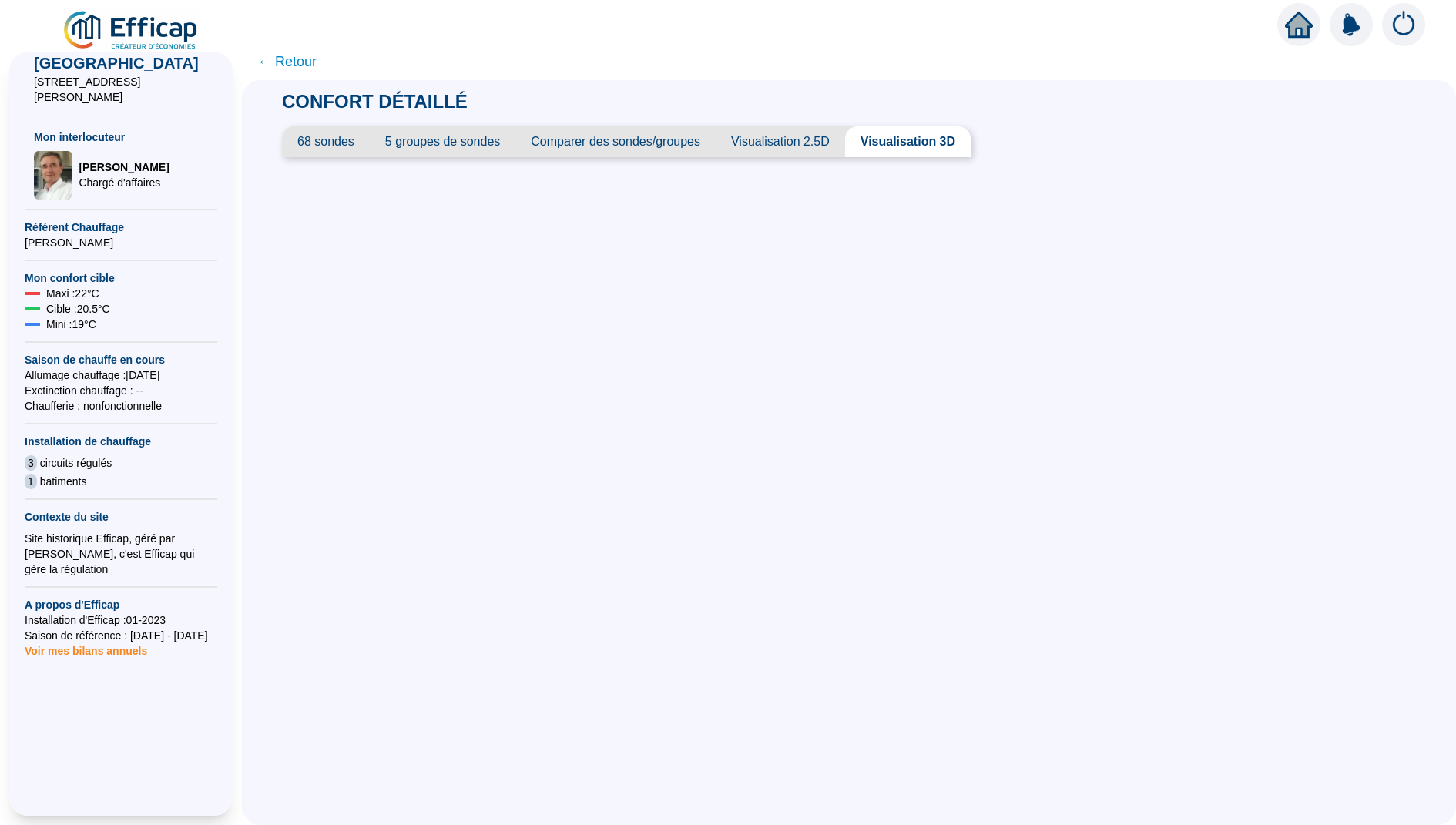
click at [931, 357] on div "CONFORT DÉTAILLÉ 68 sondes 5 groupes de sondes Comparer des sondes/groupes Visu…" at bounding box center [849, 453] width 1214 height 745
click at [798, 153] on span "Visualisation 2.5D" at bounding box center [780, 142] width 130 height 31
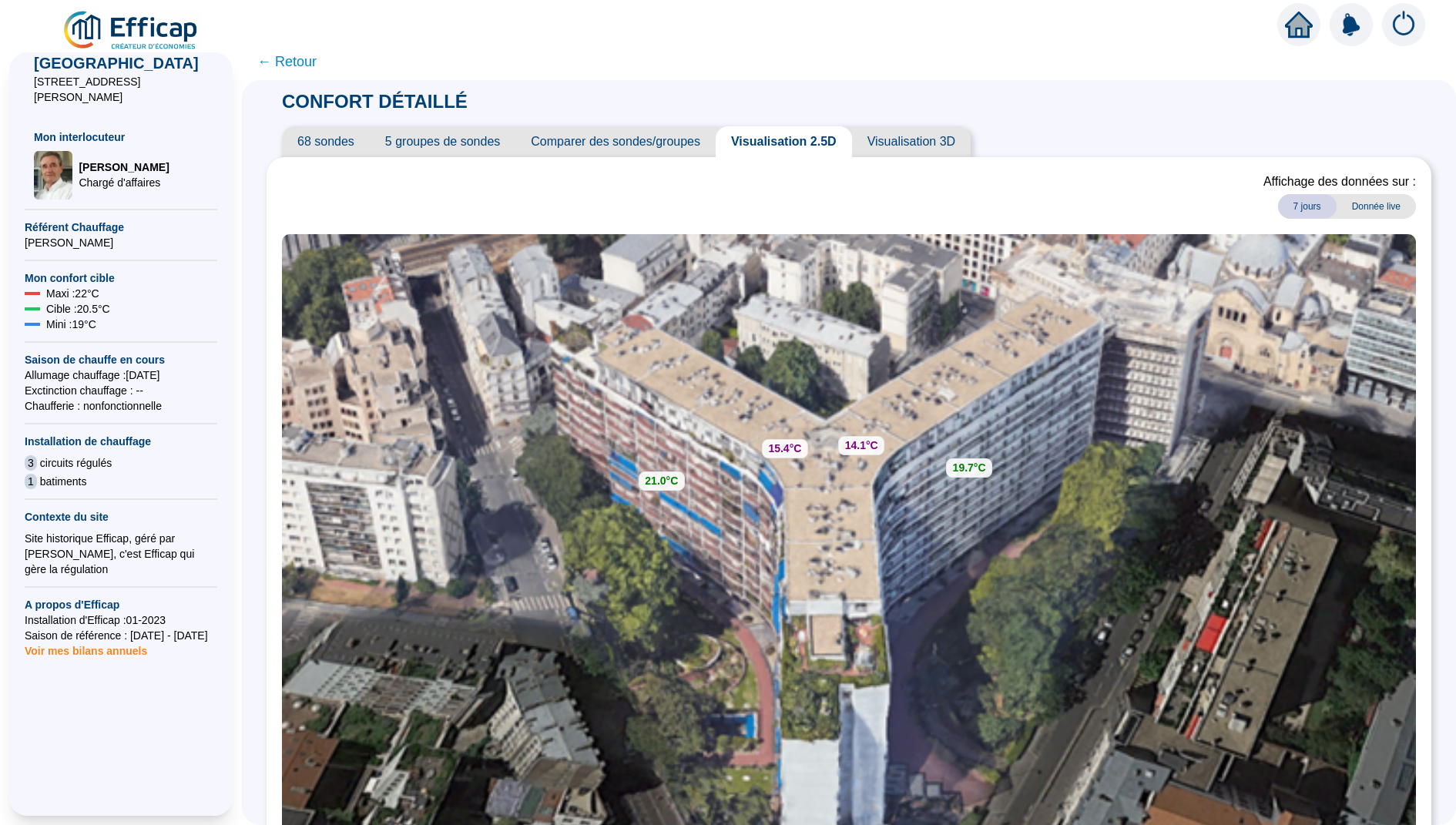
click at [647, 131] on span "Comparer des sondes/groupes" at bounding box center [615, 142] width 201 height 31
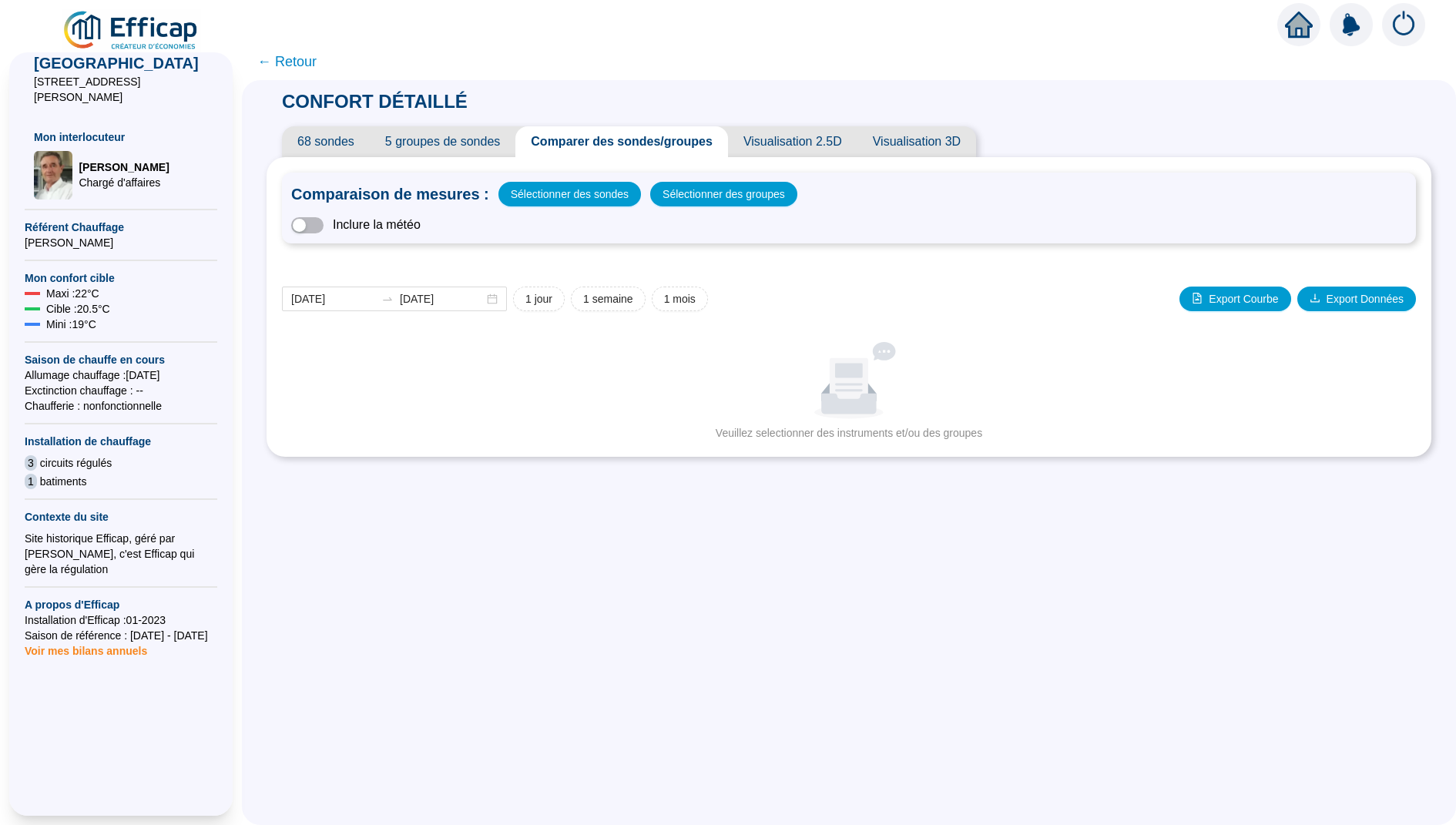
click at [309, 60] on span "← Retour" at bounding box center [287, 61] width 60 height 22
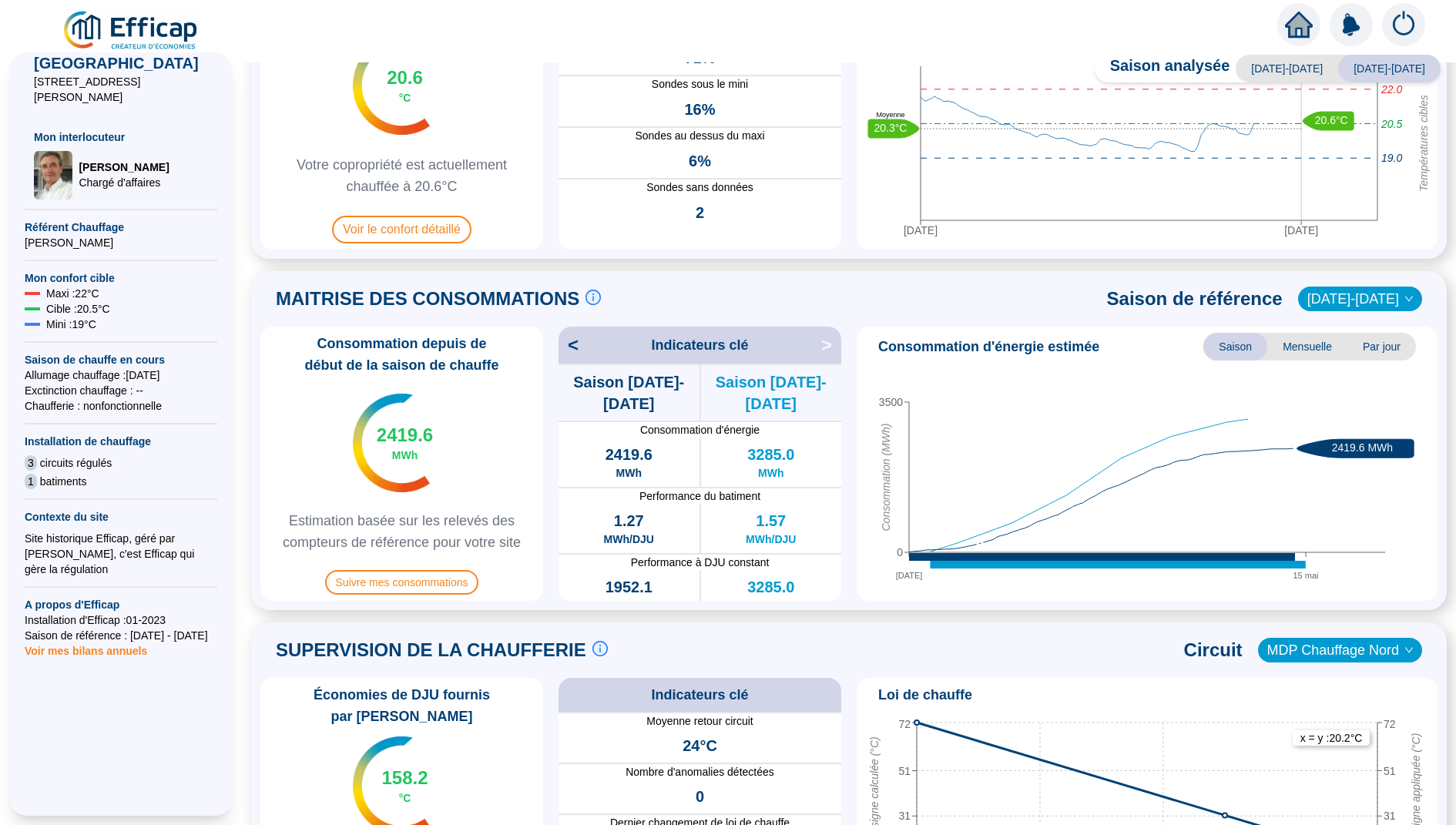
scroll to position [227, 0]
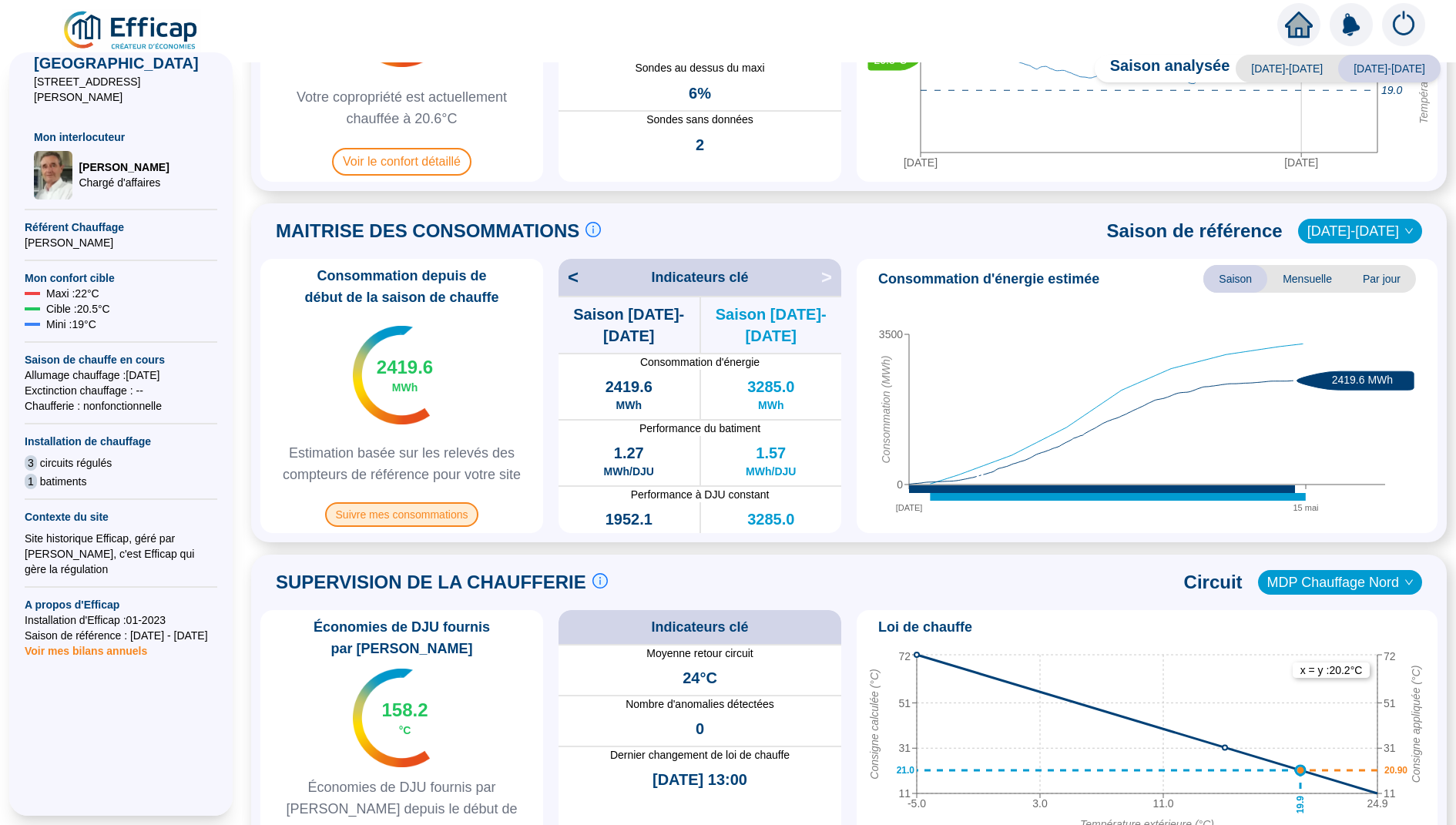
click at [466, 514] on span "Suivre mes consommations" at bounding box center [402, 514] width 154 height 25
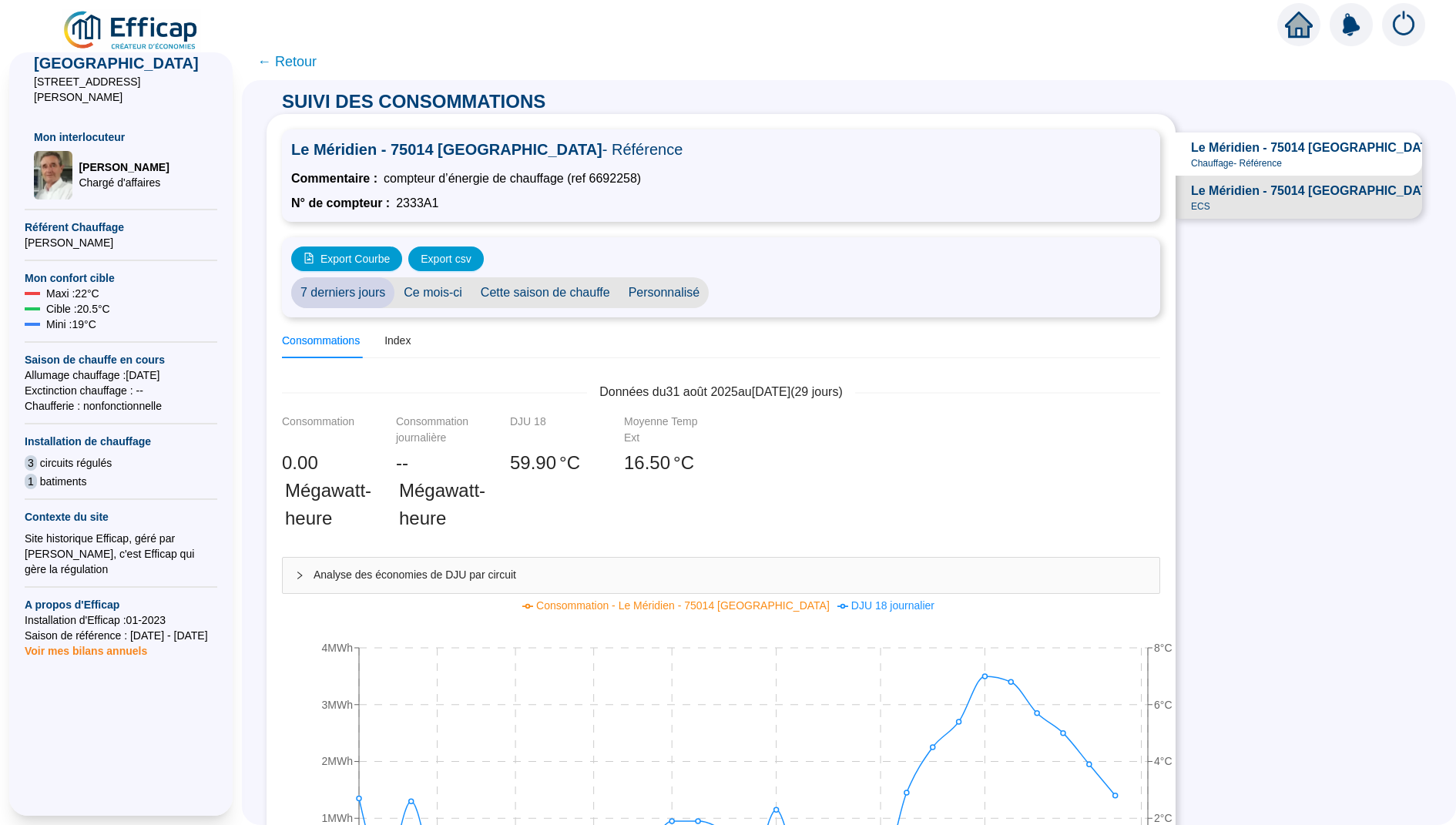
click at [1275, 207] on div "Le Méridien - 75014 PARIS - ECS ECS" at bounding box center [1333, 197] width 285 height 31
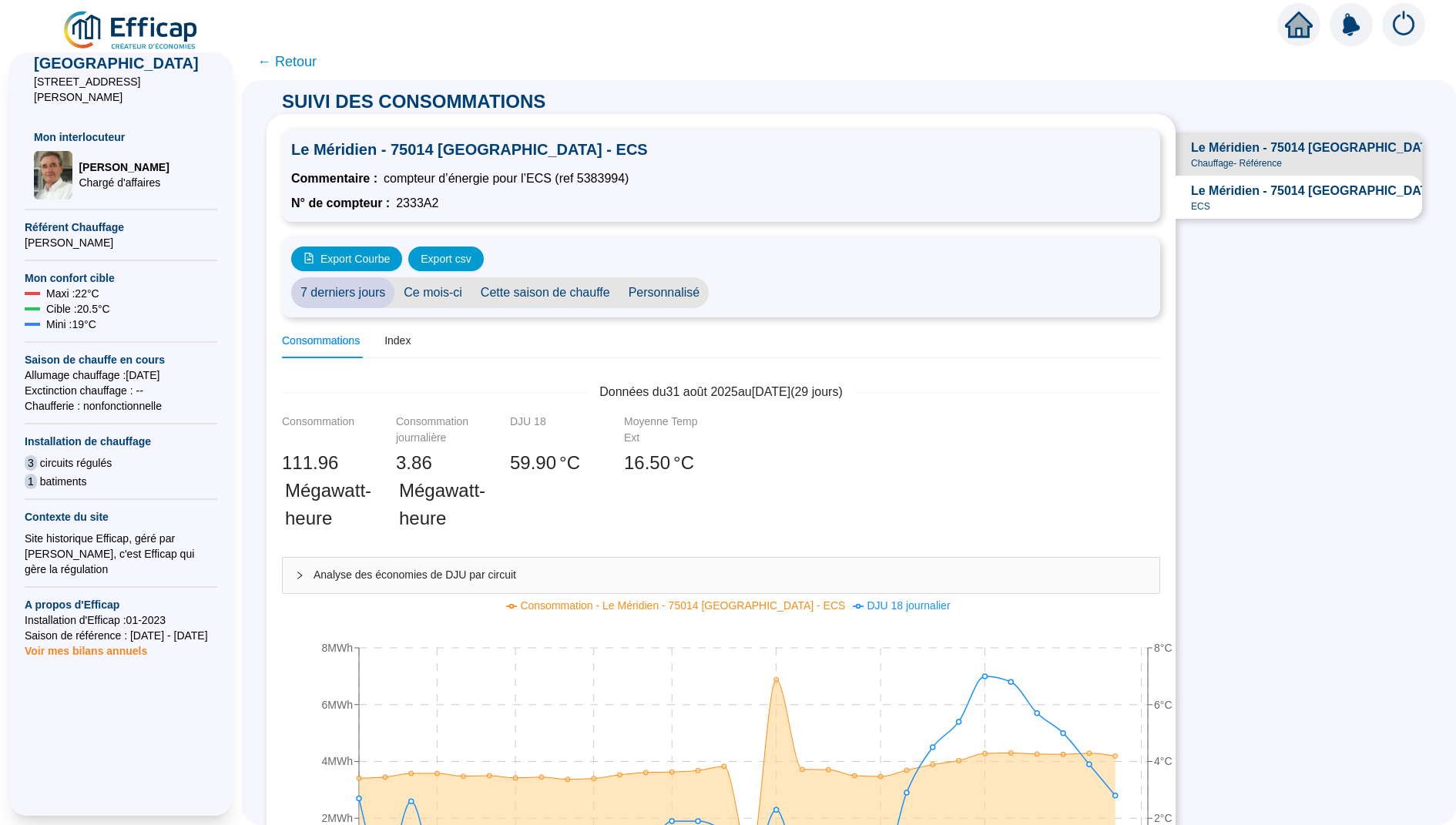
click at [1261, 128] on div "Le Méridien - 75014 PARIS Chauffage - Référence Le Méridien - 75014 PARIS - ECS…" at bounding box center [1303, 175] width 256 height 123
click at [1257, 148] on span "Le Méridien - 75014 PARIS" at bounding box center [1315, 147] width 249 height 18
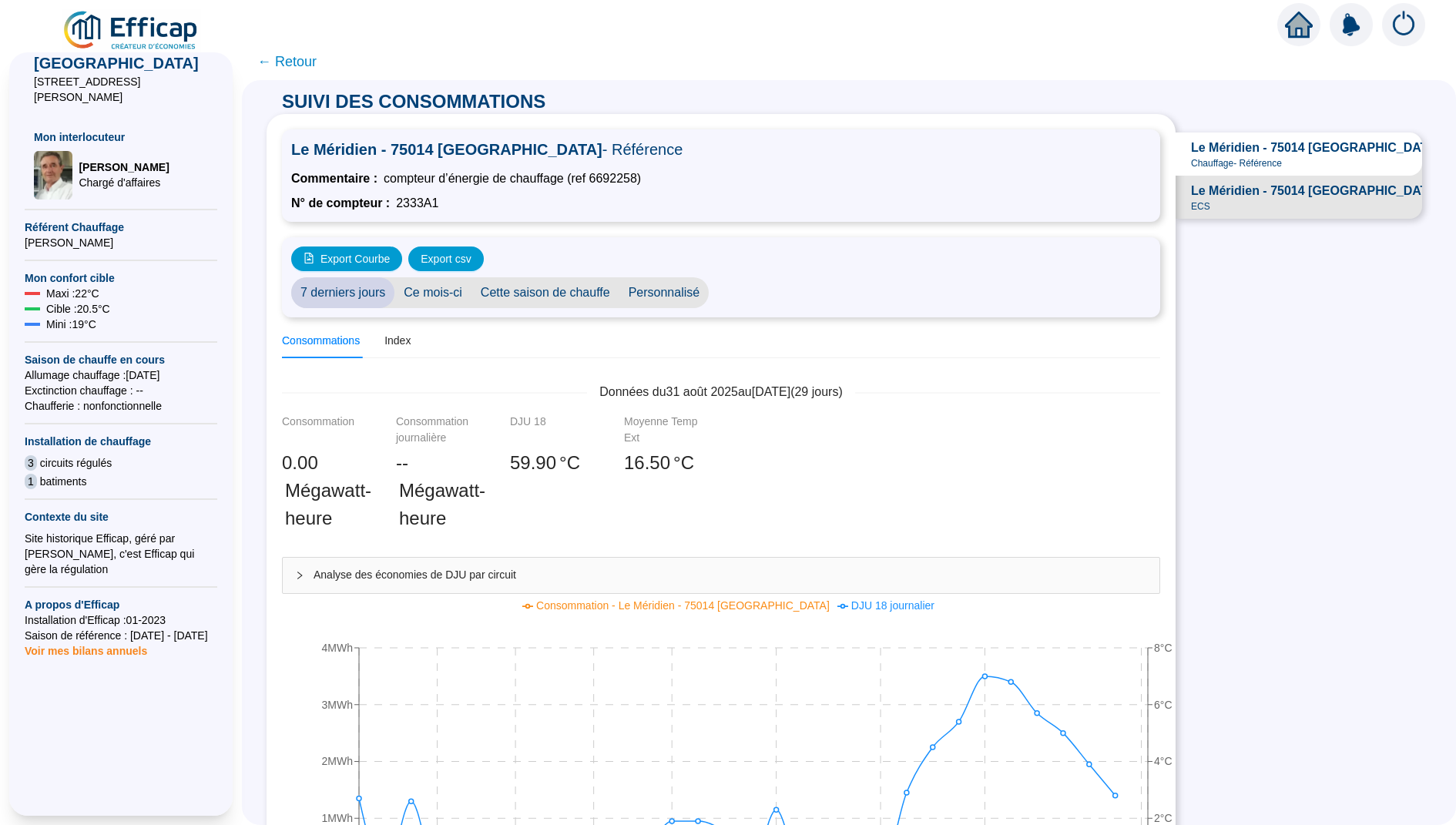
click at [278, 66] on span "← Retour" at bounding box center [287, 61] width 60 height 22
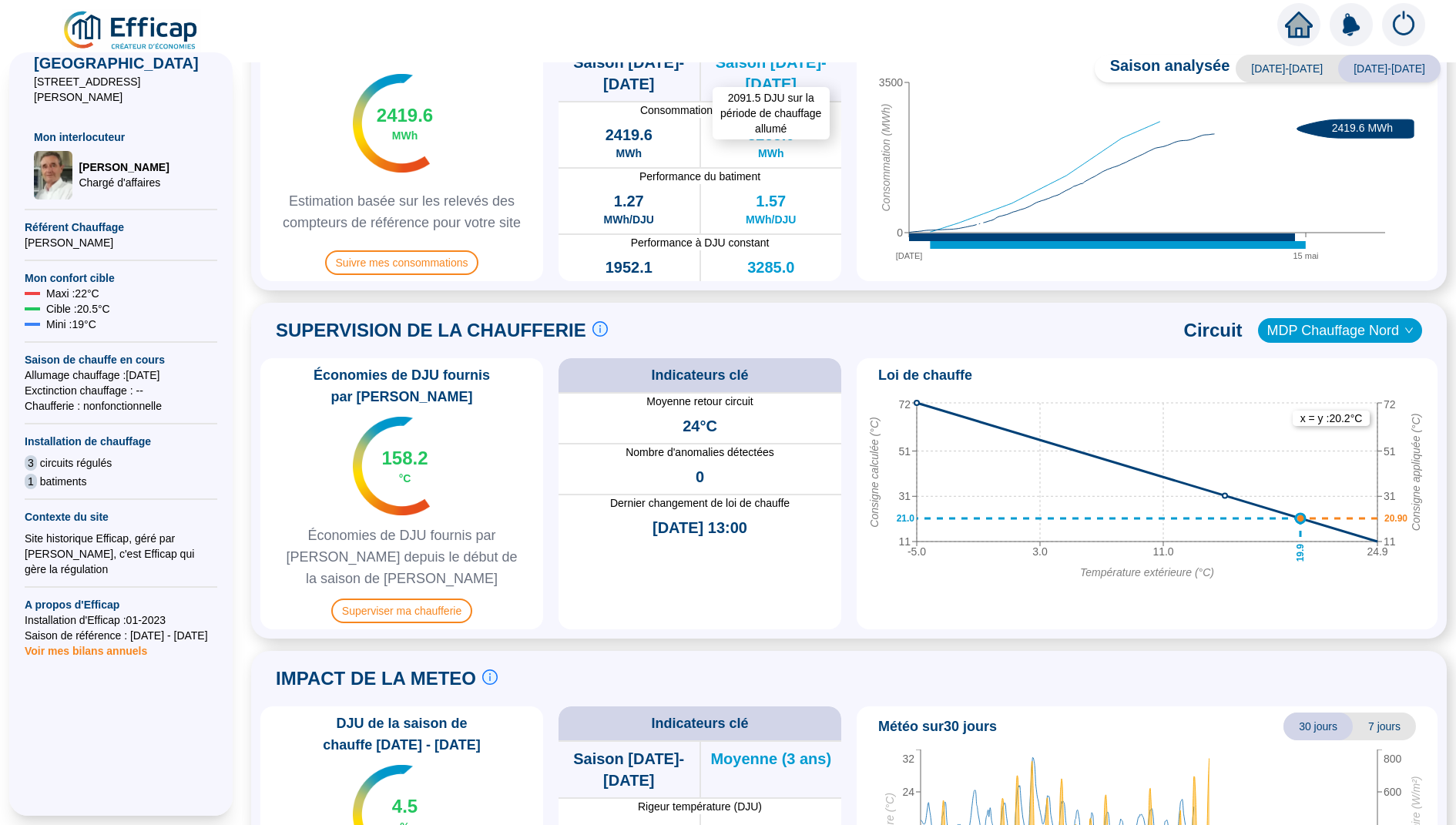
scroll to position [628, 0]
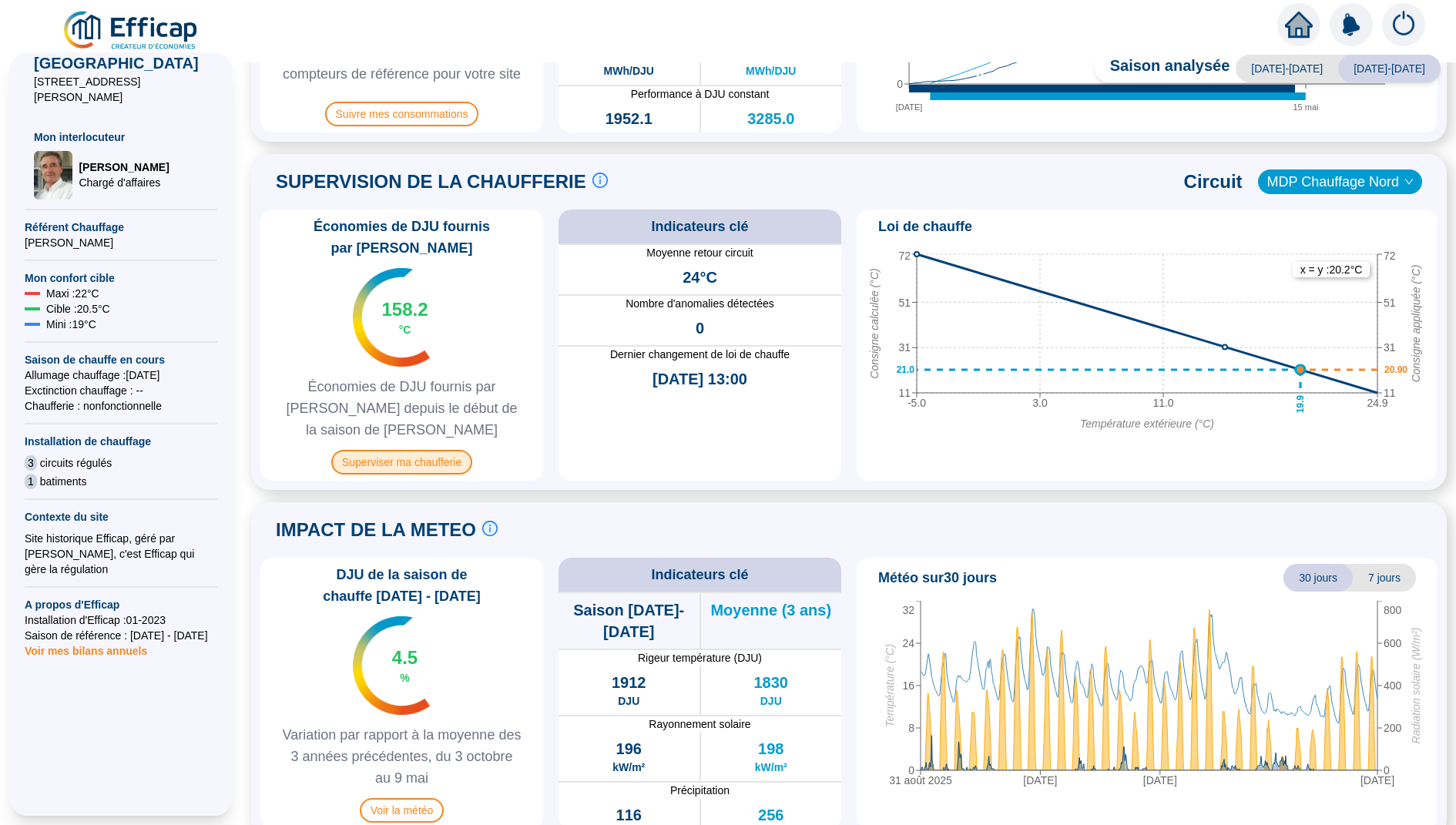
click at [441, 450] on span "Superviser ma chaufferie" at bounding box center [401, 462] width 141 height 25
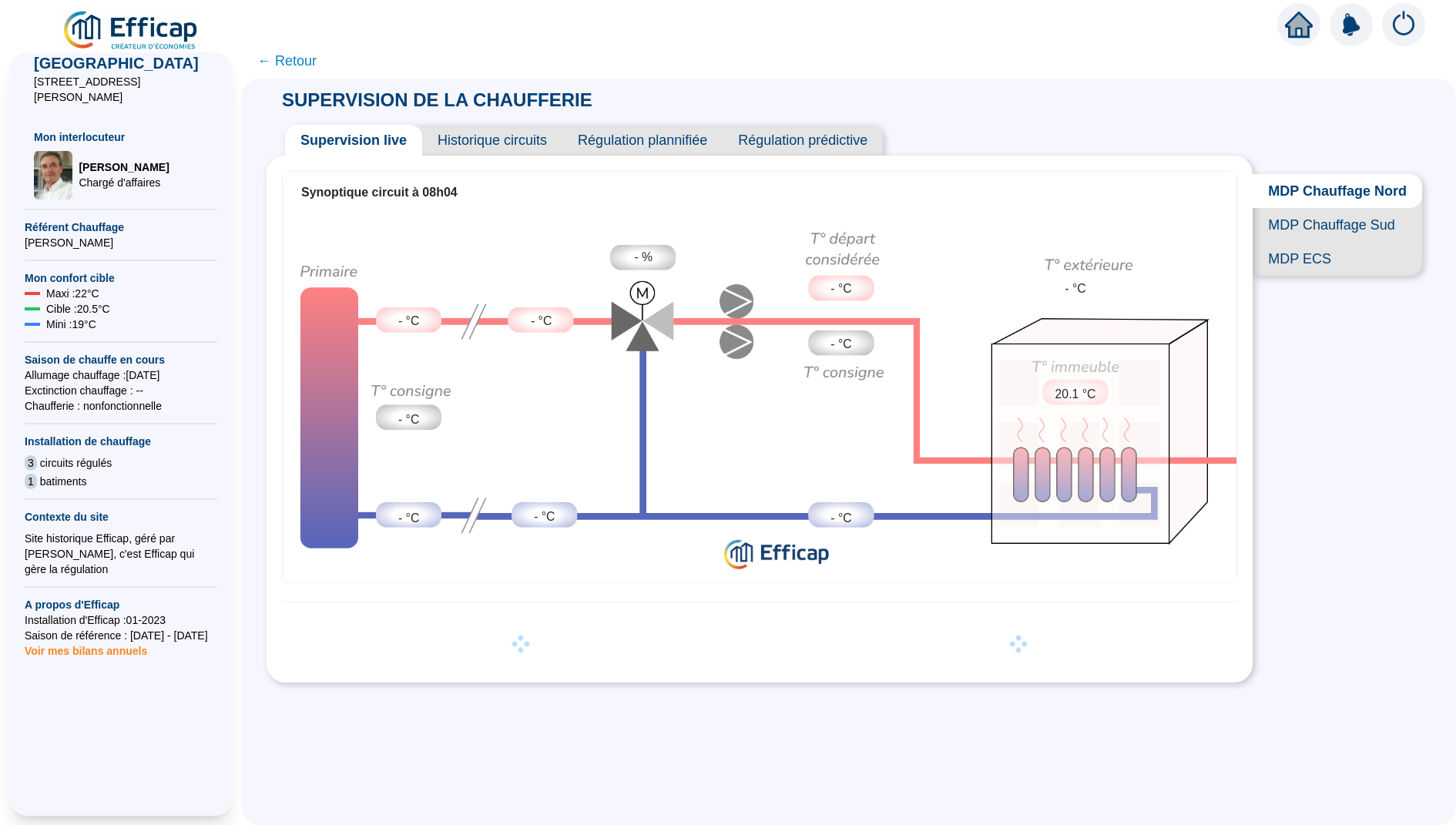
click at [1341, 218] on span "MDP Chauffage Sud" at bounding box center [1337, 225] width 170 height 34
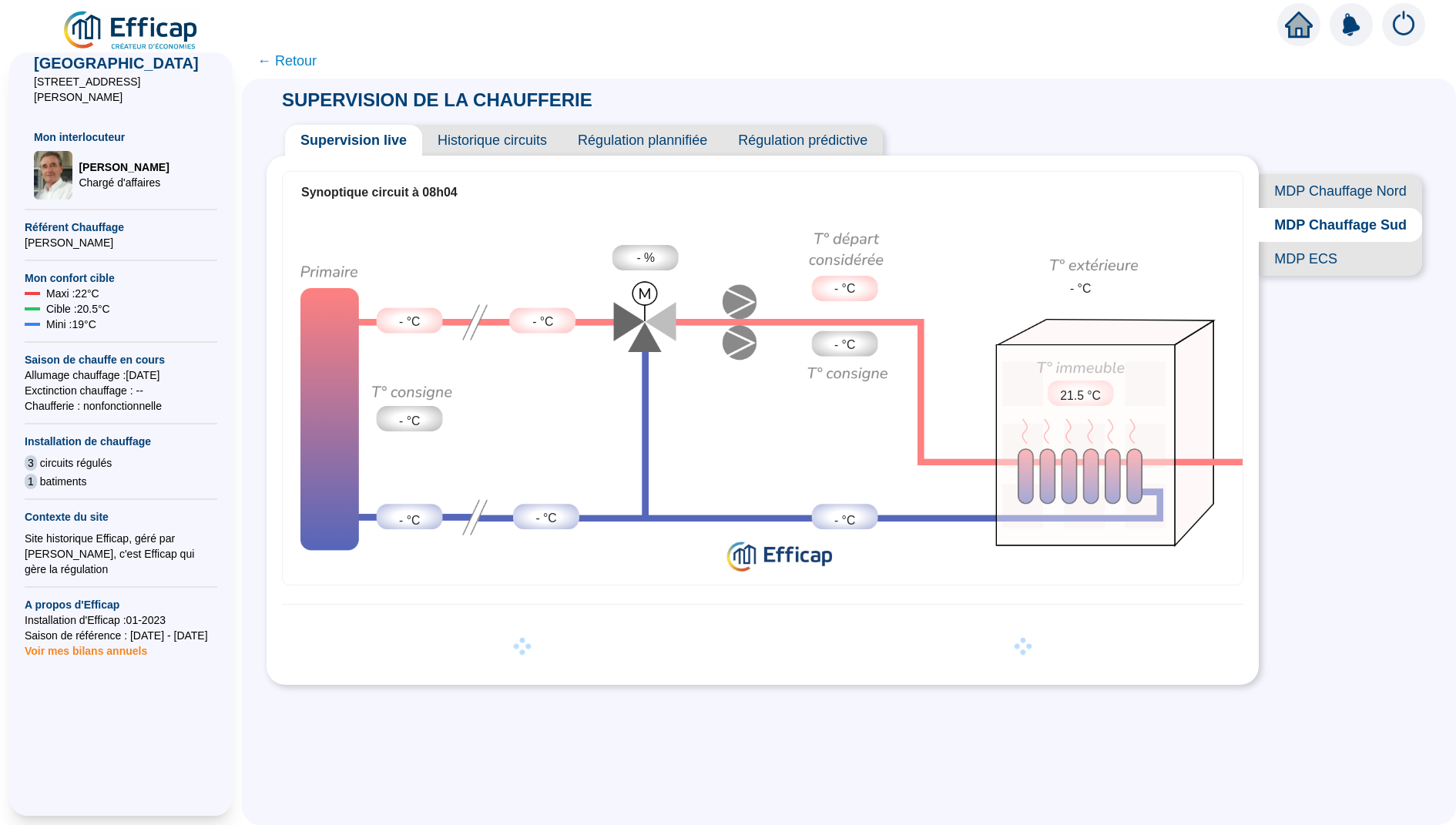
click at [1343, 267] on span "MDP ECS" at bounding box center [1340, 259] width 163 height 34
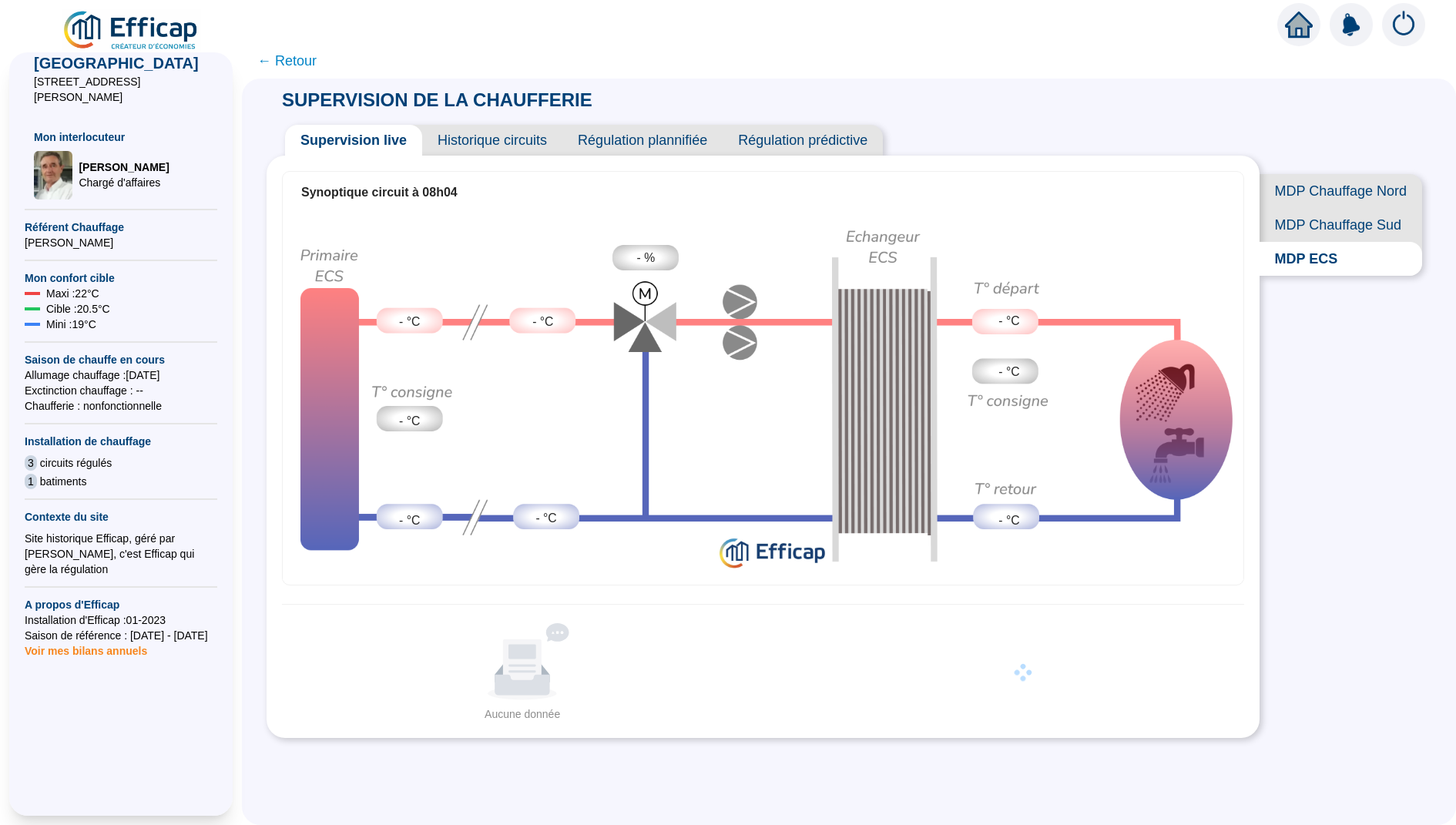
click at [1325, 187] on span "MDP Chauffage Nord" at bounding box center [1341, 191] width 162 height 34
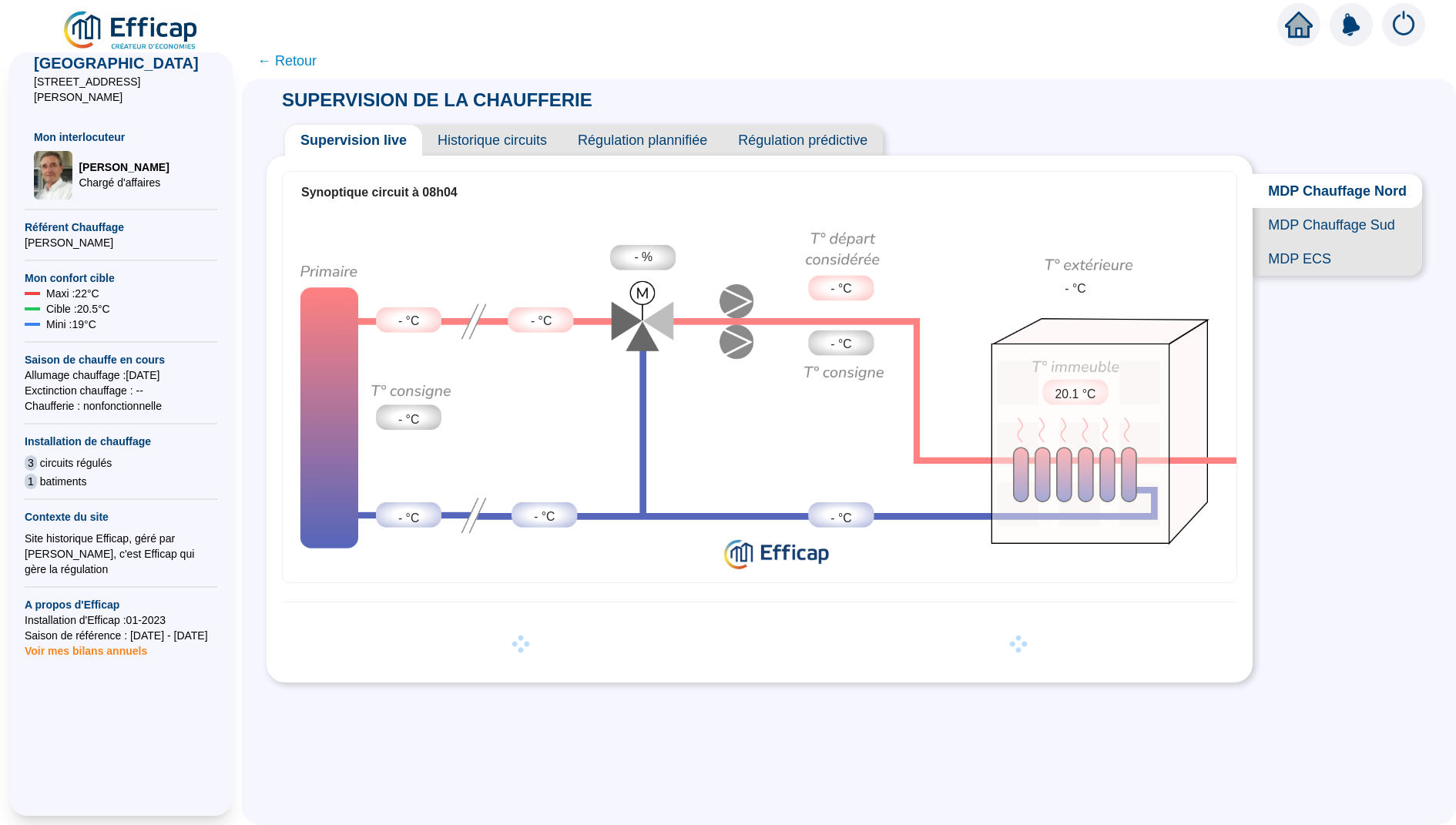
click at [502, 136] on span "Historique circuits" at bounding box center [492, 140] width 140 height 31
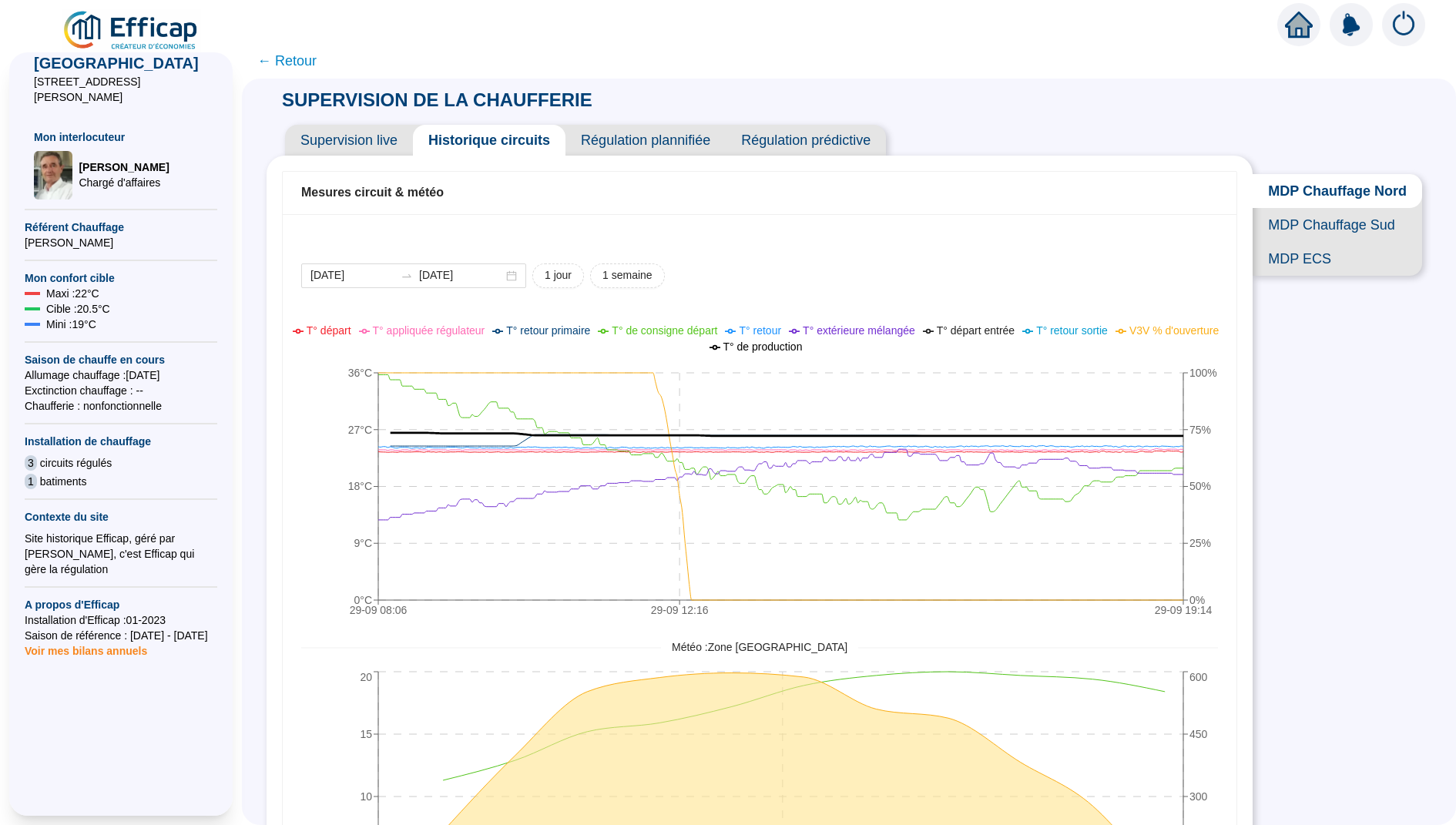
click at [377, 143] on span "Supervision live" at bounding box center [349, 140] width 128 height 31
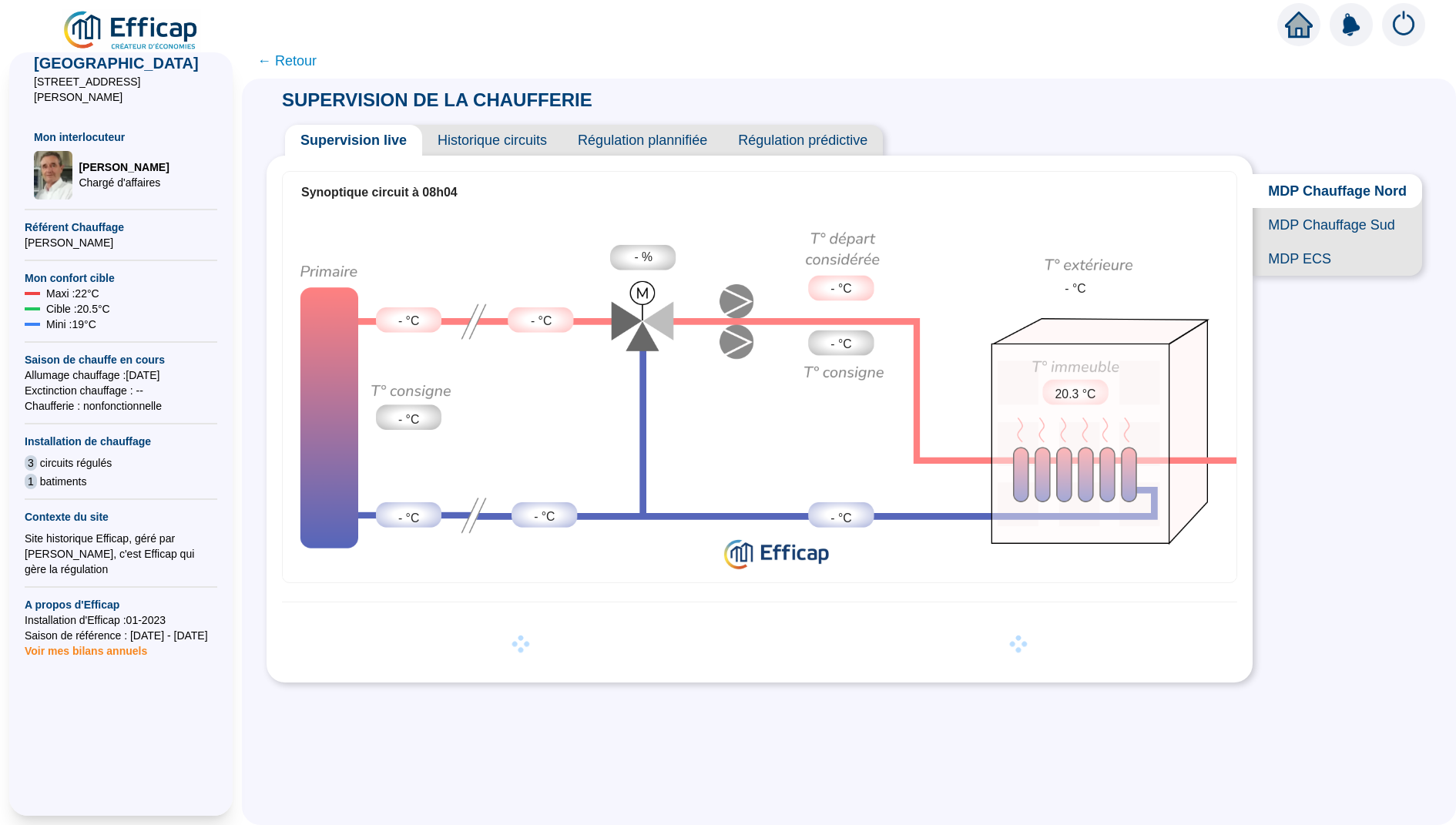
click at [1284, 220] on span "MDP Chauffage Sud" at bounding box center [1337, 225] width 170 height 34
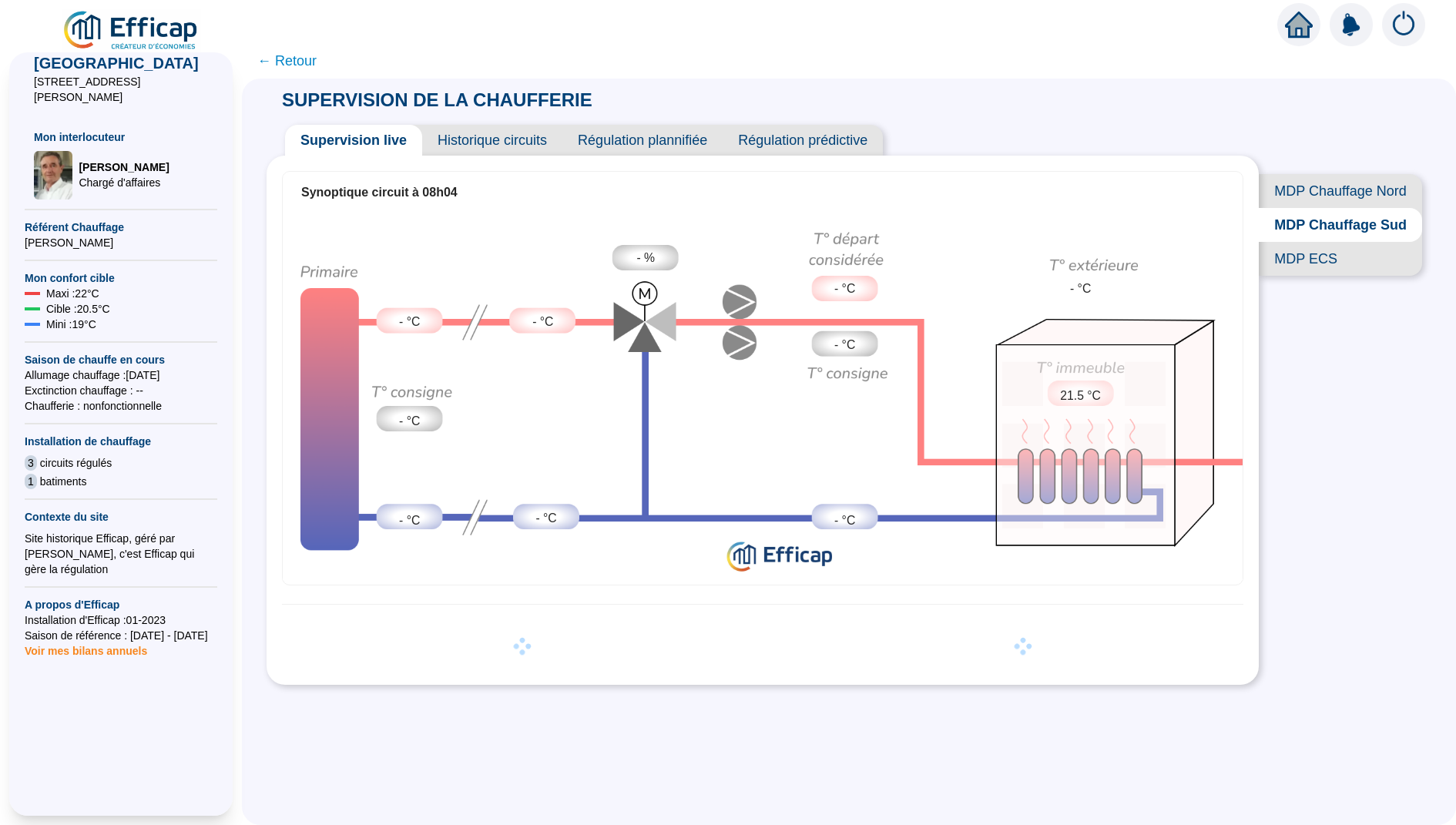
click at [1300, 258] on span "MDP ECS" at bounding box center [1340, 259] width 163 height 34
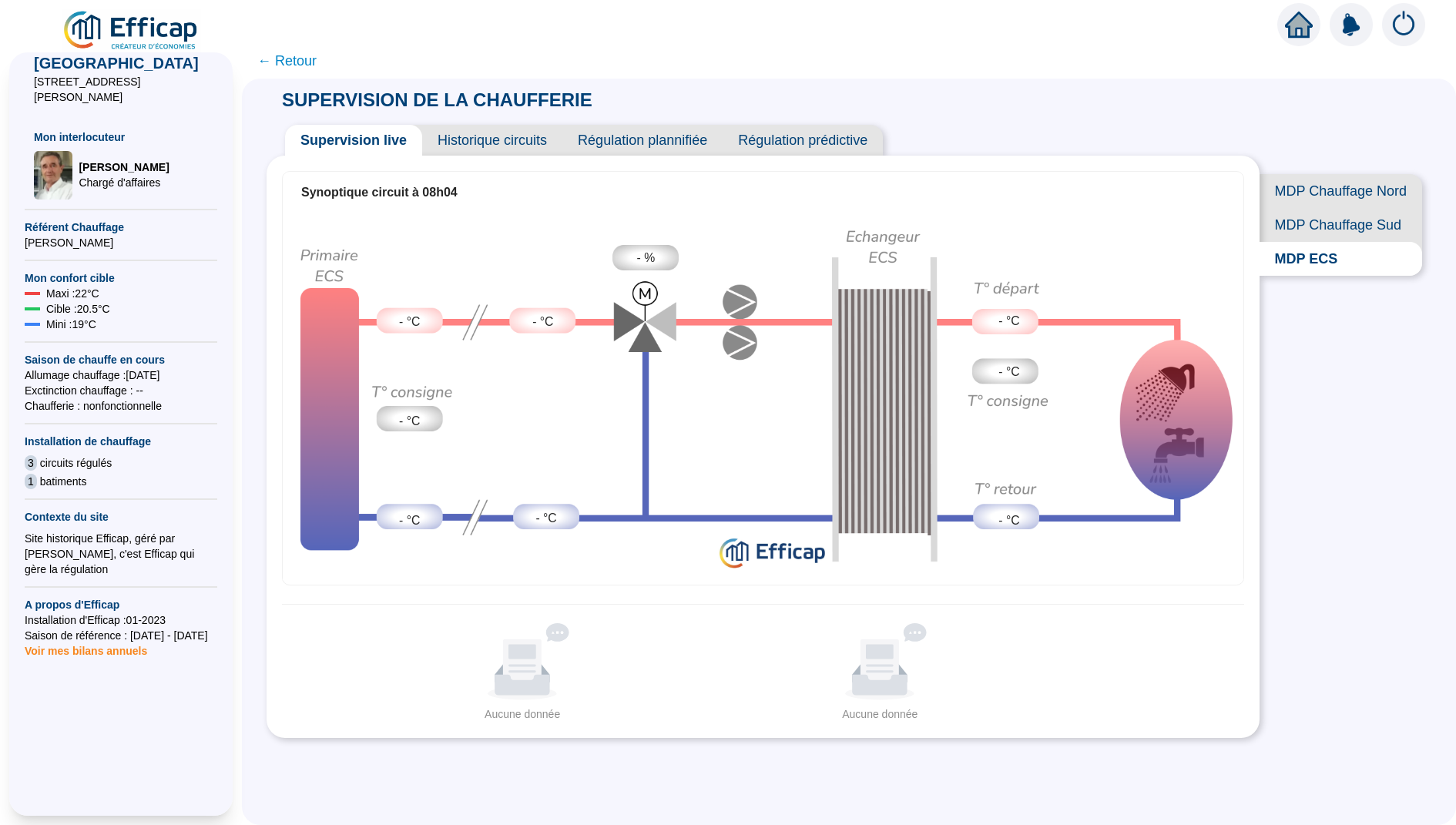
click at [1294, 179] on span "MDP Chauffage Nord" at bounding box center [1341, 191] width 162 height 34
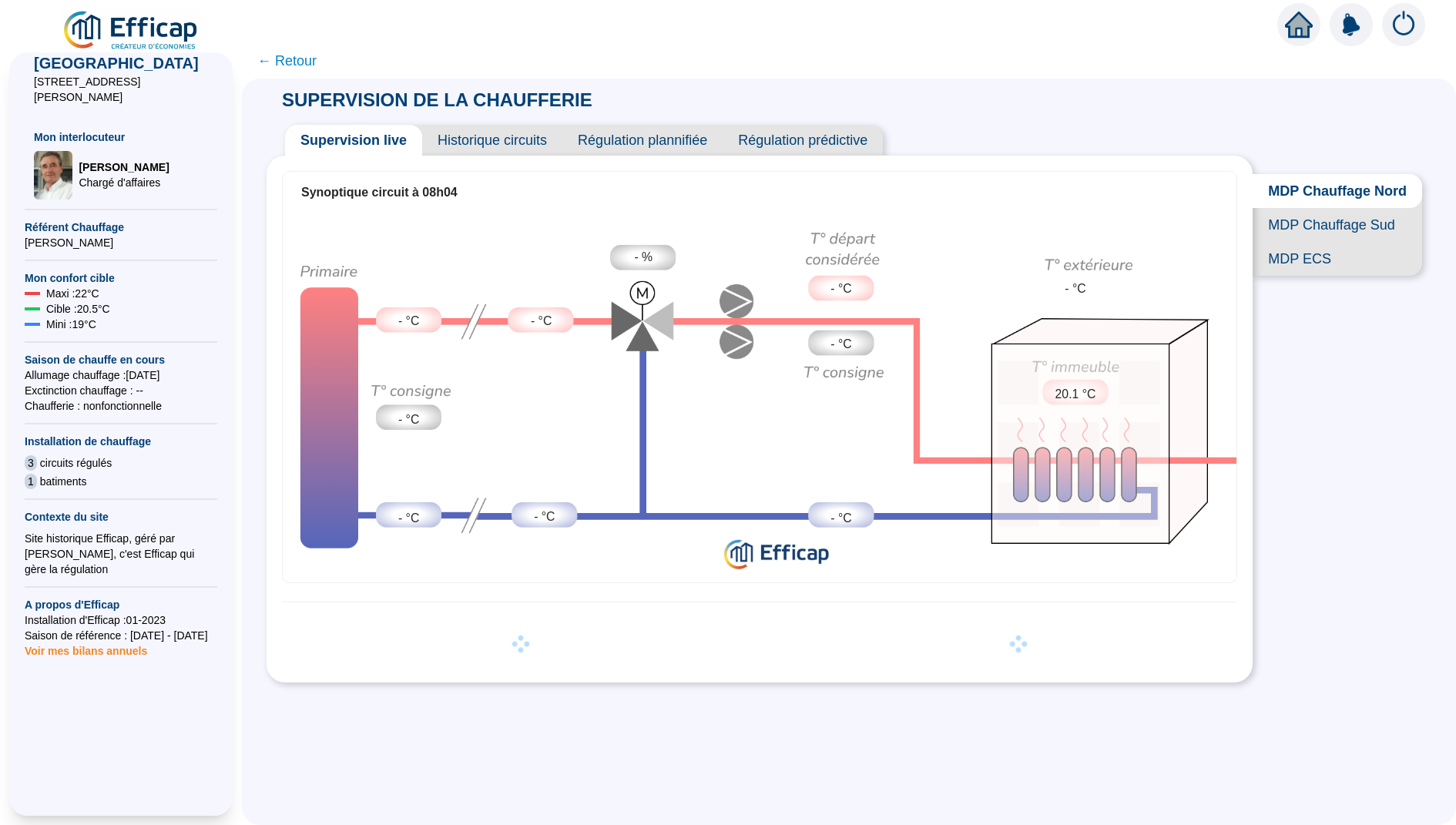
click at [281, 57] on span "← Retour" at bounding box center [287, 61] width 60 height 22
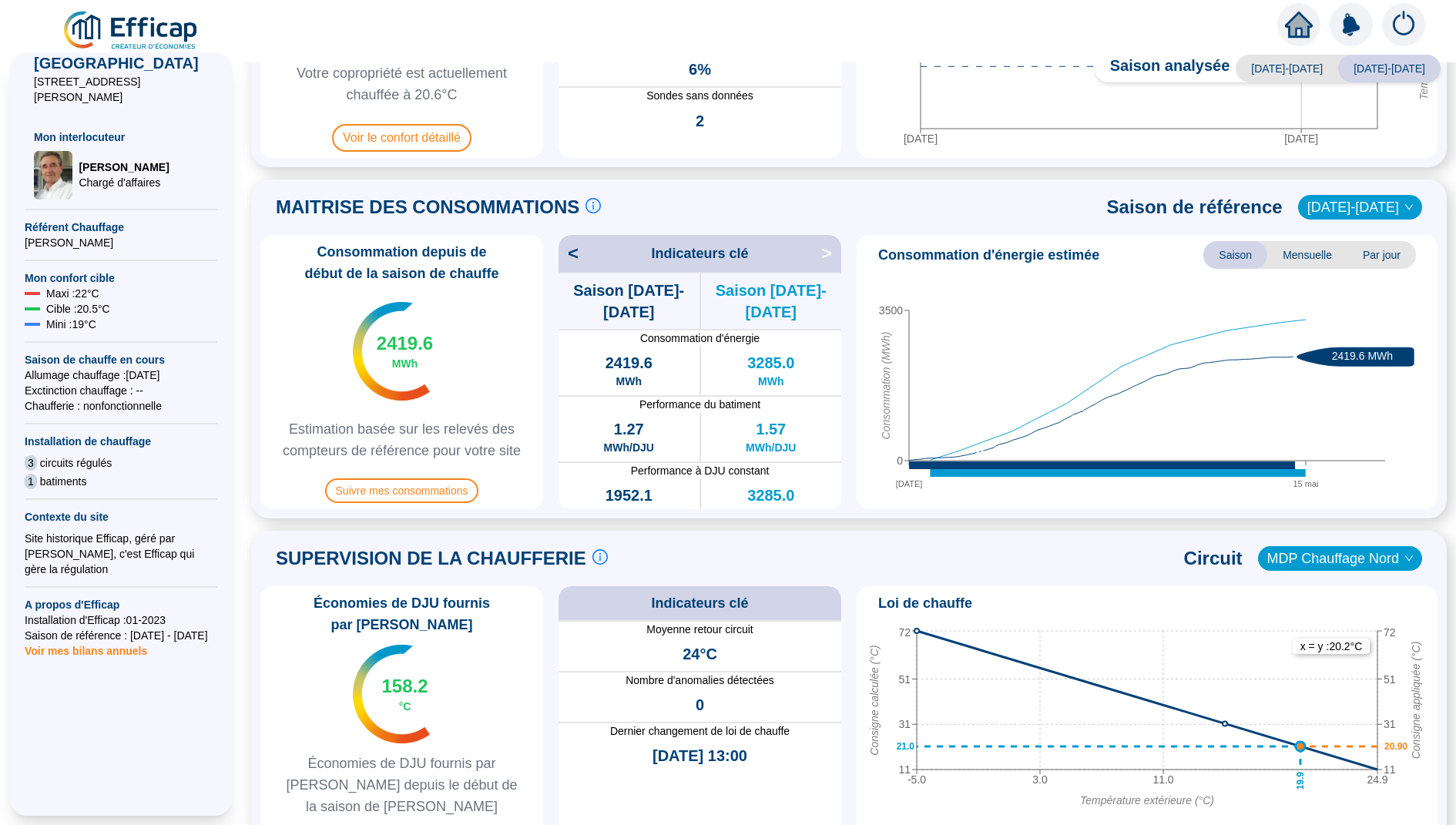
scroll to position [349, 0]
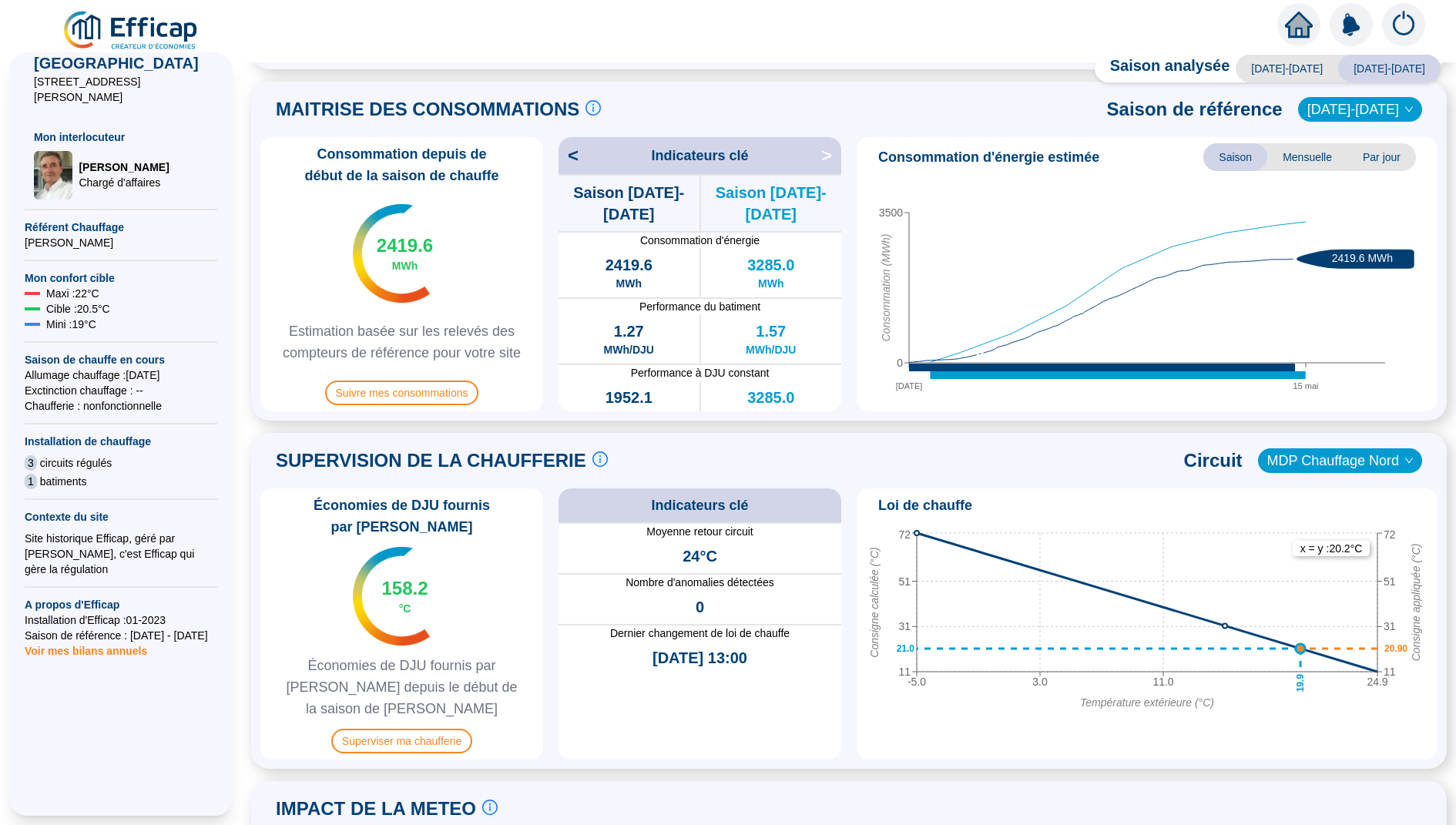
click at [1403, 6] on img at bounding box center [1403, 25] width 43 height 43
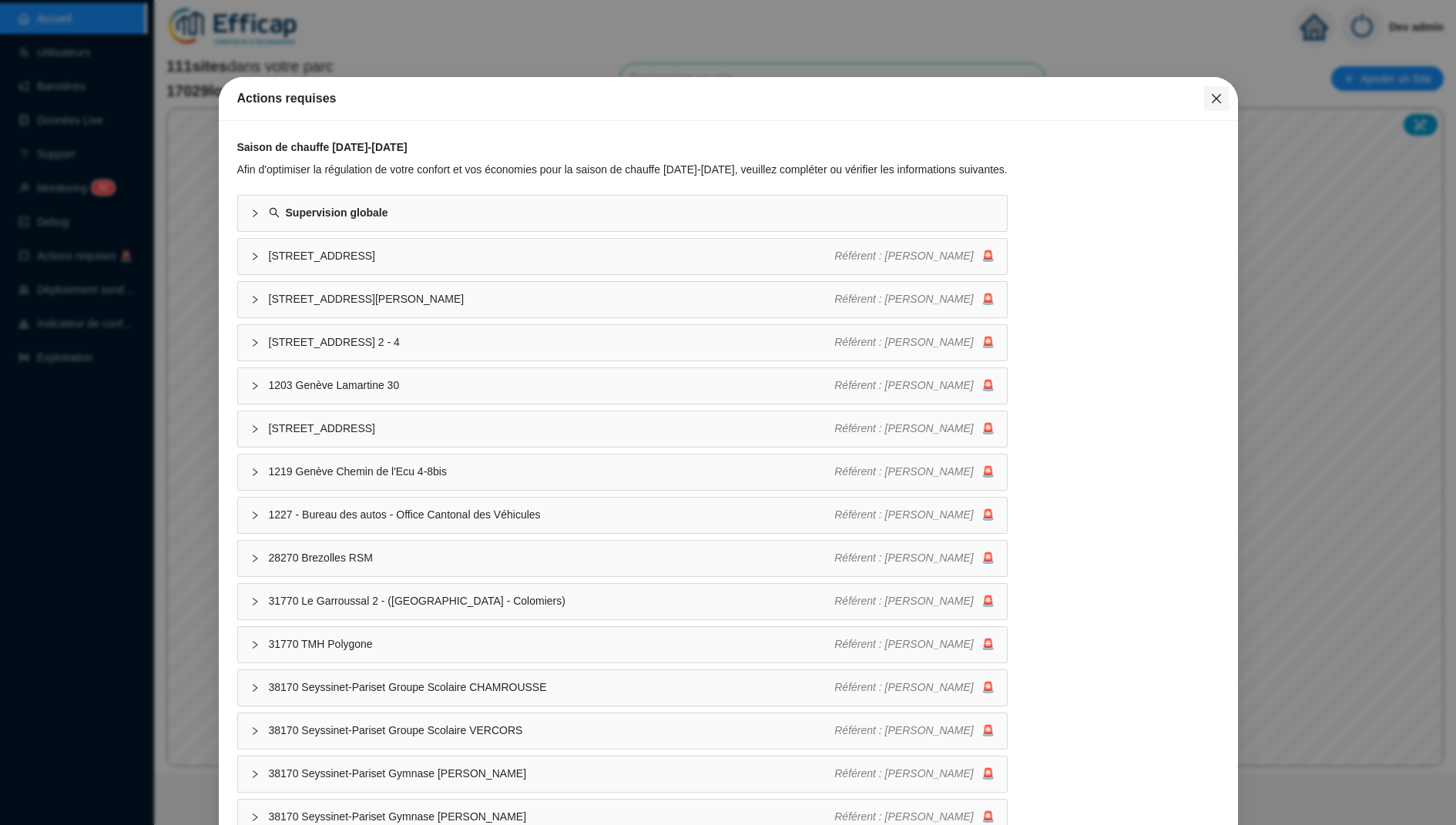
click at [1219, 86] on button "Close" at bounding box center [1216, 98] width 25 height 25
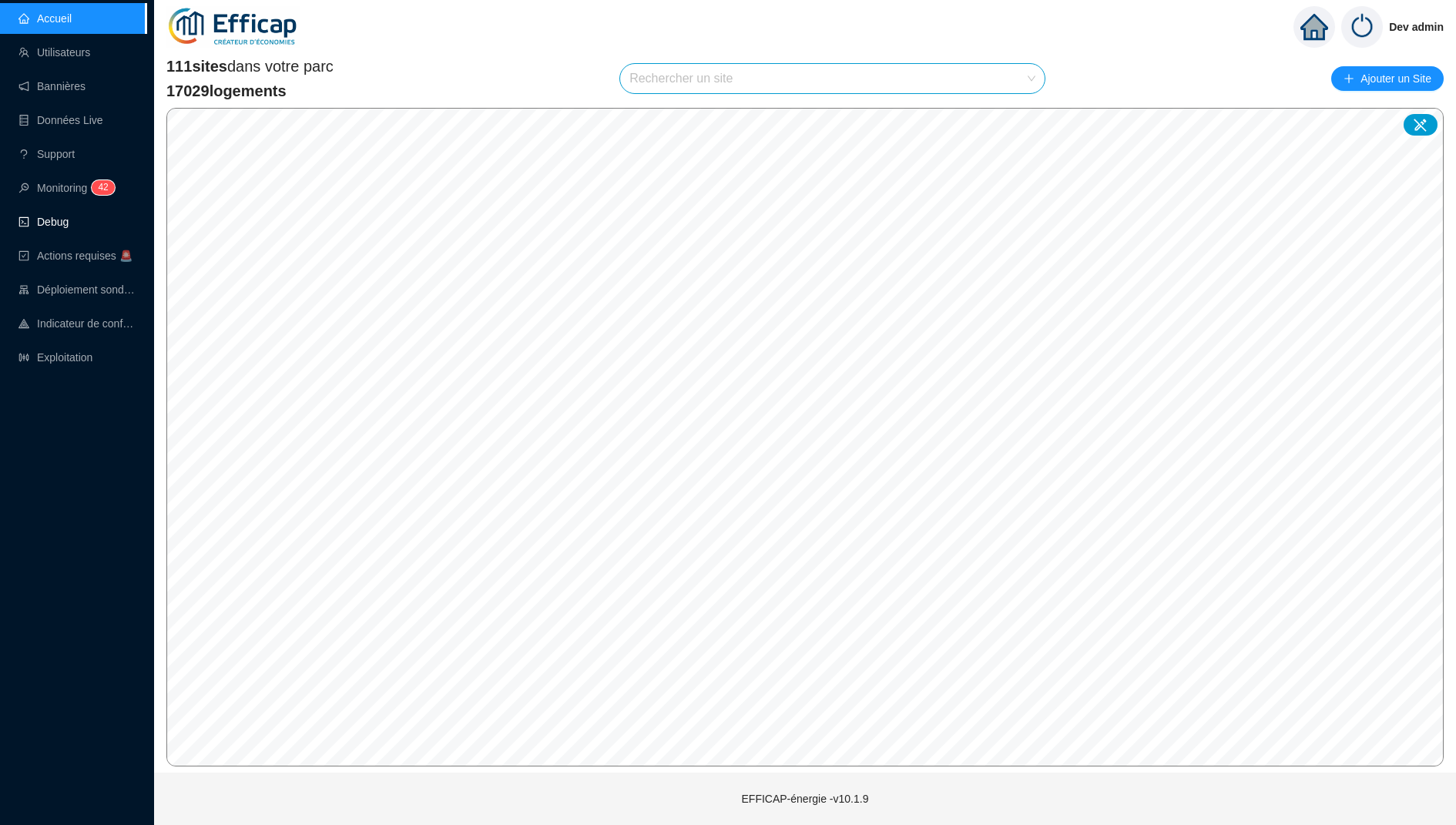
click at [68, 216] on link "Debug" at bounding box center [43, 221] width 50 height 12
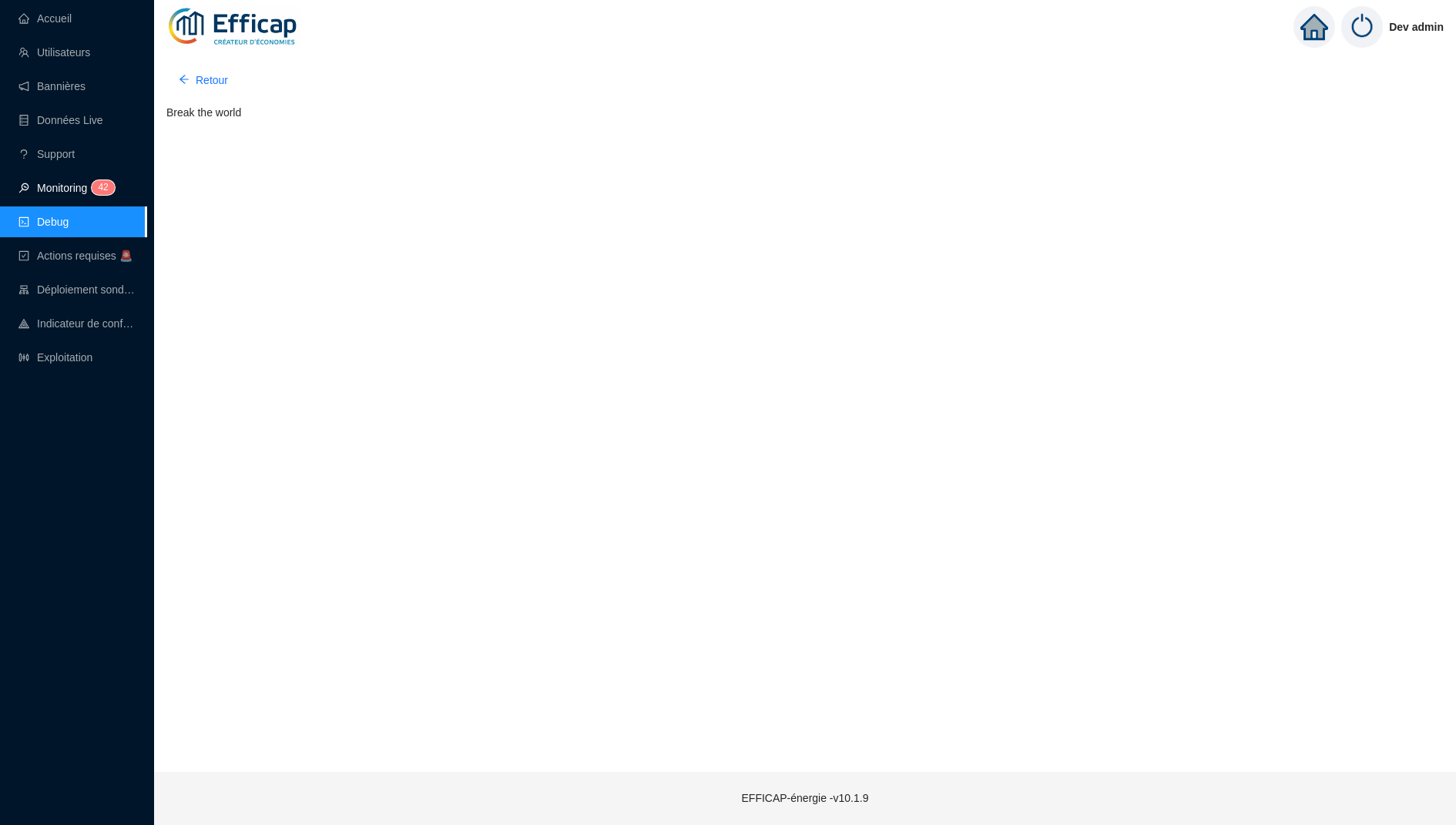
click at [106, 194] on link "Monitoring 4 2" at bounding box center [64, 187] width 92 height 12
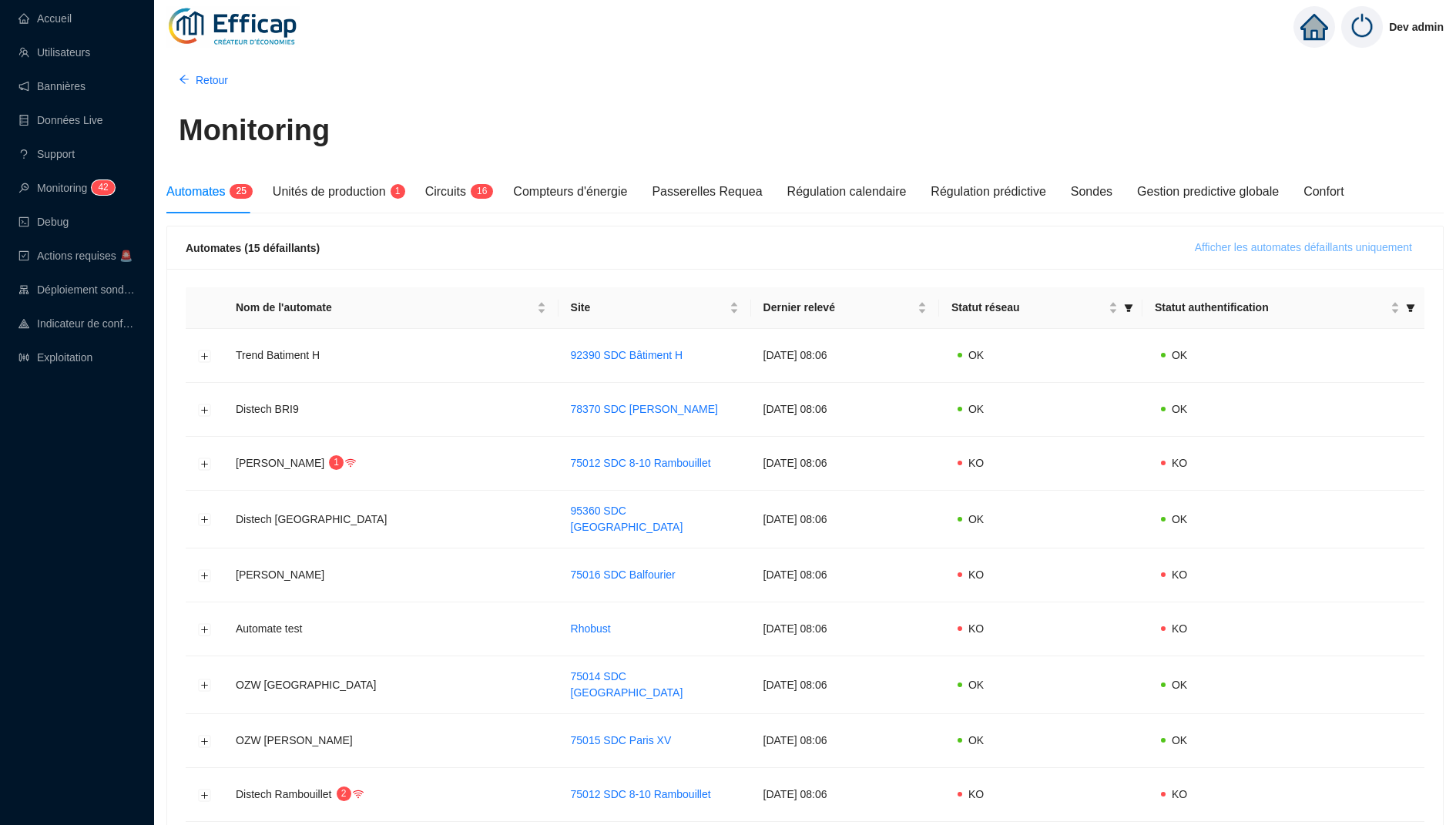
click at [1212, 238] on button "Afficher les automates défaillants uniquement" at bounding box center [1303, 248] width 242 height 25
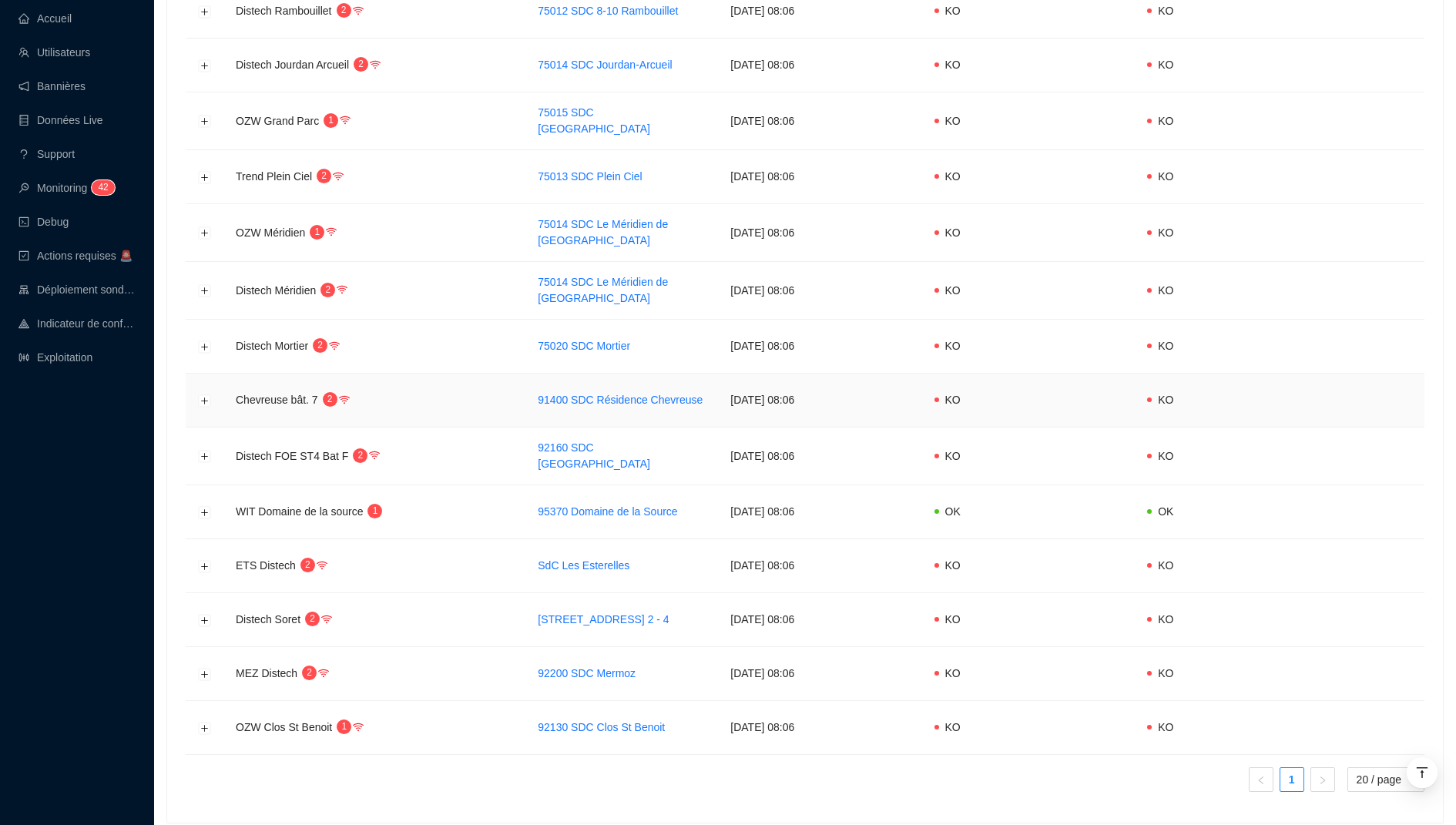
scroll to position [413, 0]
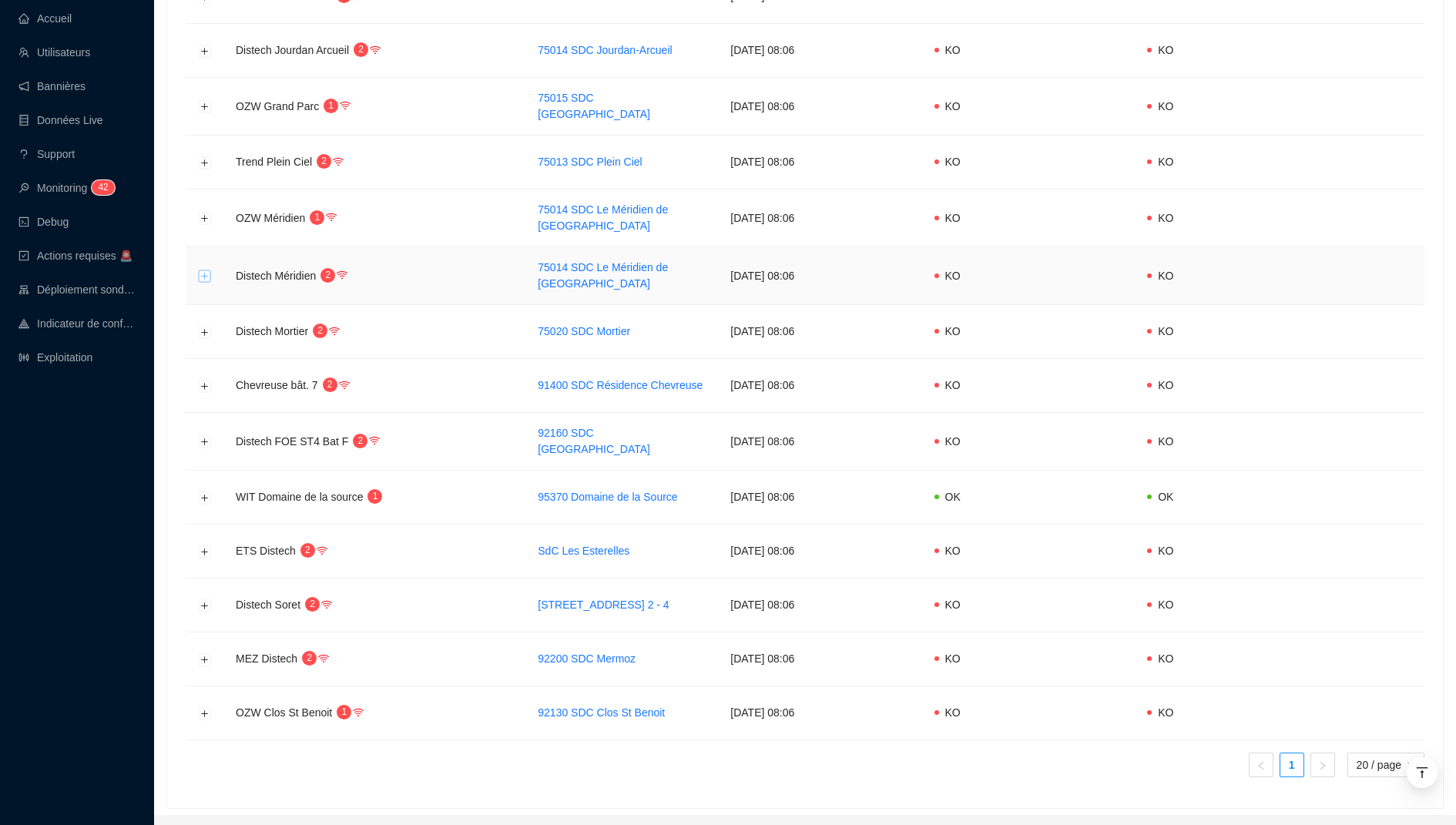
click at [207, 271] on button "Développer la ligne" at bounding box center [205, 276] width 12 height 12
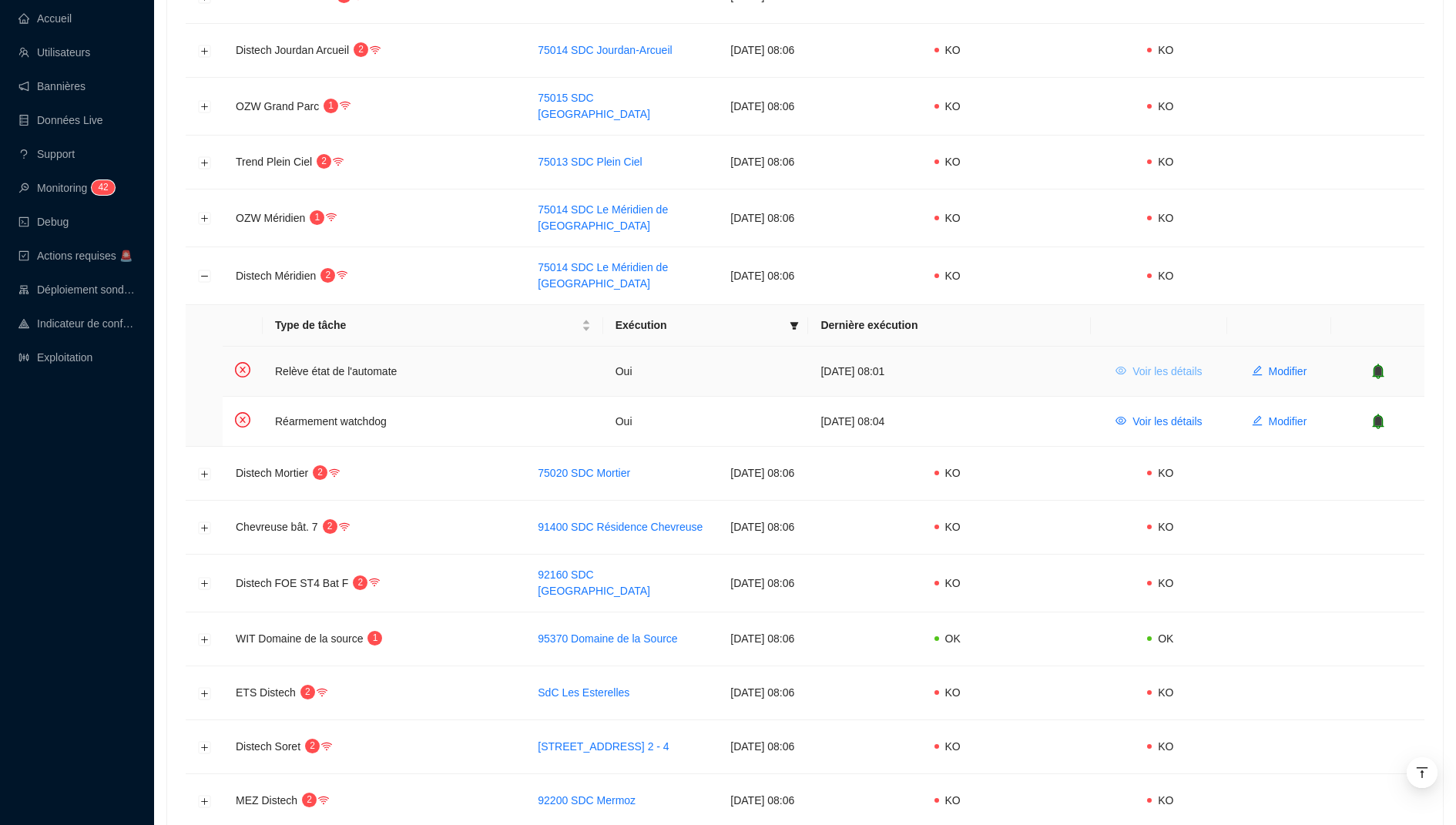
click at [1153, 364] on span "Voir les détails" at bounding box center [1167, 372] width 69 height 16
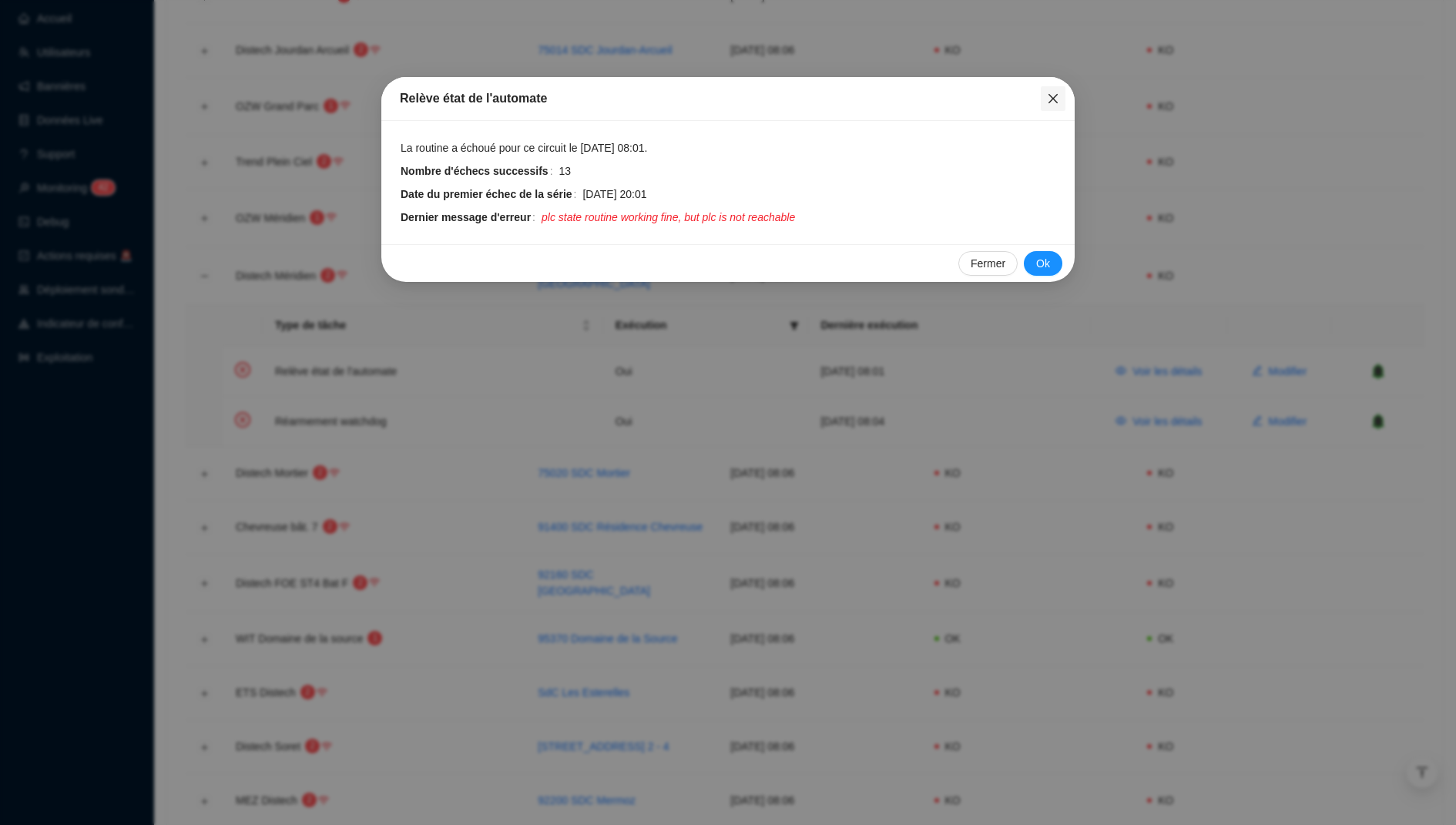
click at [1048, 100] on icon "close" at bounding box center [1052, 98] width 12 height 12
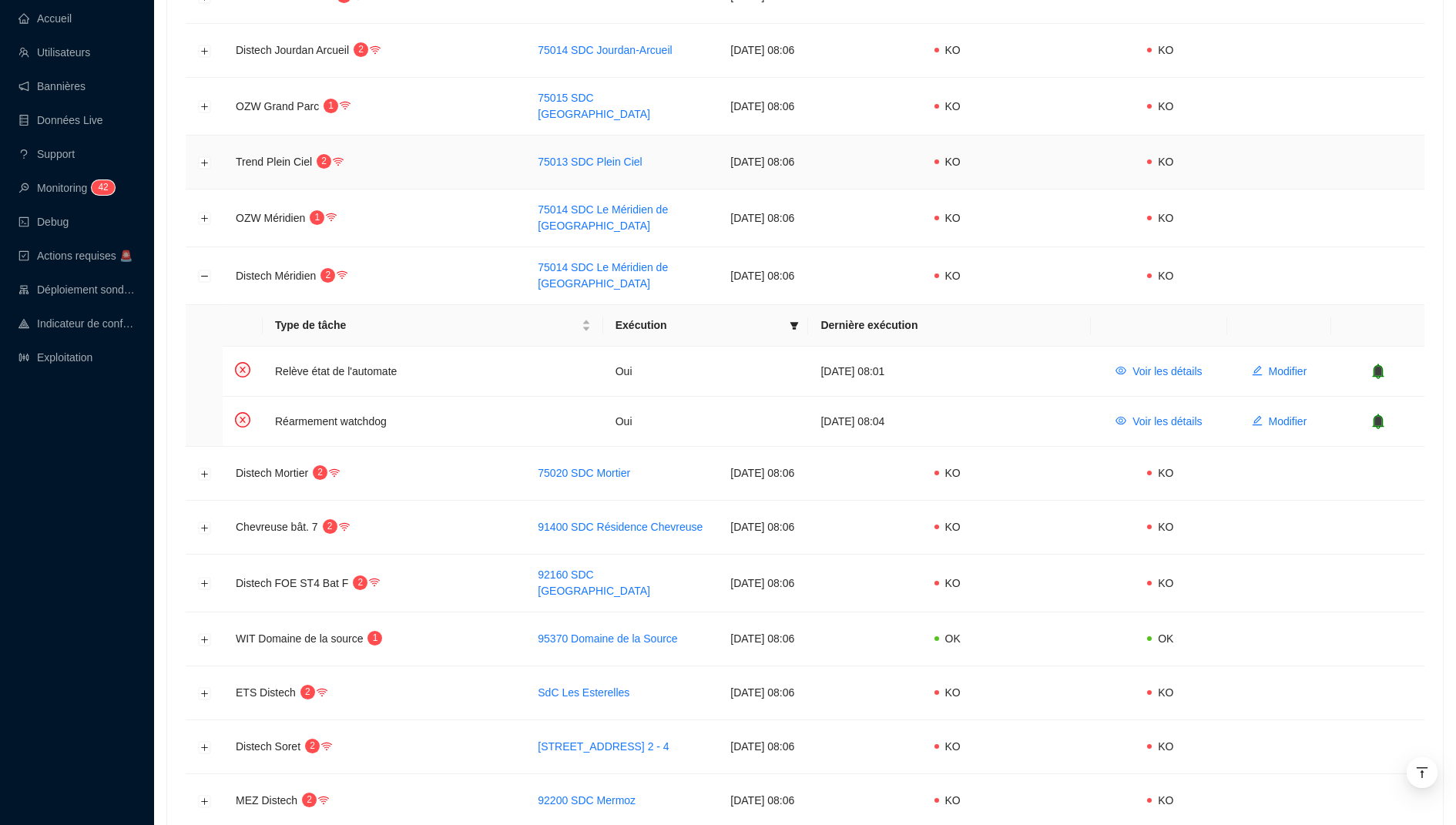
scroll to position [0, 0]
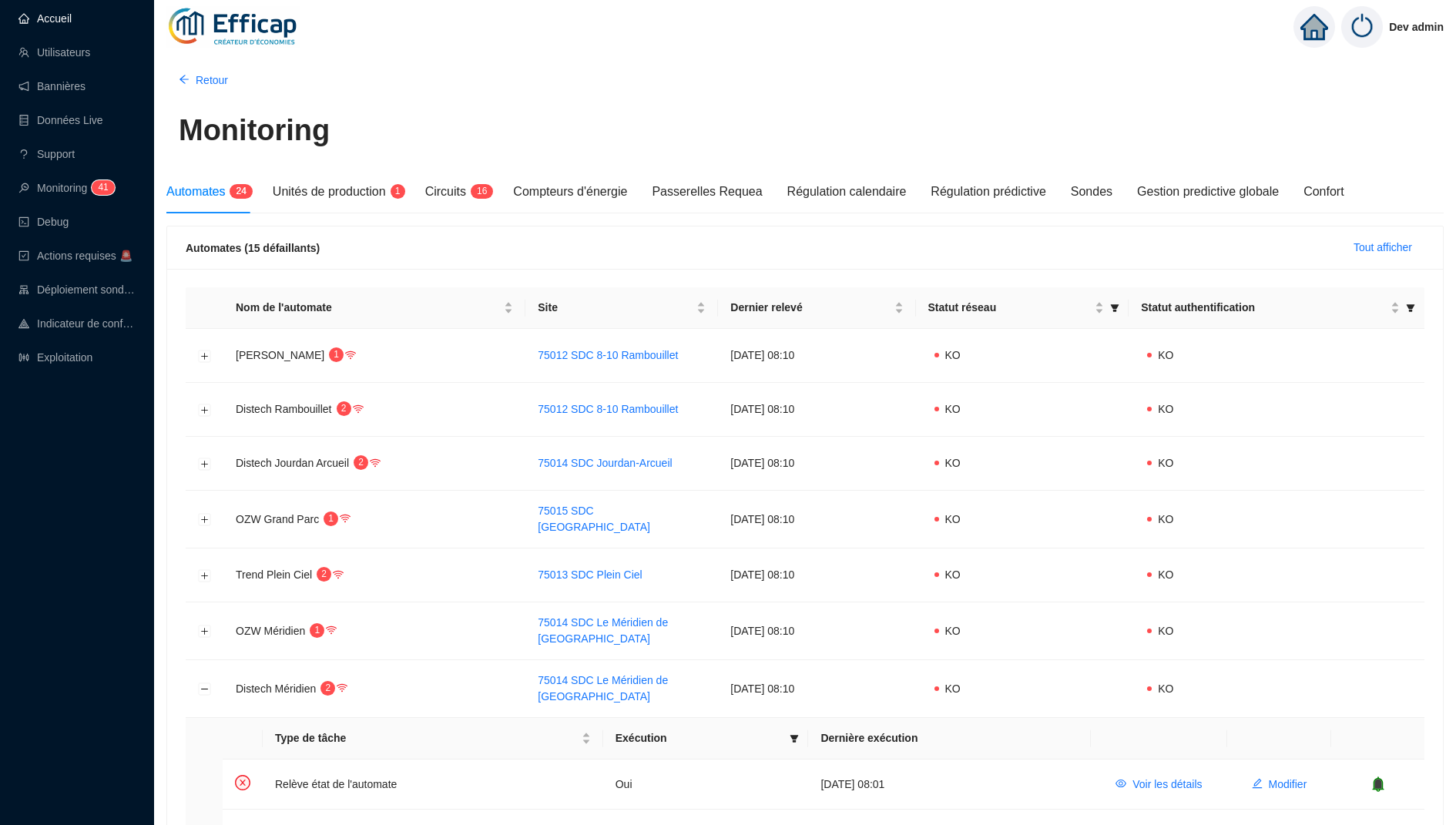
click at [67, 20] on link "Accueil" at bounding box center [45, 18] width 53 height 12
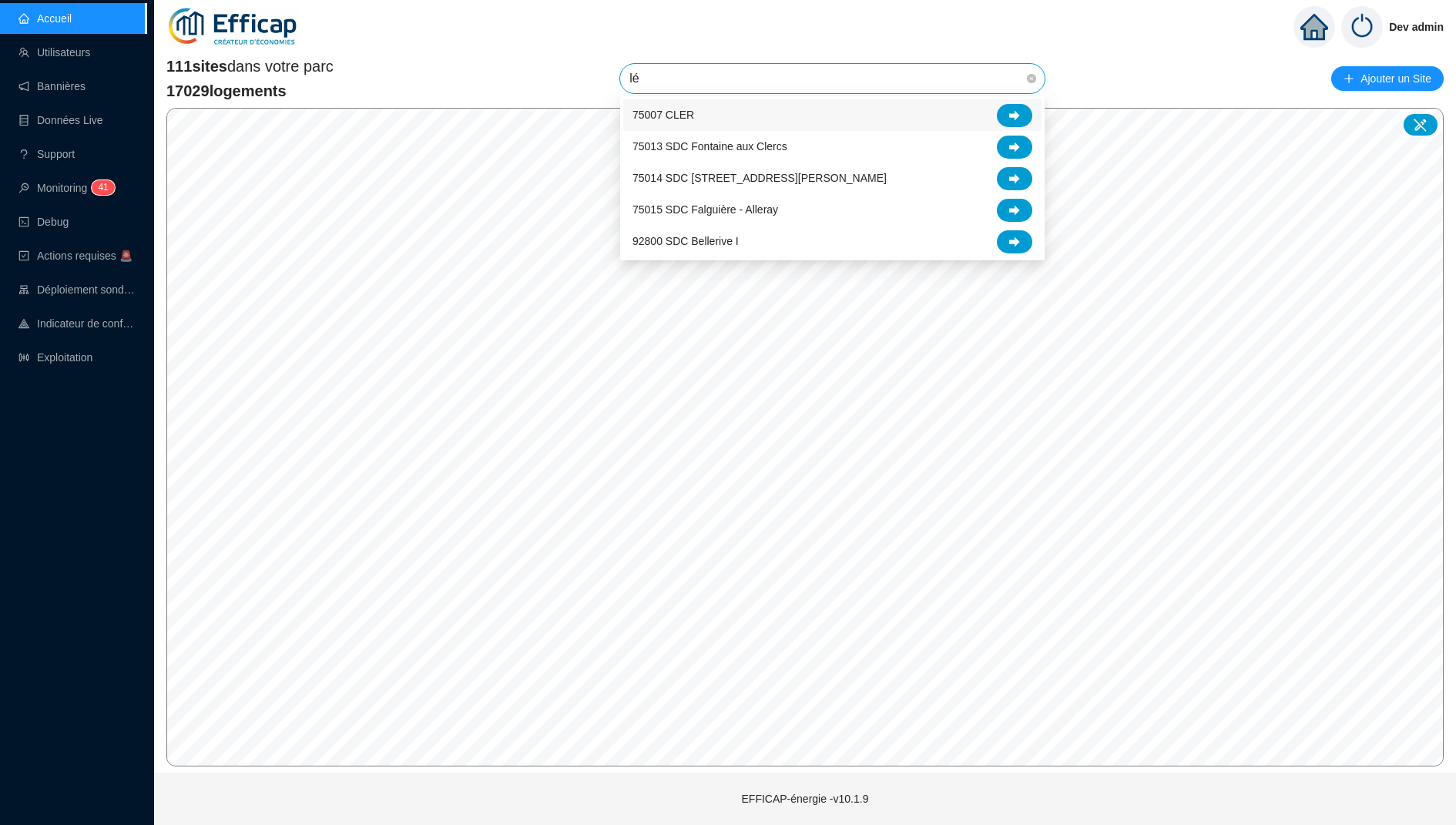
type input "l"
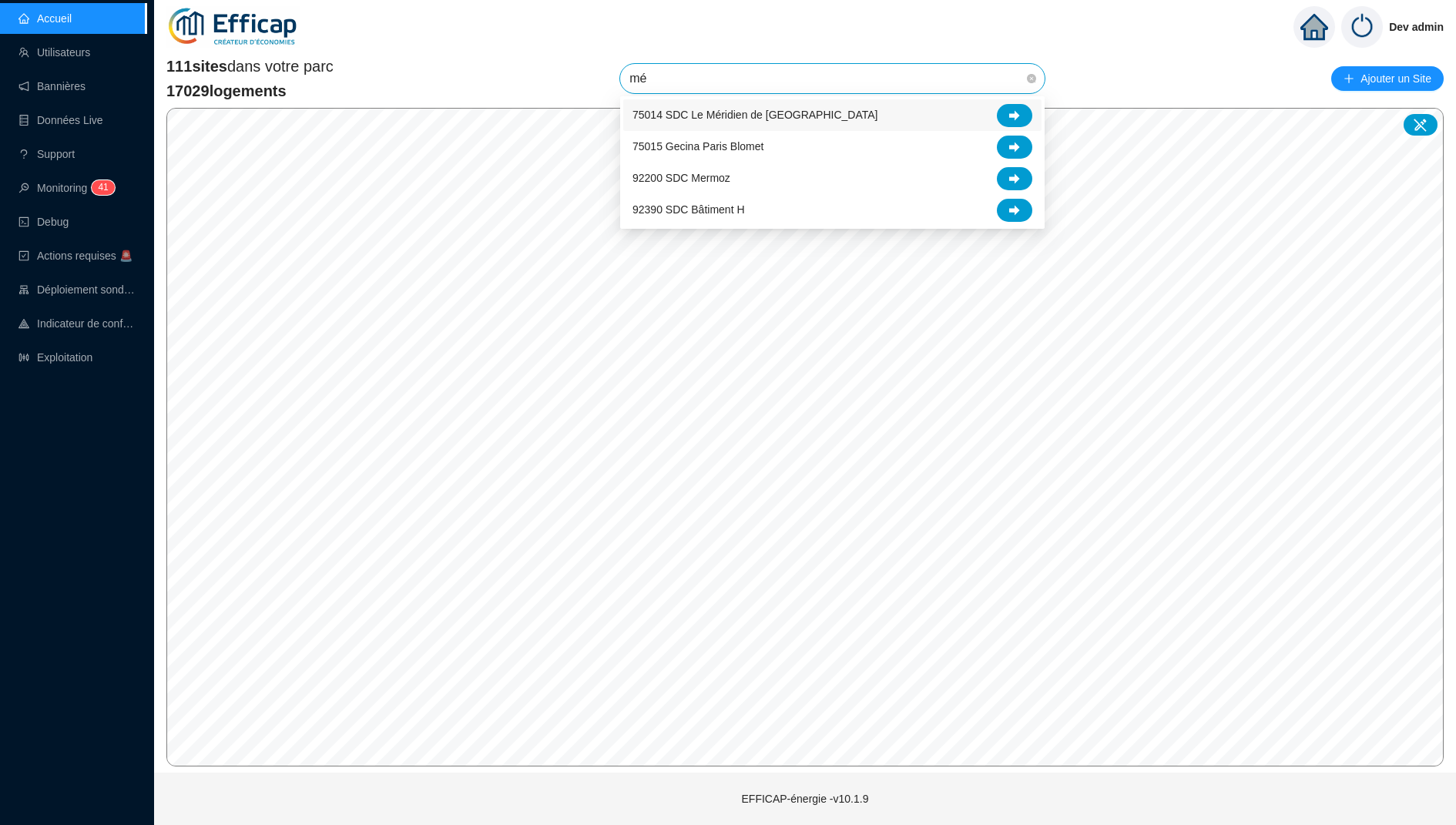
type input "mér"
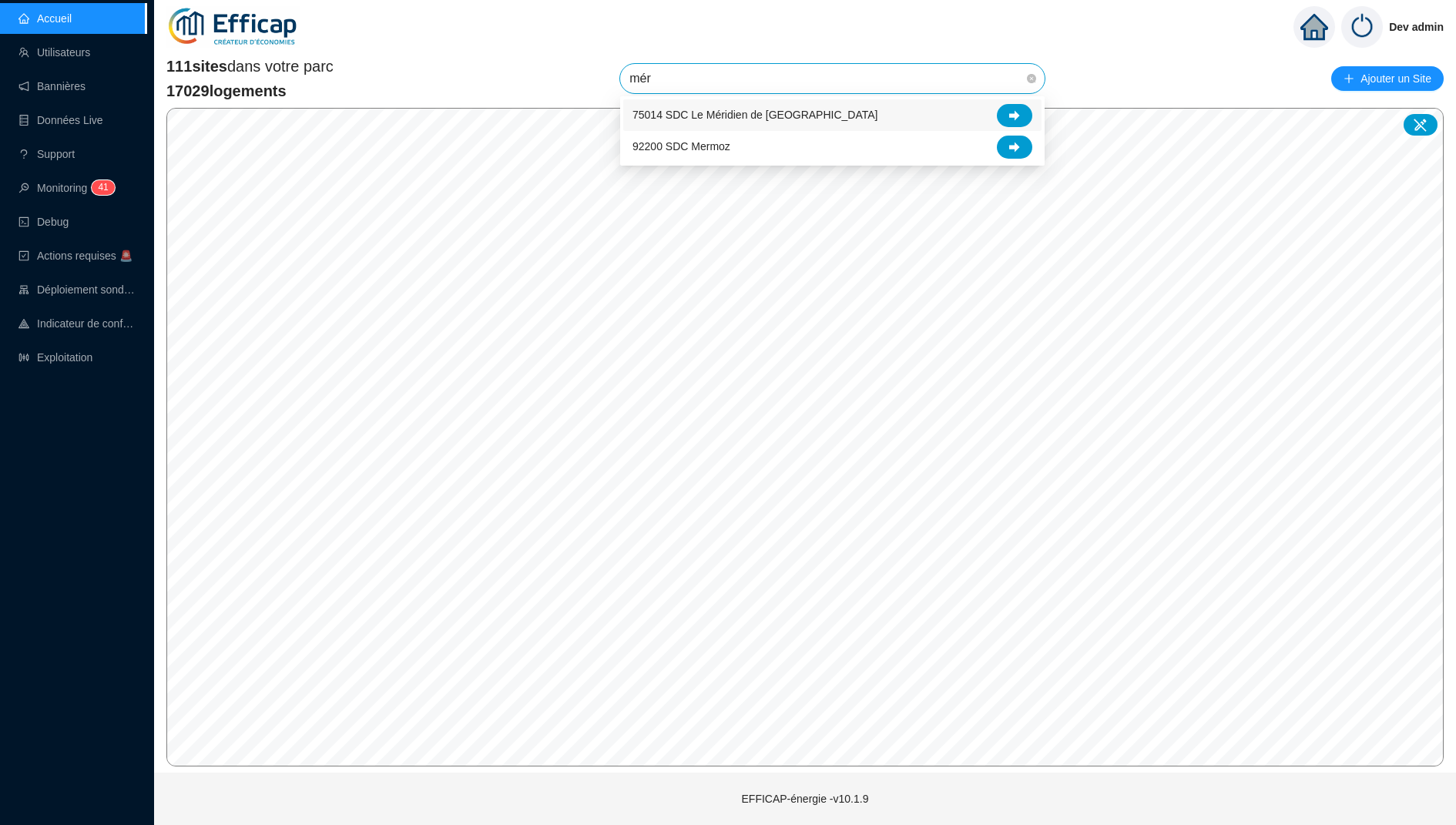
click at [878, 111] on div "75014 SDC Le Méridien de [GEOGRAPHIC_DATA]" at bounding box center [832, 115] width 400 height 23
